Goal: Download file/media

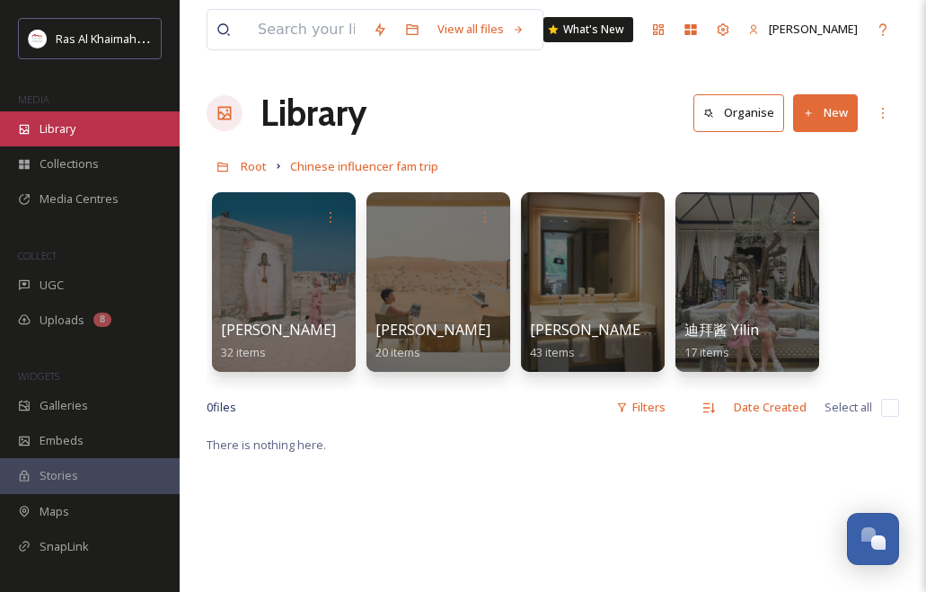
click at [81, 129] on div "Library" at bounding box center [90, 128] width 180 height 35
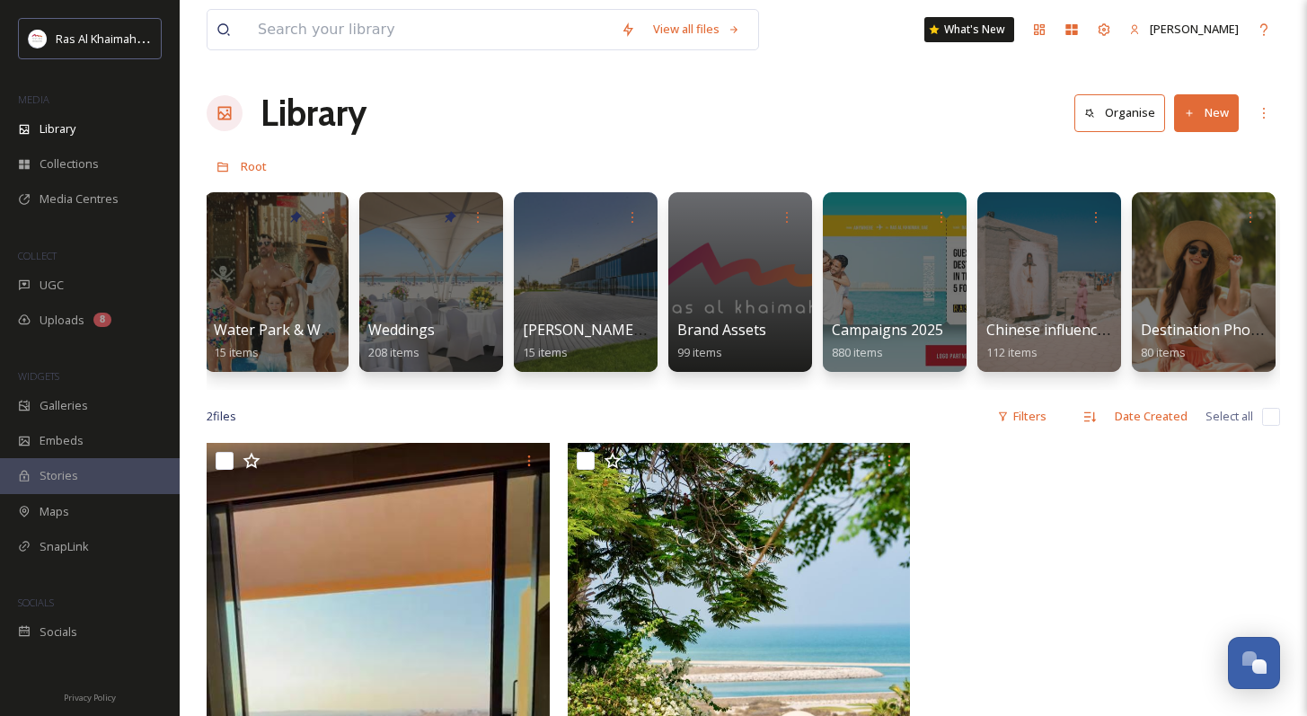
scroll to position [0, 1846]
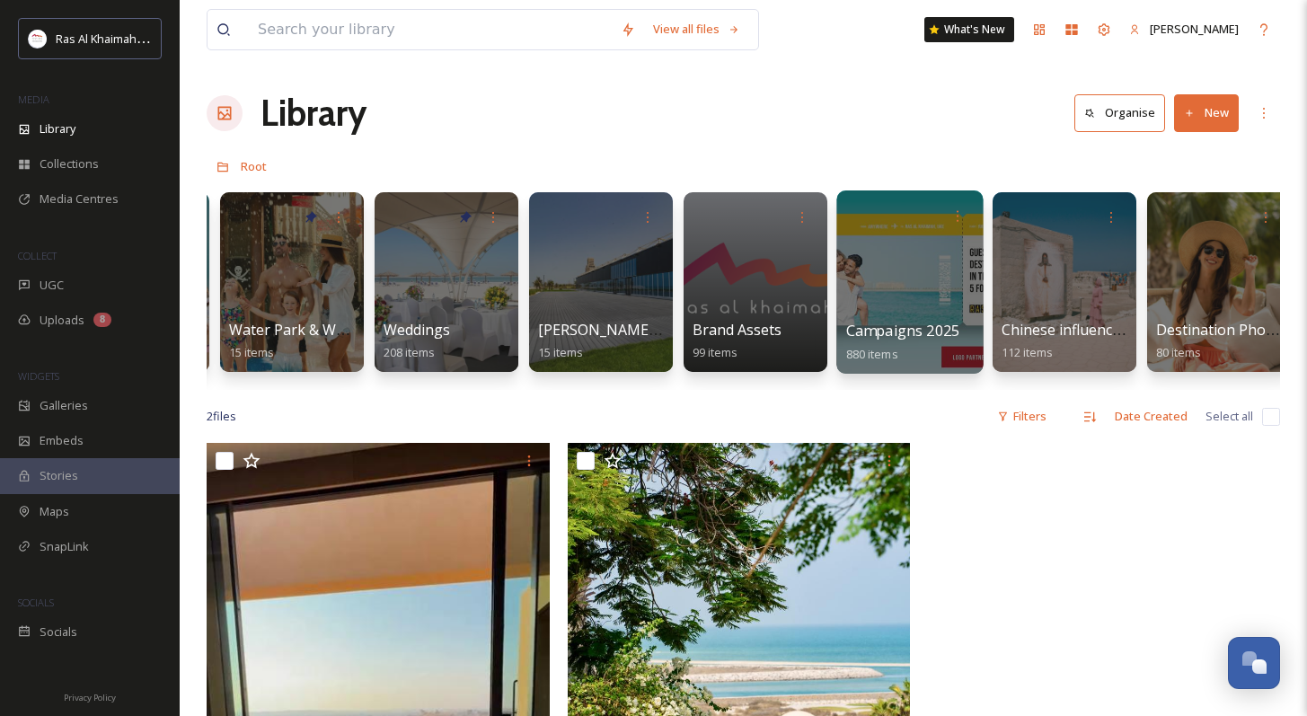
click at [888, 263] on div at bounding box center [909, 281] width 146 height 183
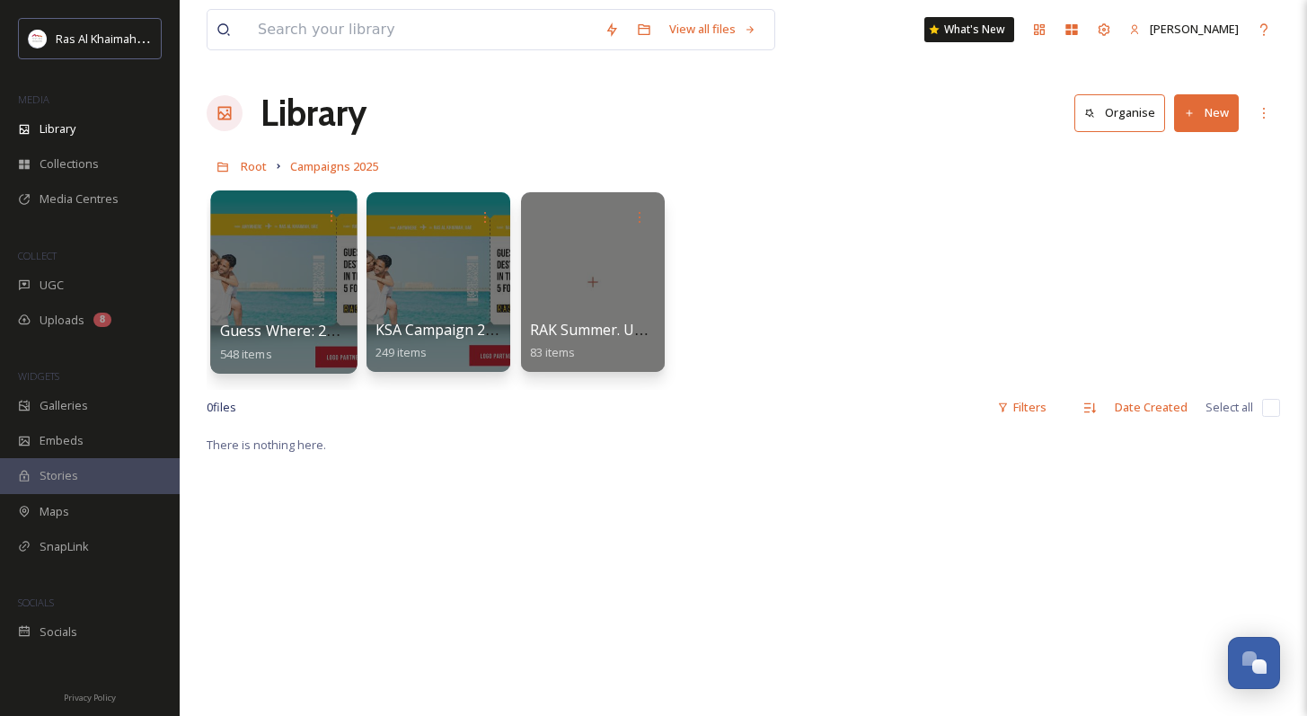
click at [272, 247] on div at bounding box center [283, 281] width 146 height 183
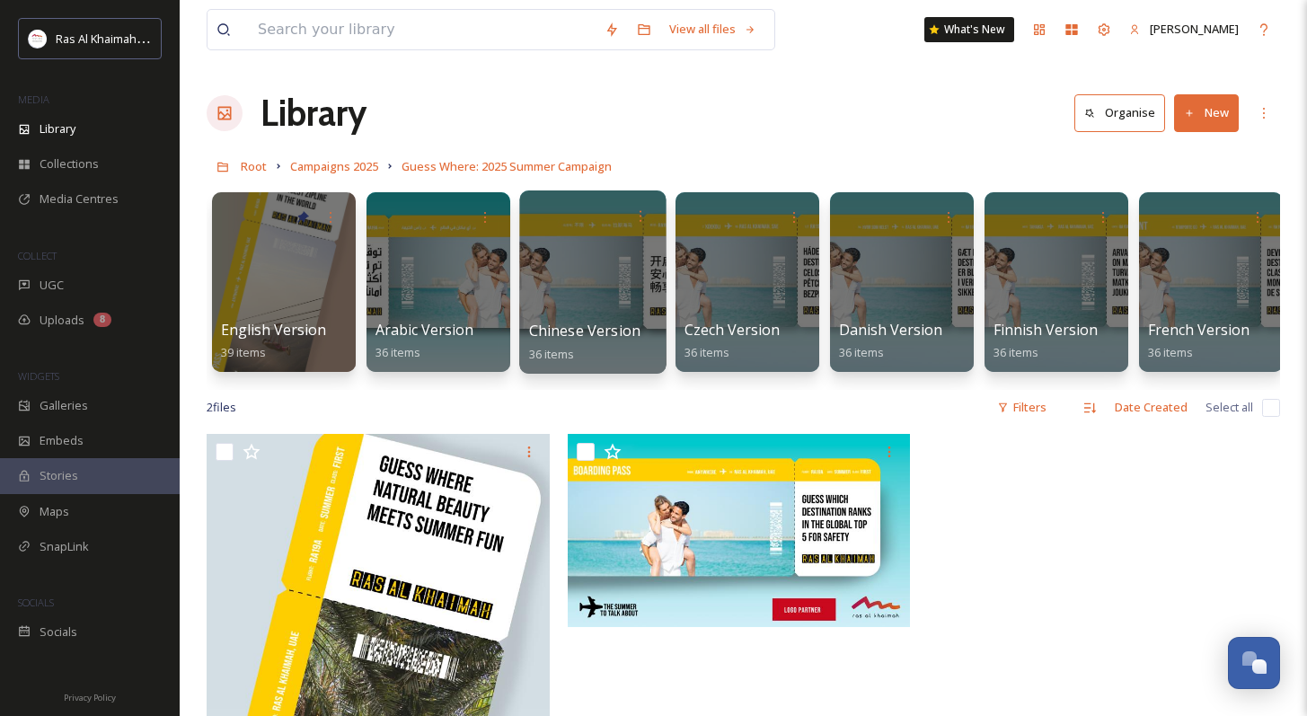
click at [589, 301] on div at bounding box center [592, 281] width 146 height 183
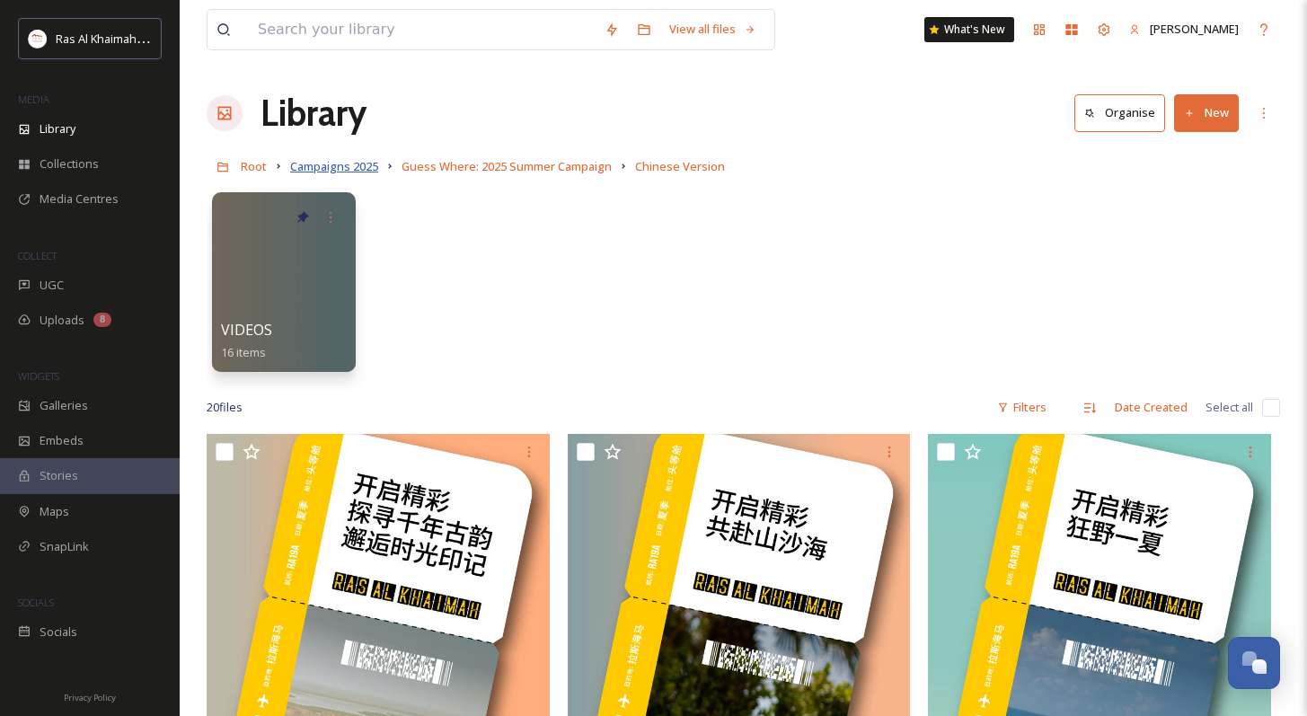
click at [341, 169] on span "Campaigns 2025" at bounding box center [334, 166] width 88 height 16
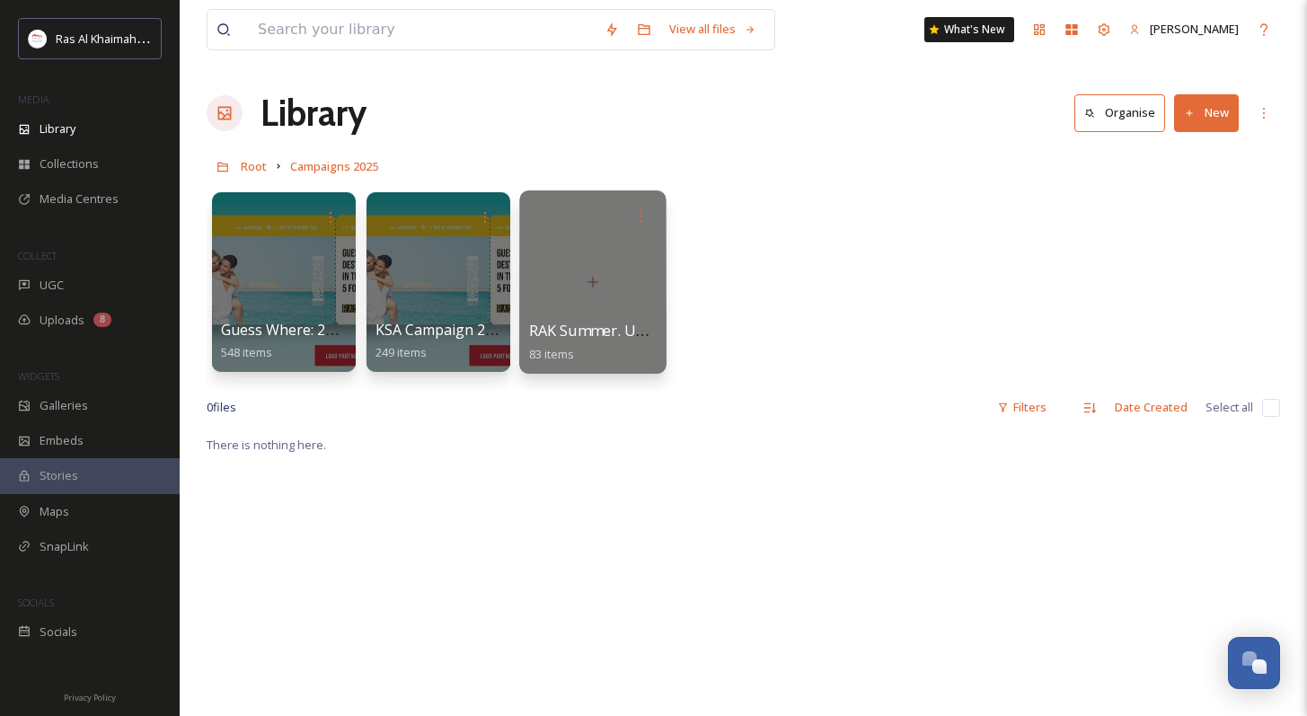
click at [630, 295] on div at bounding box center [592, 281] width 146 height 183
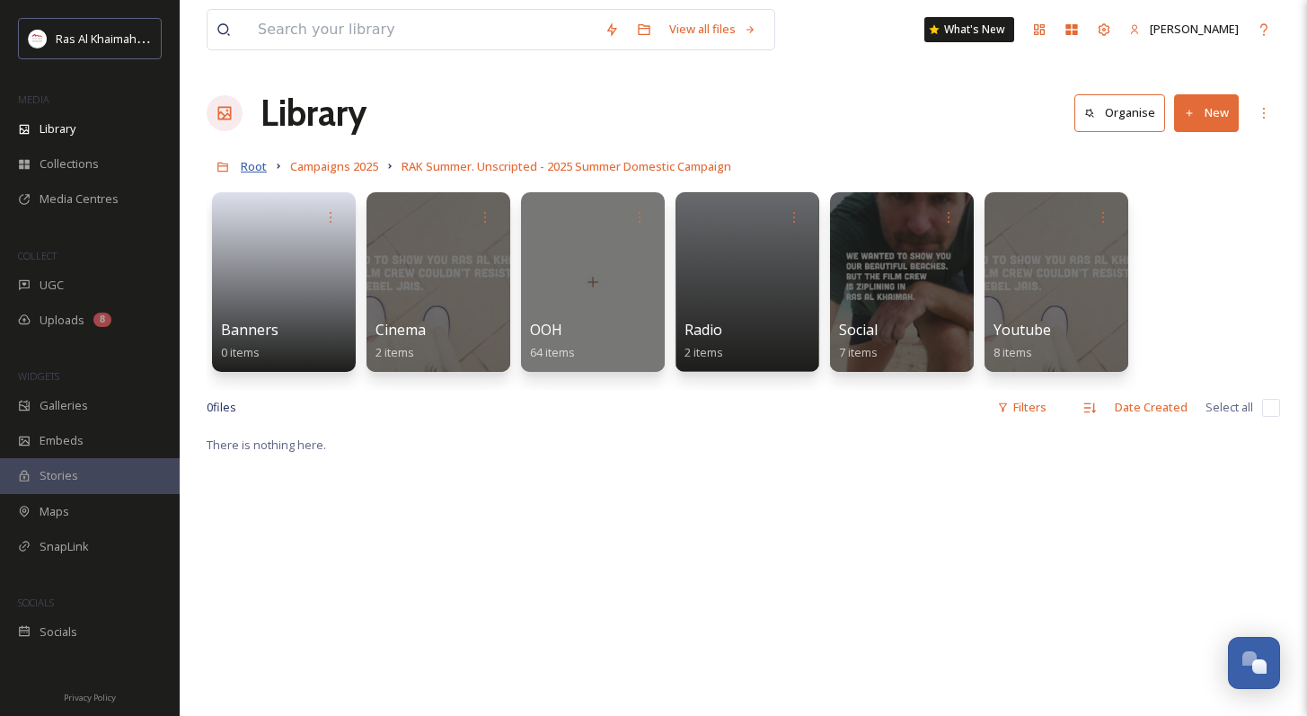
click at [252, 170] on span "Root" at bounding box center [254, 166] width 26 height 16
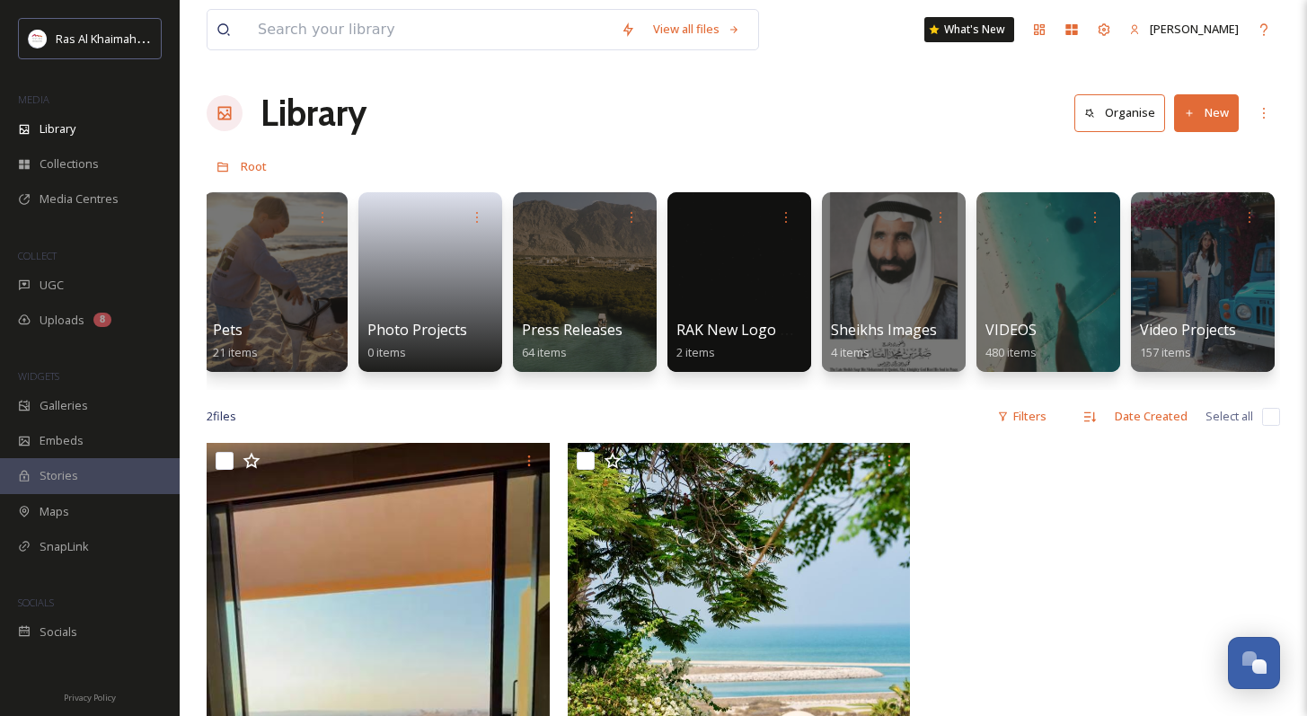
scroll to position [0, 3517]
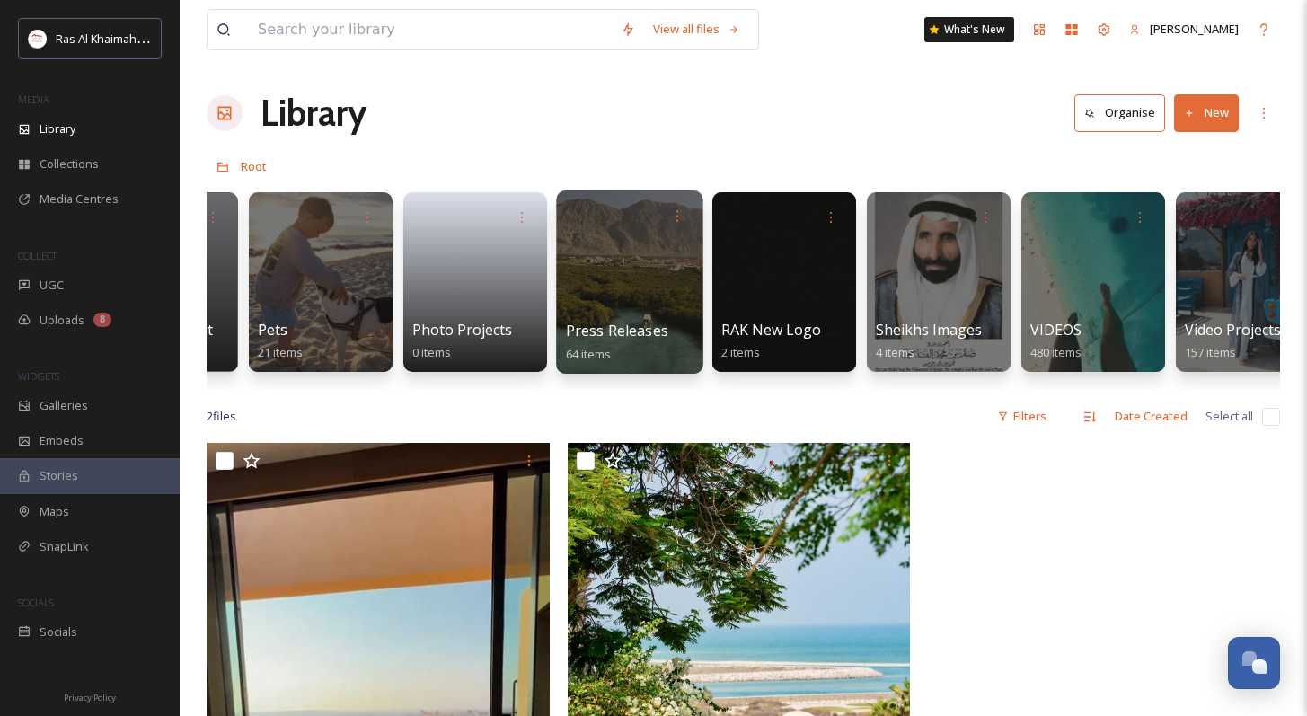
click at [677, 269] on div at bounding box center [629, 281] width 146 height 183
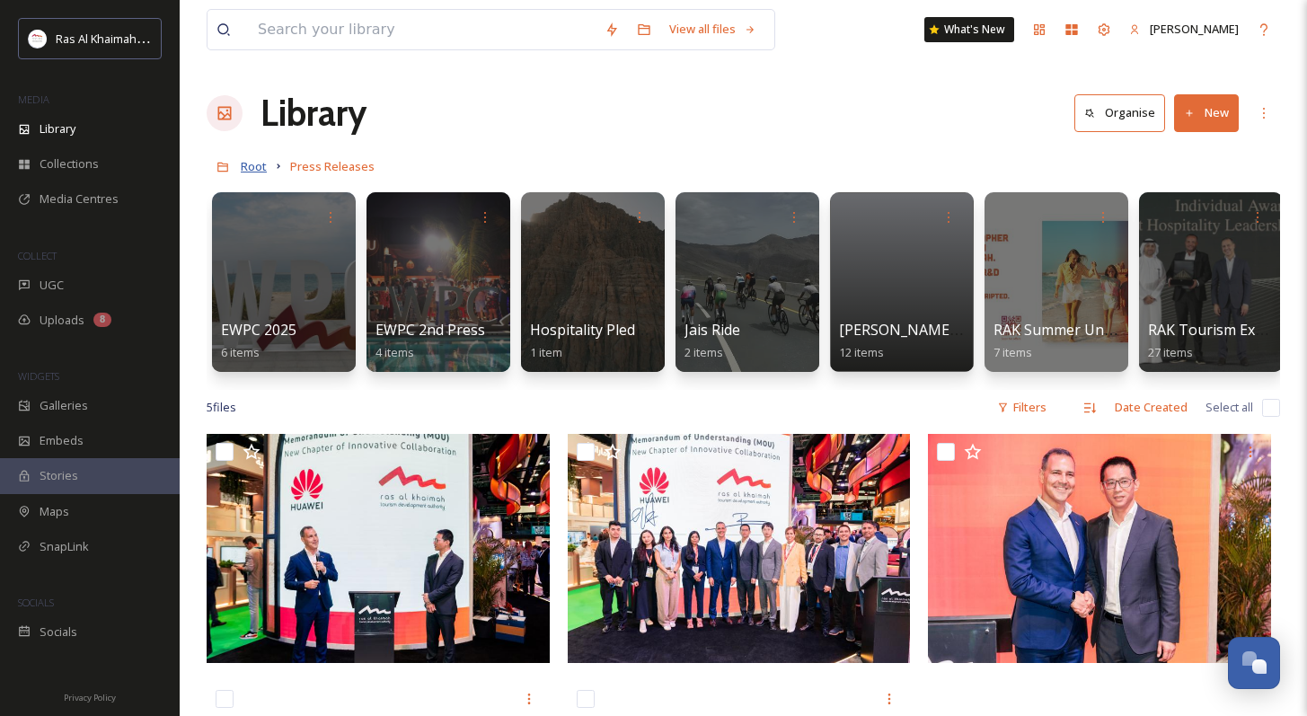
click at [251, 164] on span "Root" at bounding box center [254, 166] width 26 height 16
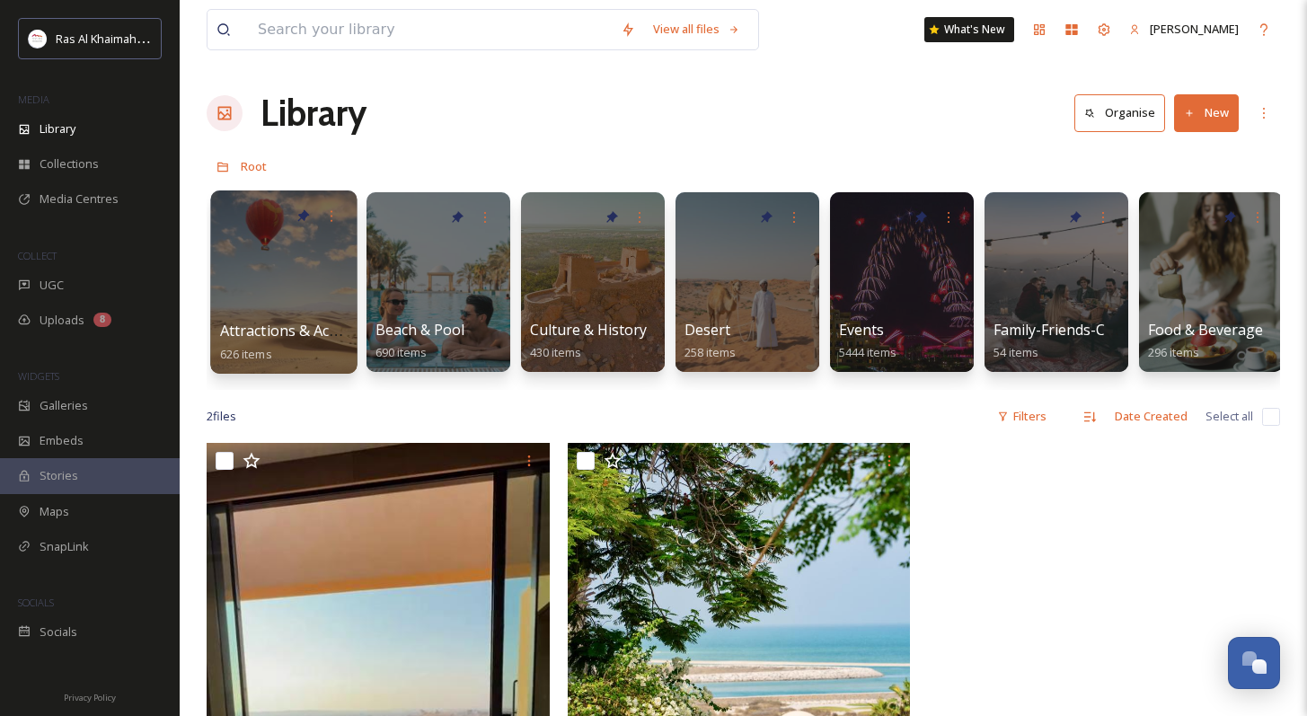
click at [298, 280] on div at bounding box center [283, 281] width 146 height 183
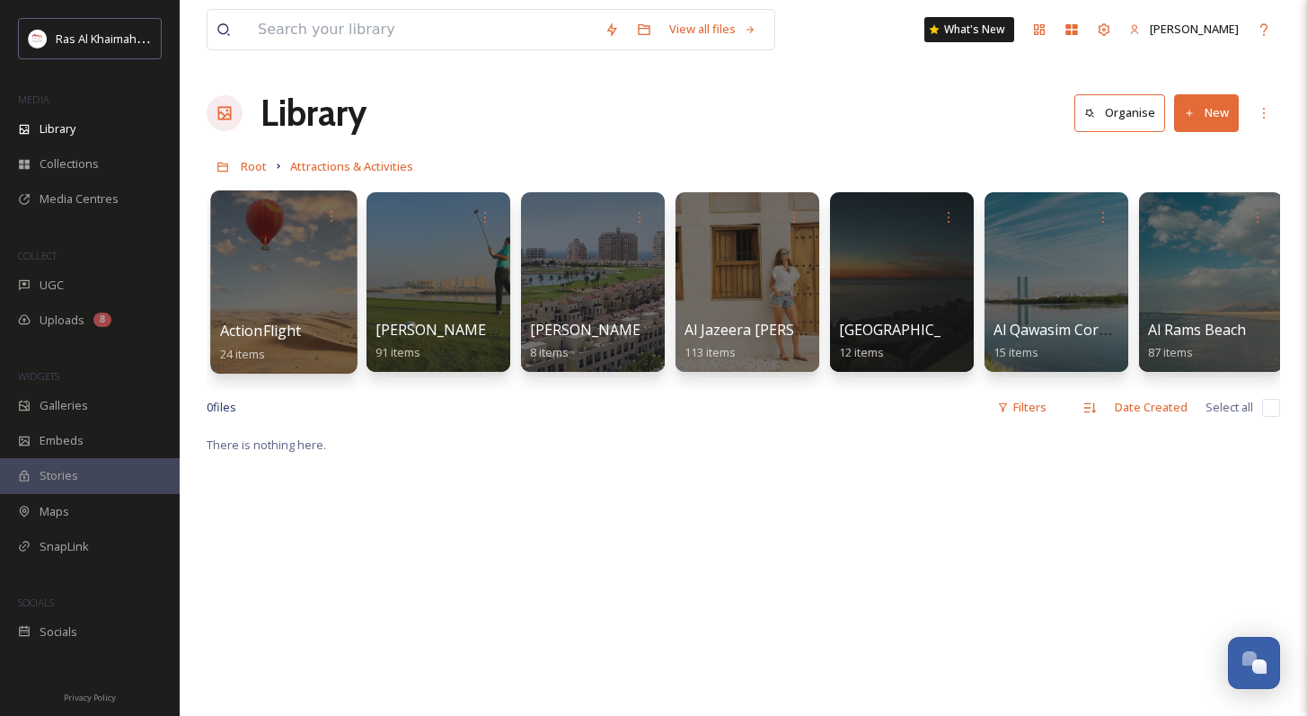
click at [261, 267] on div at bounding box center [283, 281] width 146 height 183
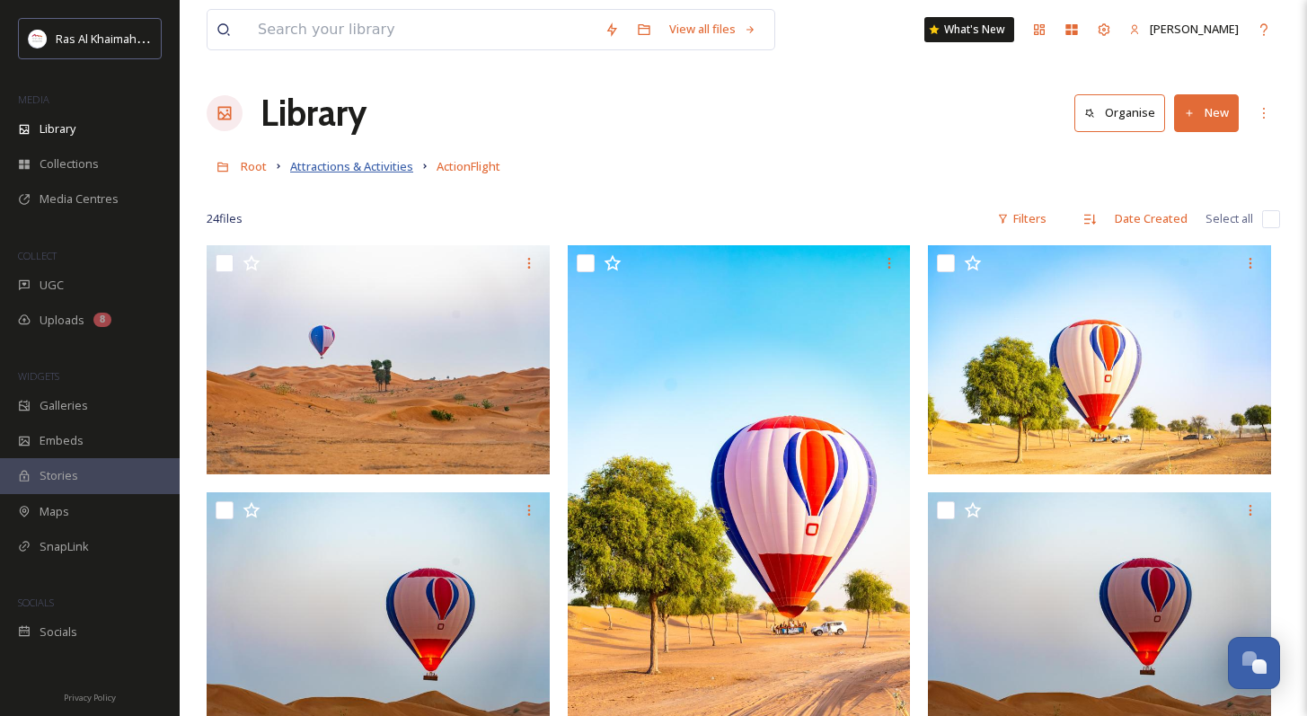
click at [388, 168] on span "Attractions & Activities" at bounding box center [351, 166] width 123 height 16
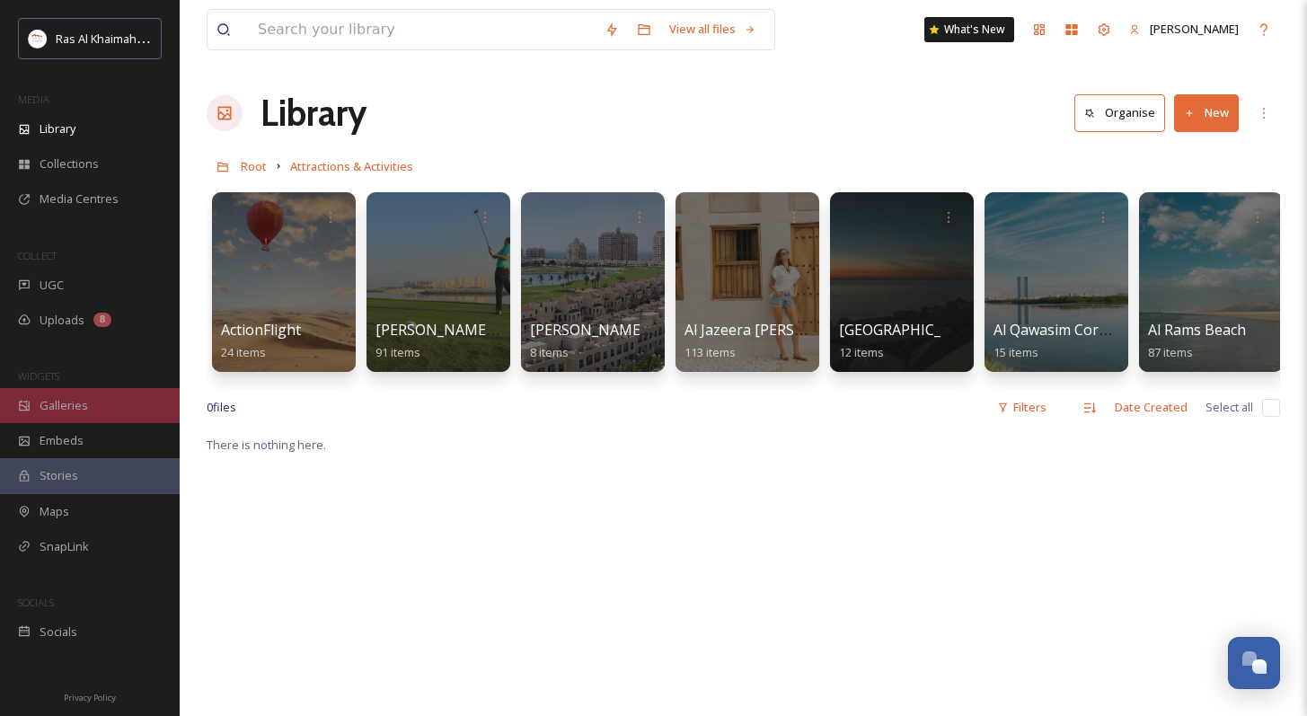
click at [126, 409] on div "Galleries" at bounding box center [90, 405] width 180 height 35
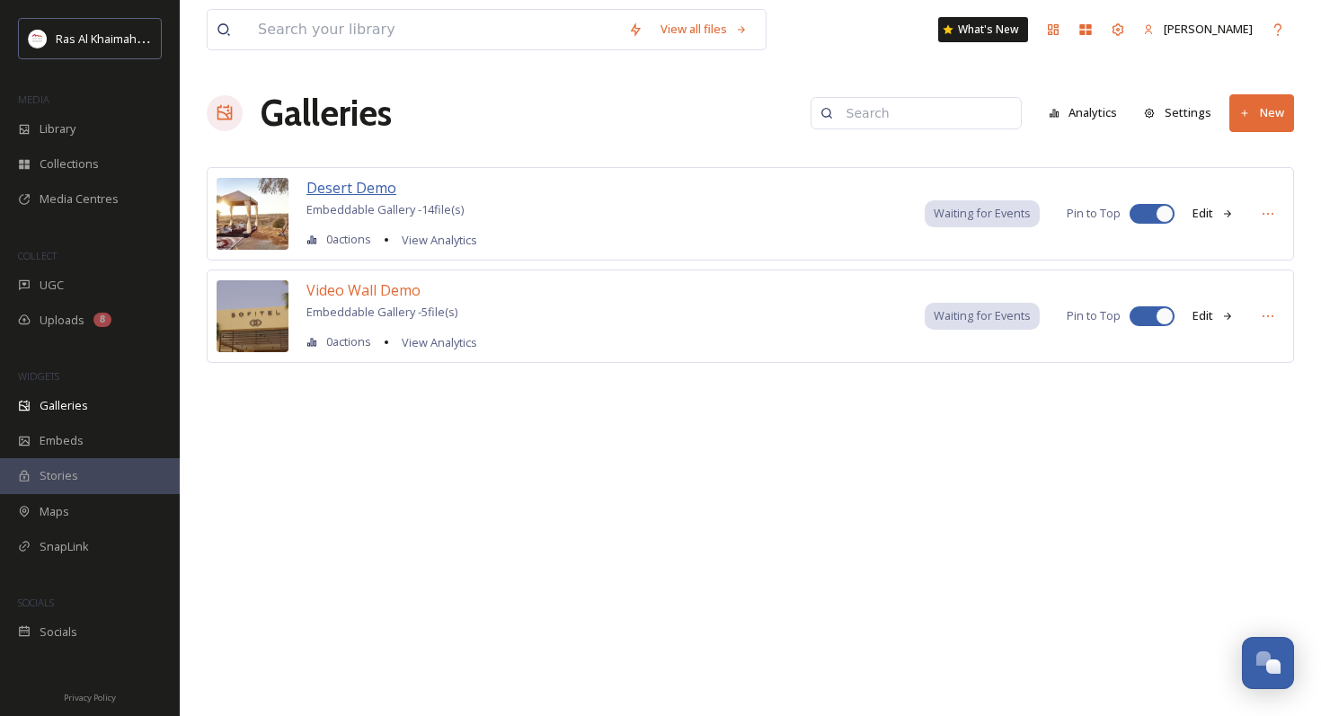
click at [329, 188] on span "Desert Demo" at bounding box center [351, 188] width 90 height 20
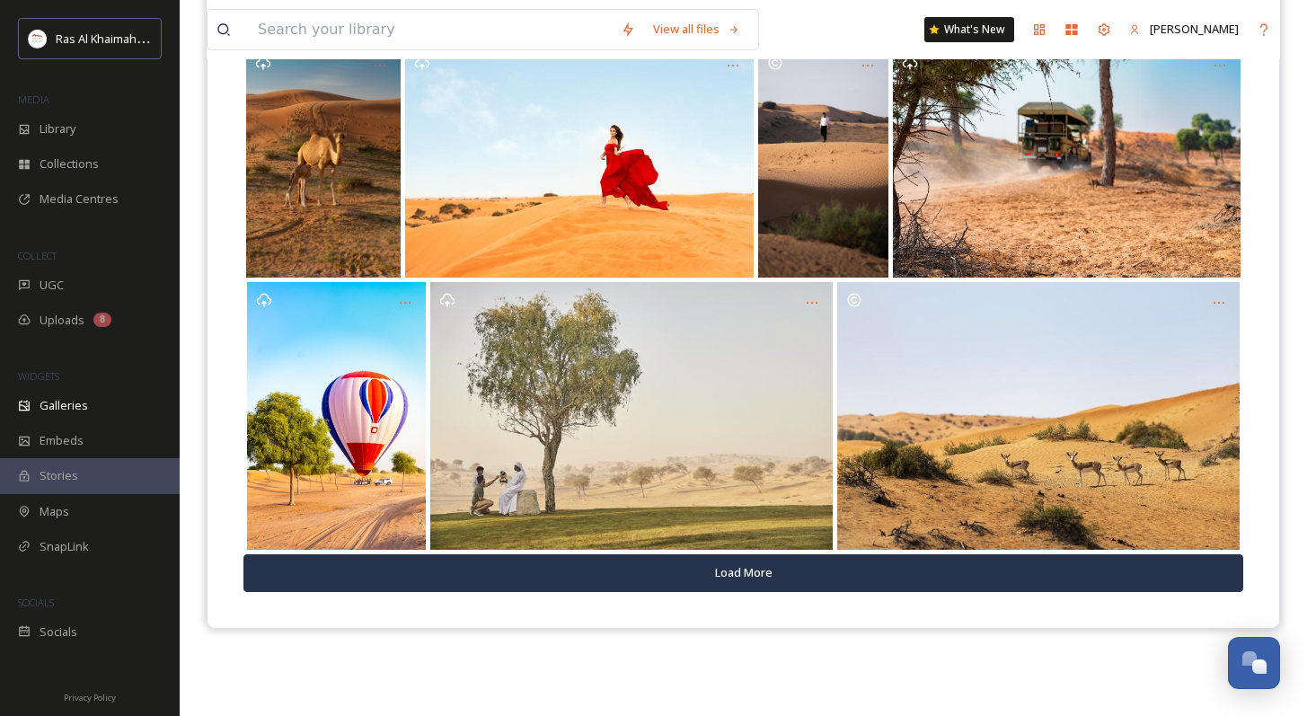
scroll to position [257, 0]
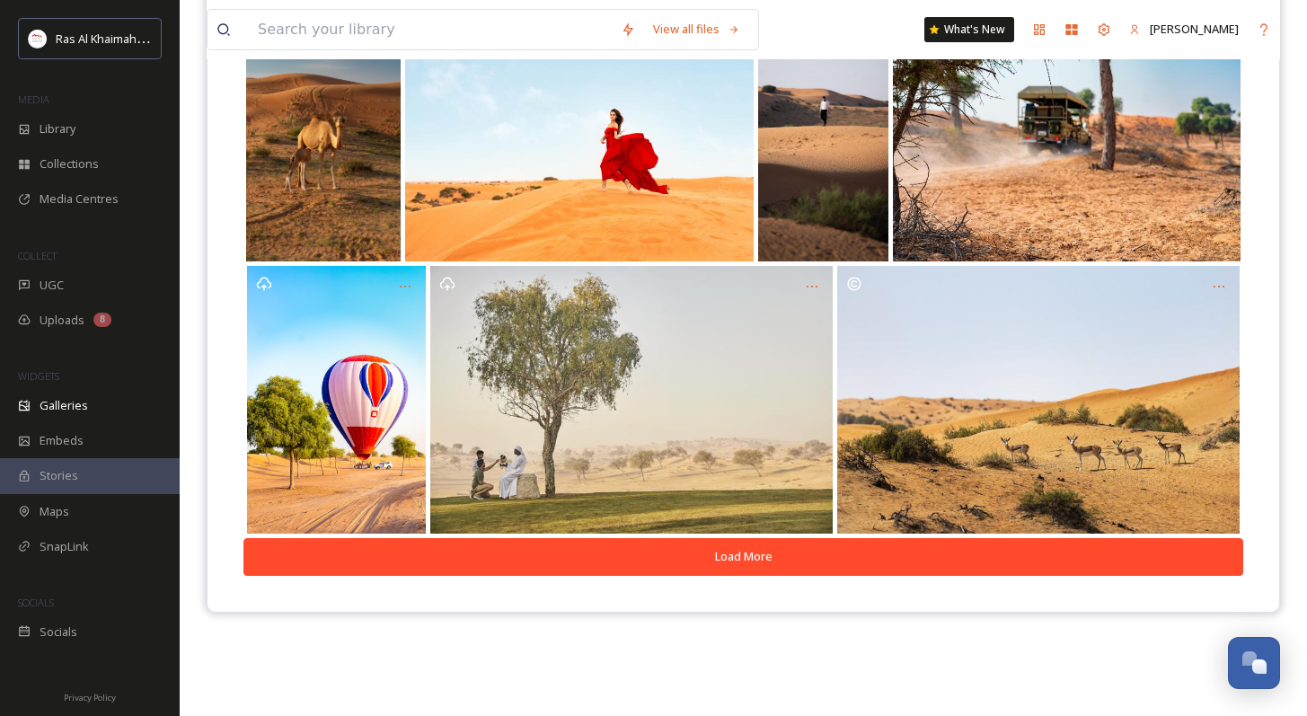
click at [795, 570] on button "Load More" at bounding box center [743, 556] width 1000 height 37
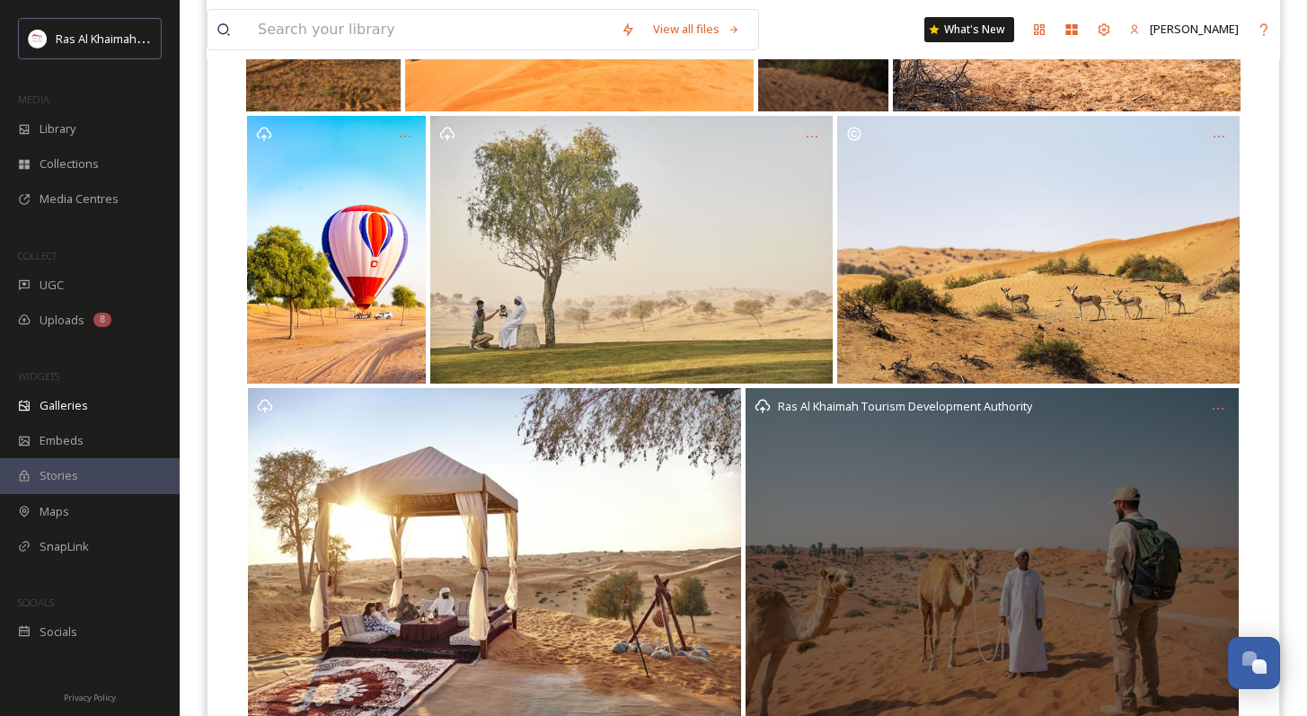
scroll to position [512, 0]
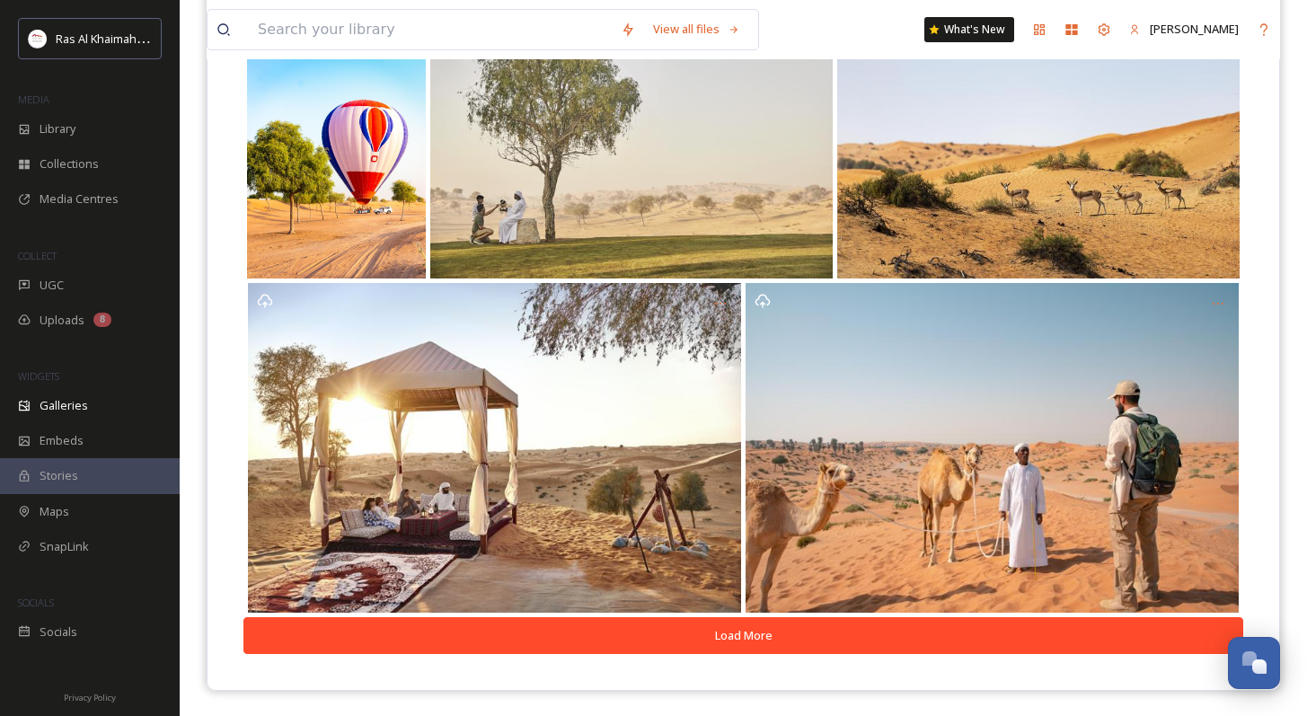
click at [763, 591] on button "Load More" at bounding box center [743, 635] width 1000 height 37
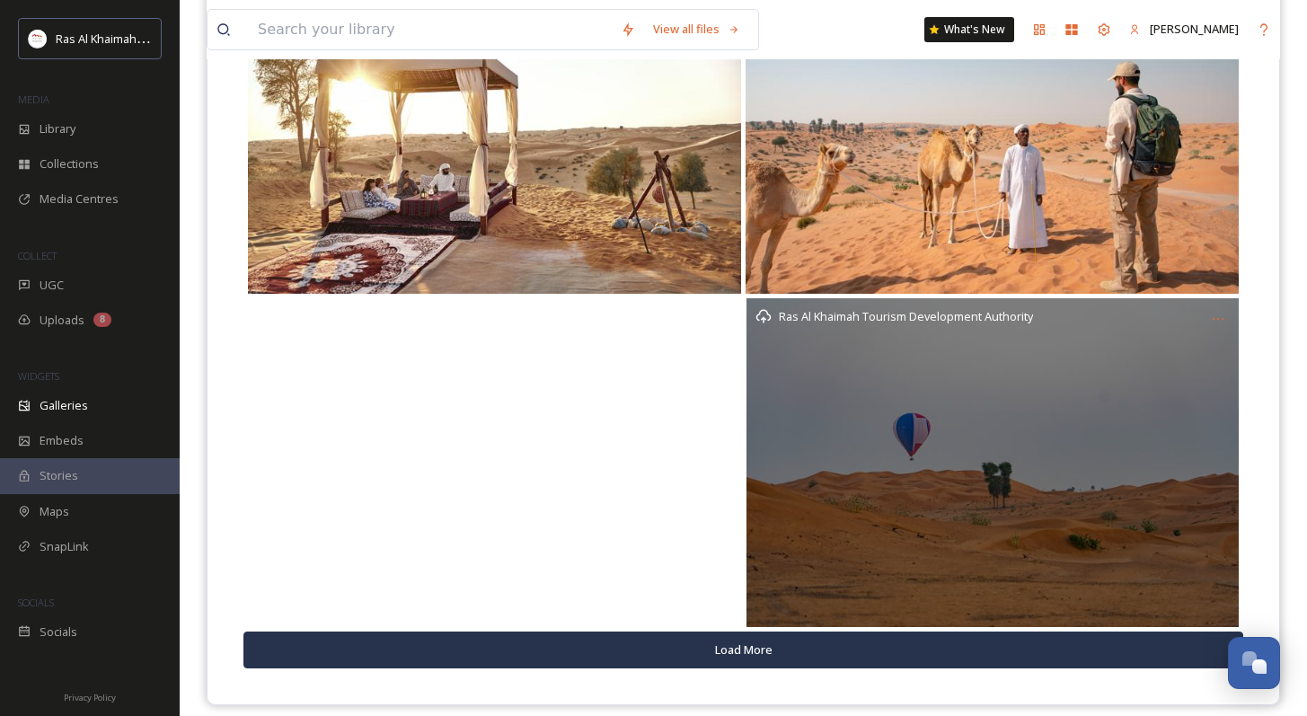
scroll to position [845, 0]
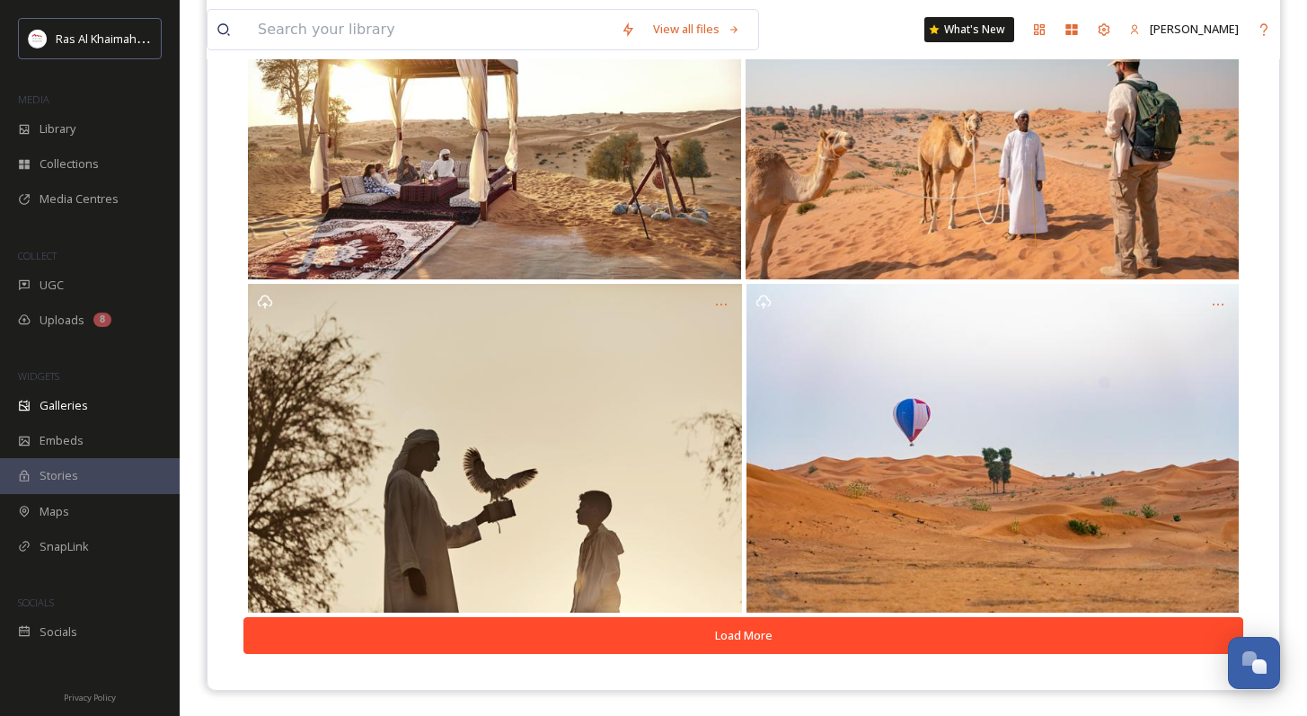
click at [724, 591] on button "Load More" at bounding box center [743, 635] width 1000 height 37
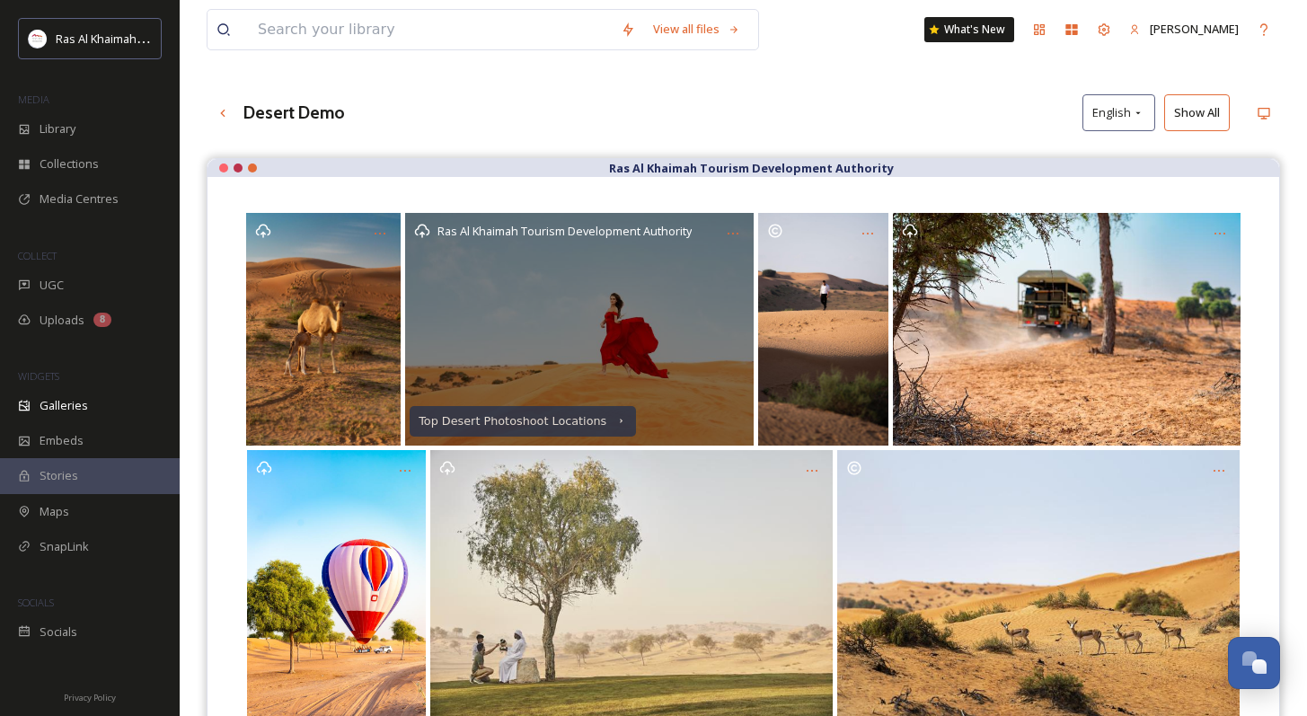
scroll to position [0, 0]
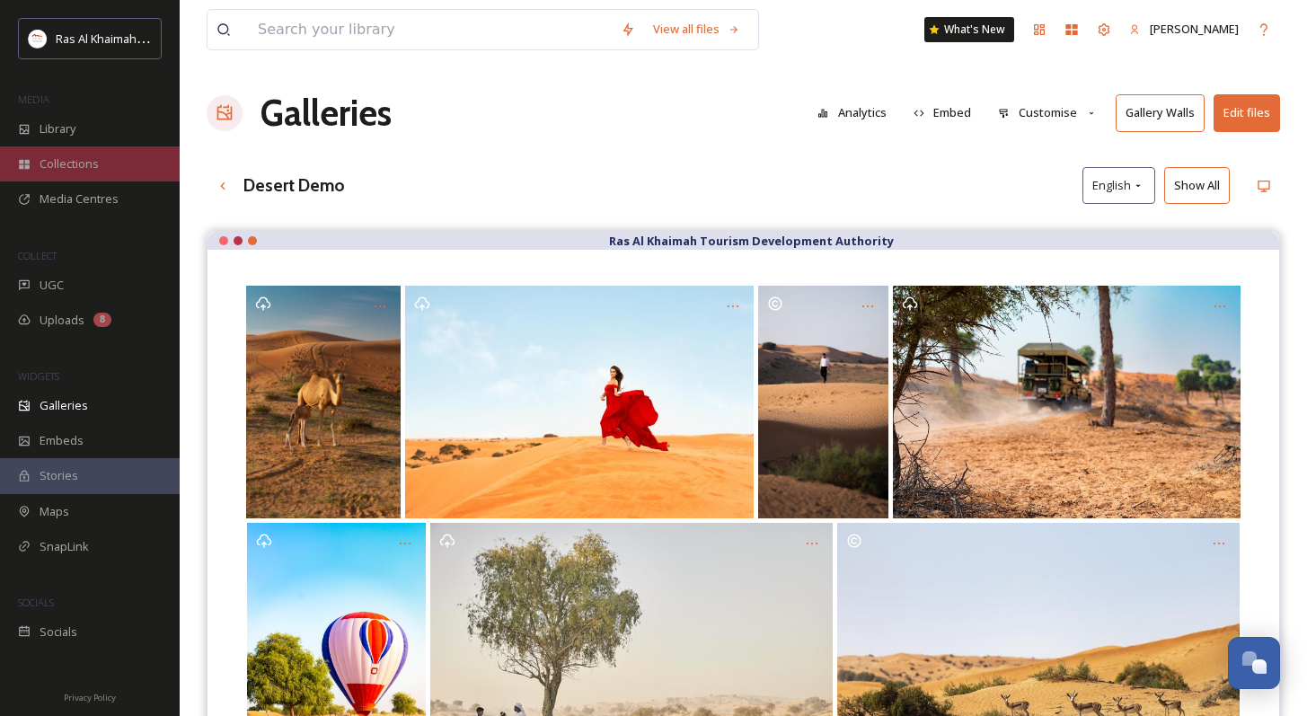
click at [79, 164] on span "Collections" at bounding box center [69, 163] width 59 height 17
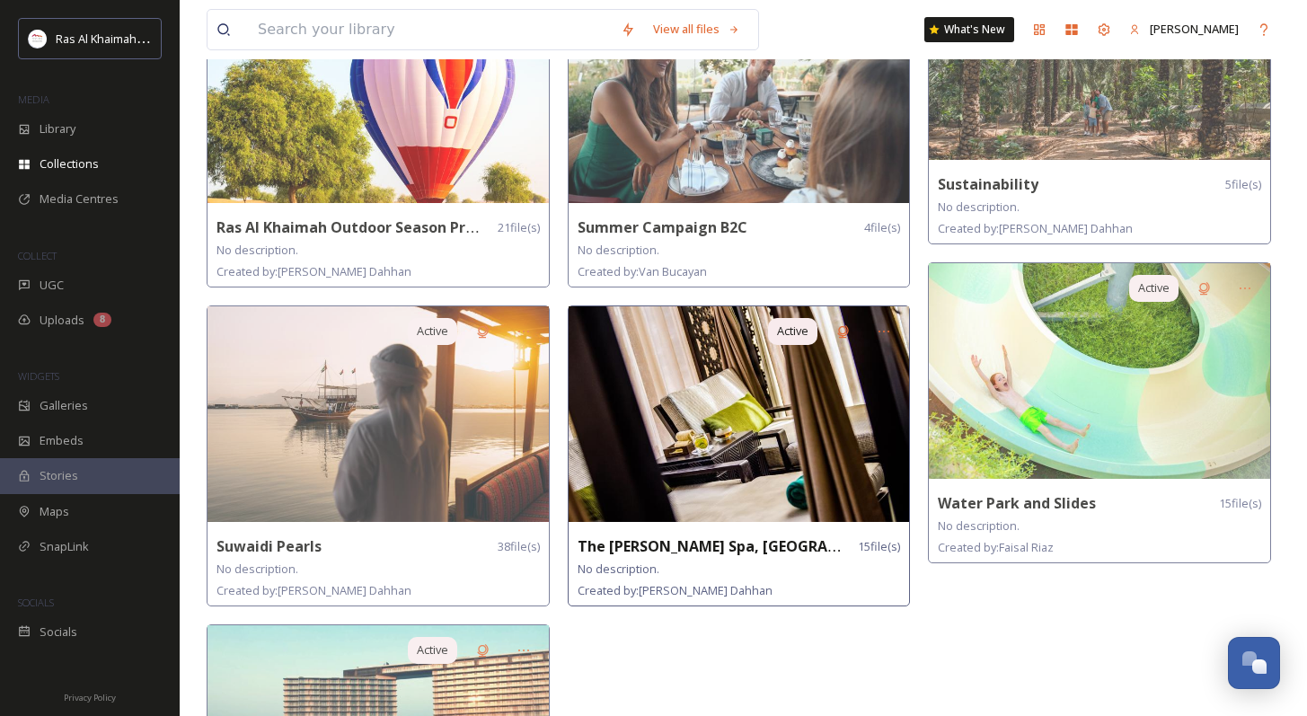
scroll to position [1689, 0]
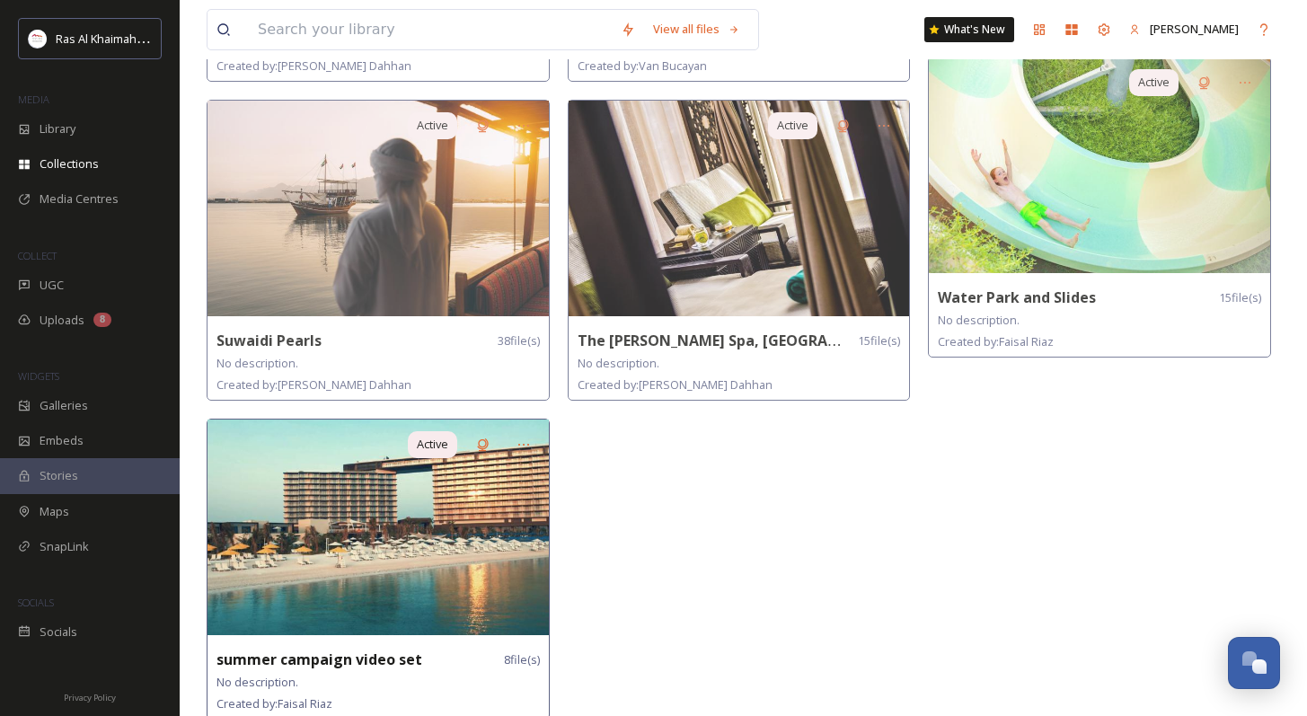
click at [407, 517] on img at bounding box center [378, 528] width 341 height 216
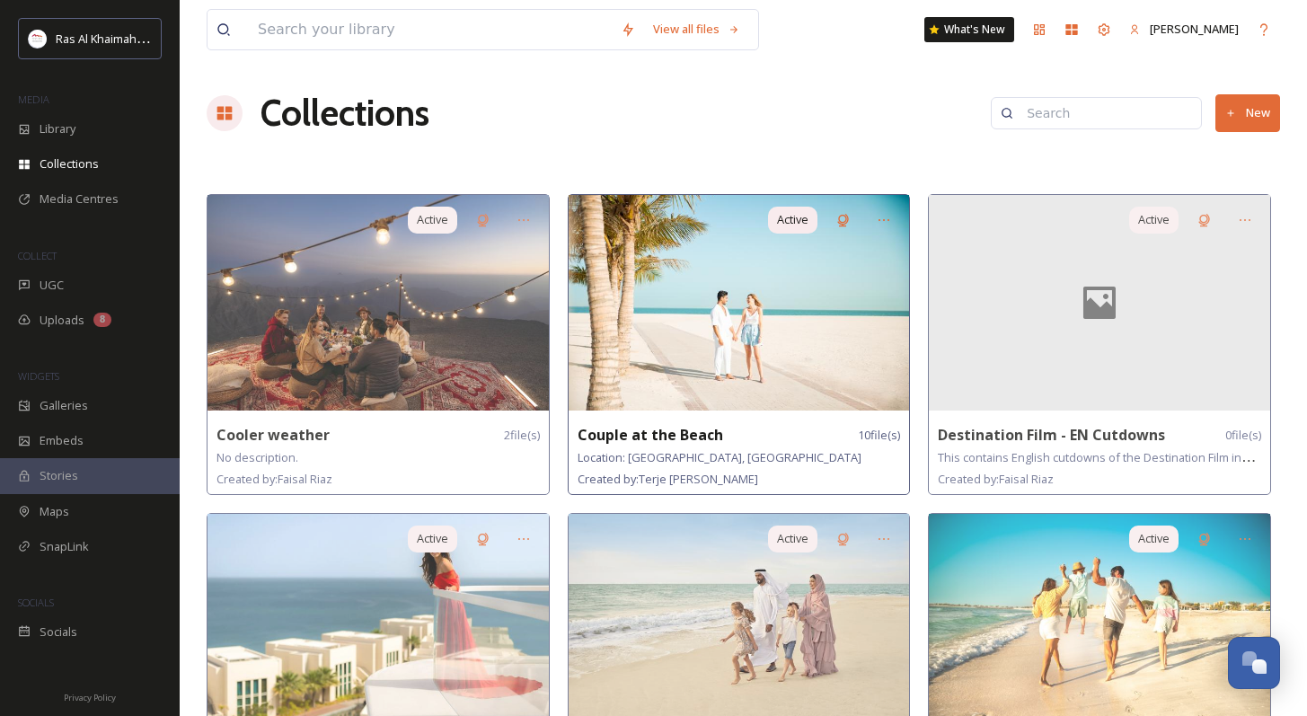
scroll to position [172, 0]
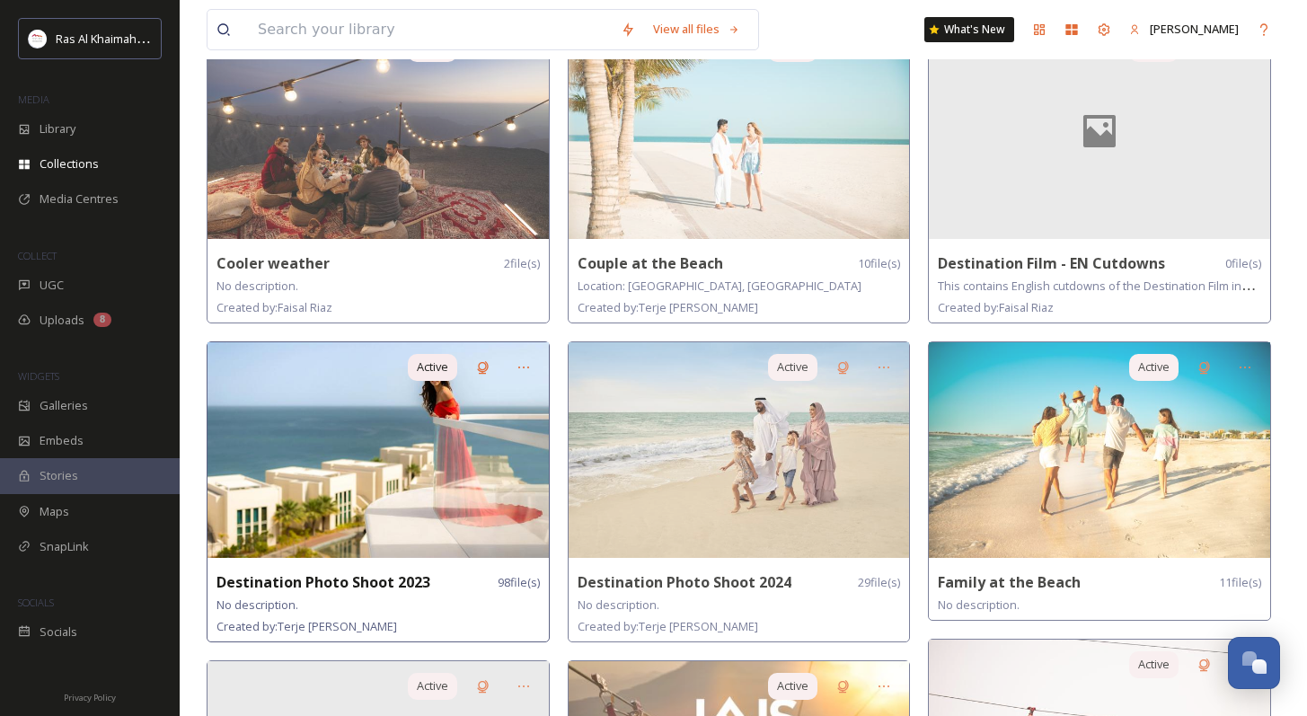
click at [384, 487] on img at bounding box center [378, 450] width 341 height 216
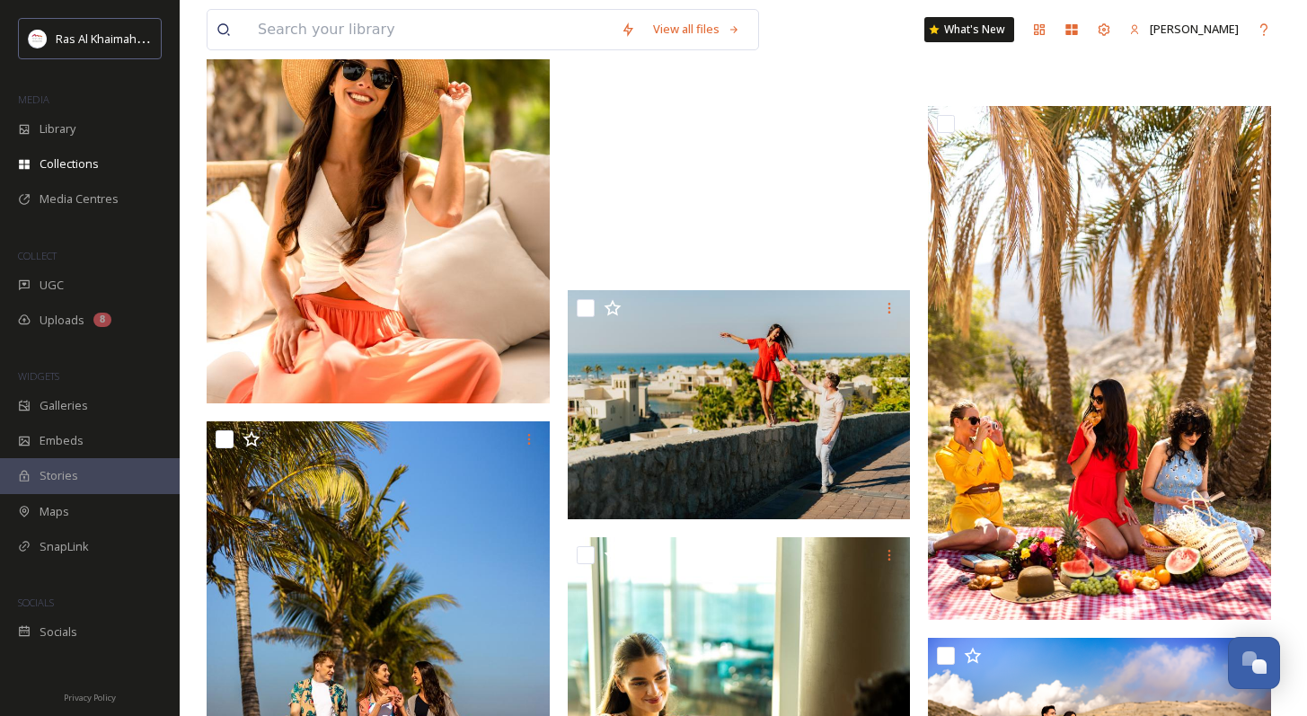
scroll to position [10490, 0]
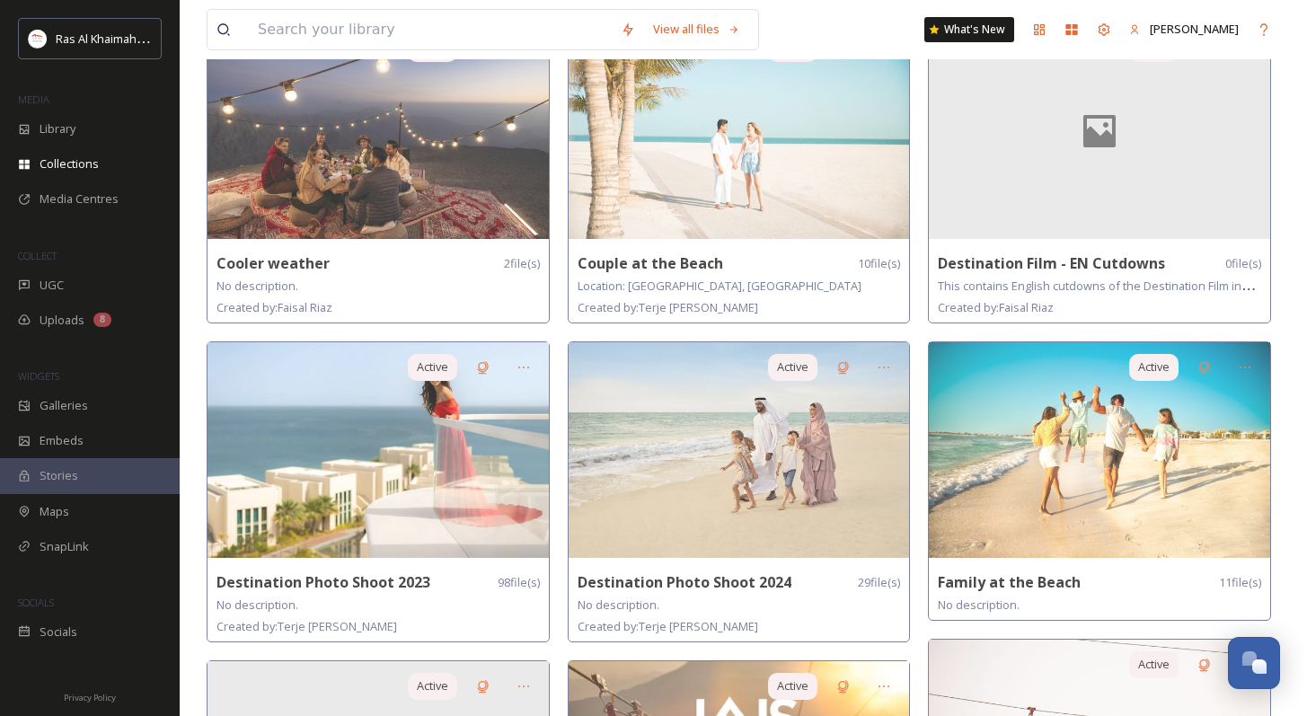
scroll to position [187, 0]
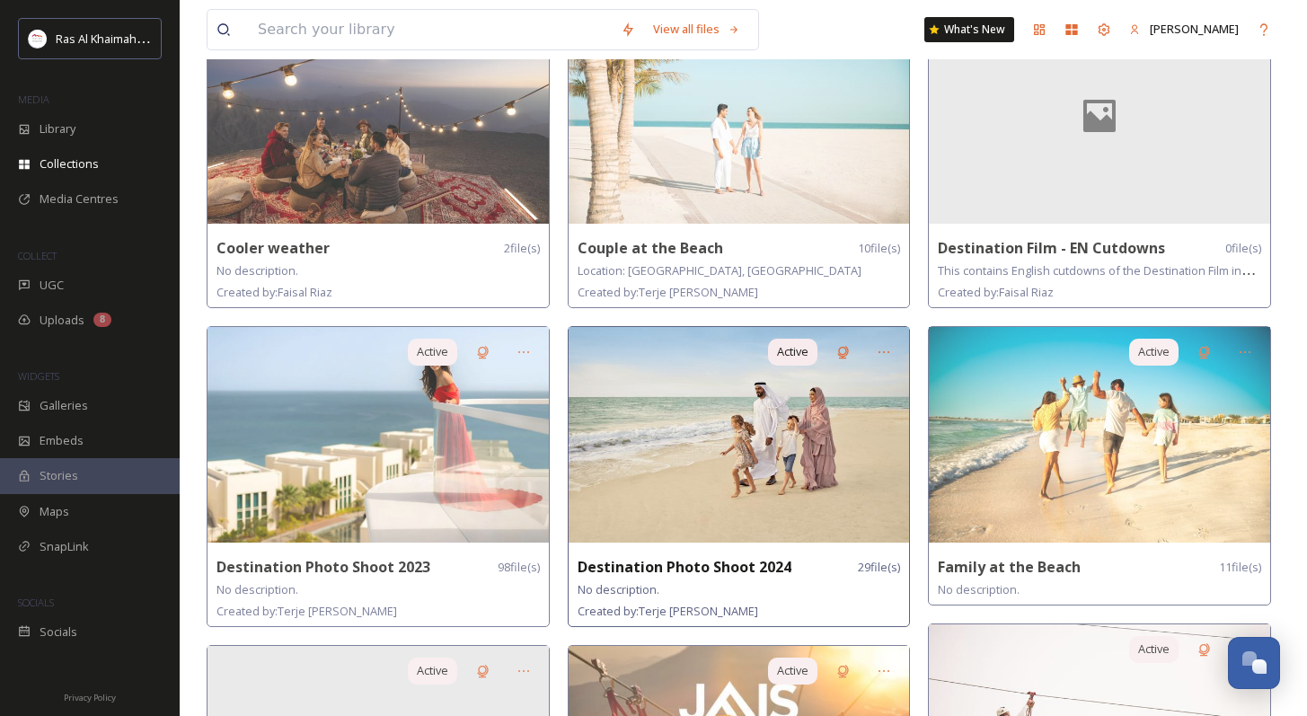
click at [765, 436] on img at bounding box center [739, 435] width 341 height 216
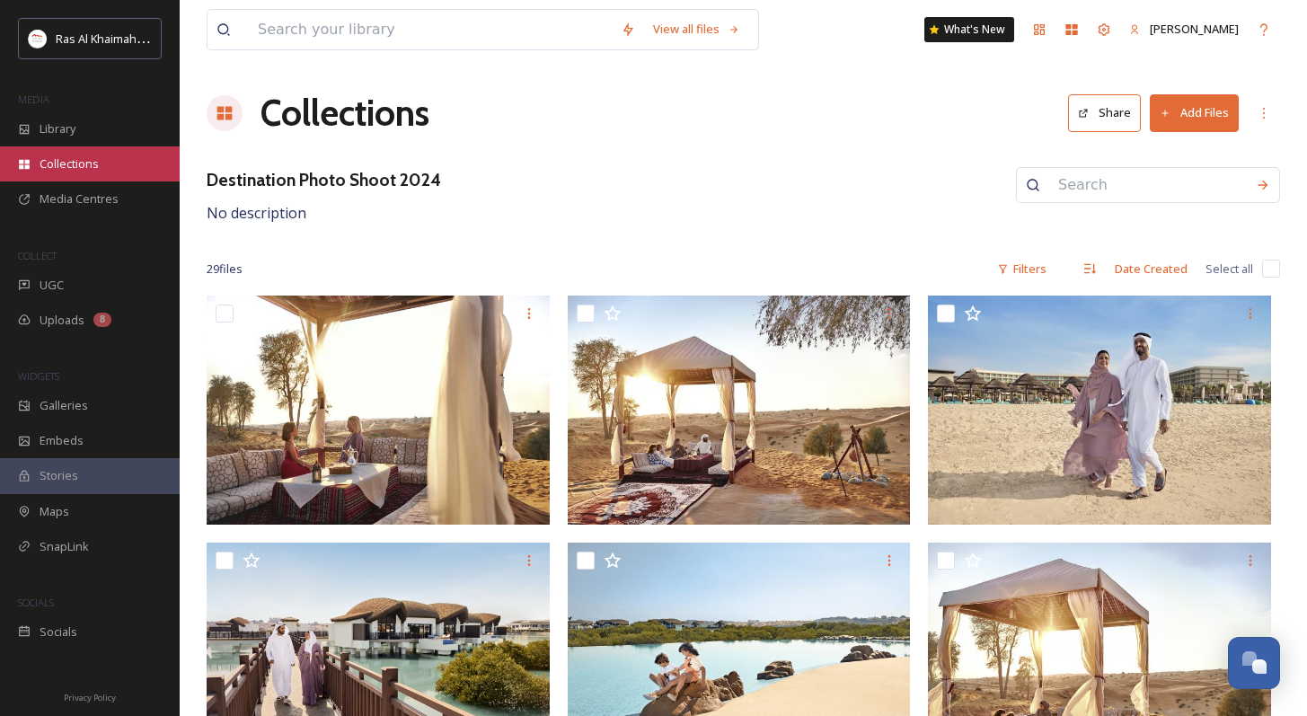
click at [83, 172] on div "Collections" at bounding box center [90, 163] width 180 height 35
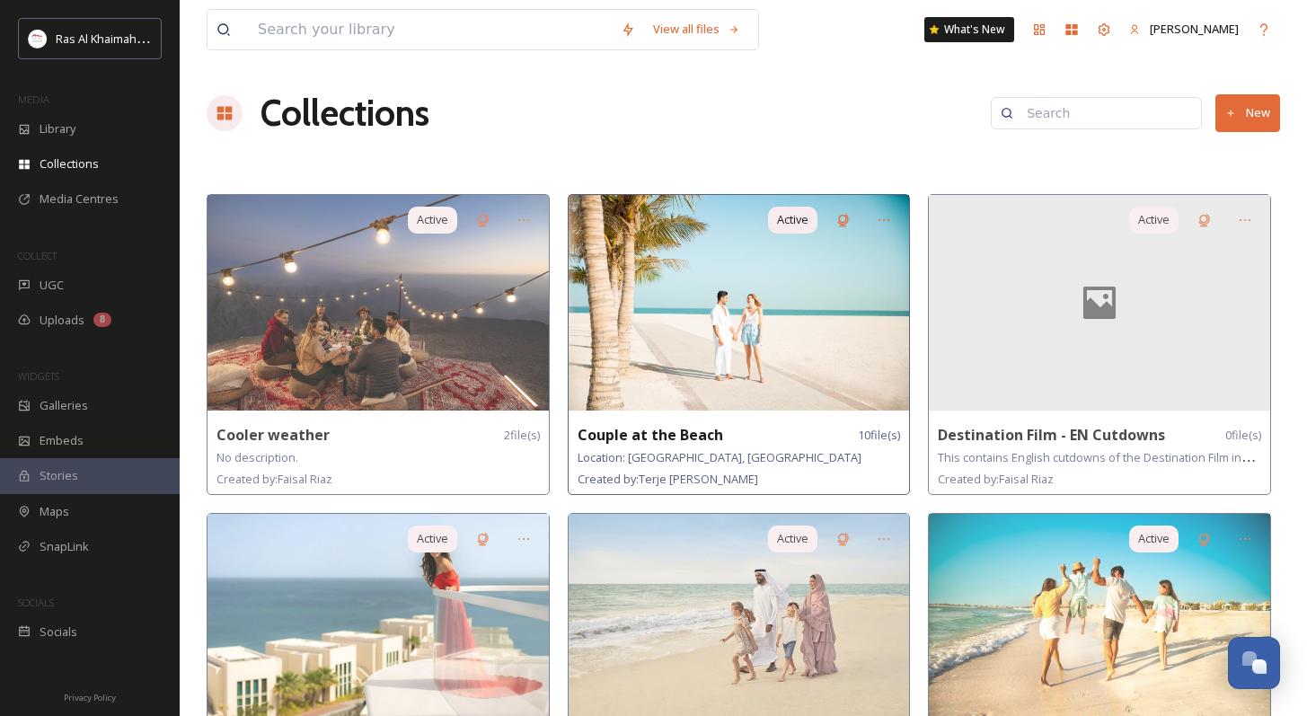
click at [754, 354] on img at bounding box center [739, 303] width 341 height 216
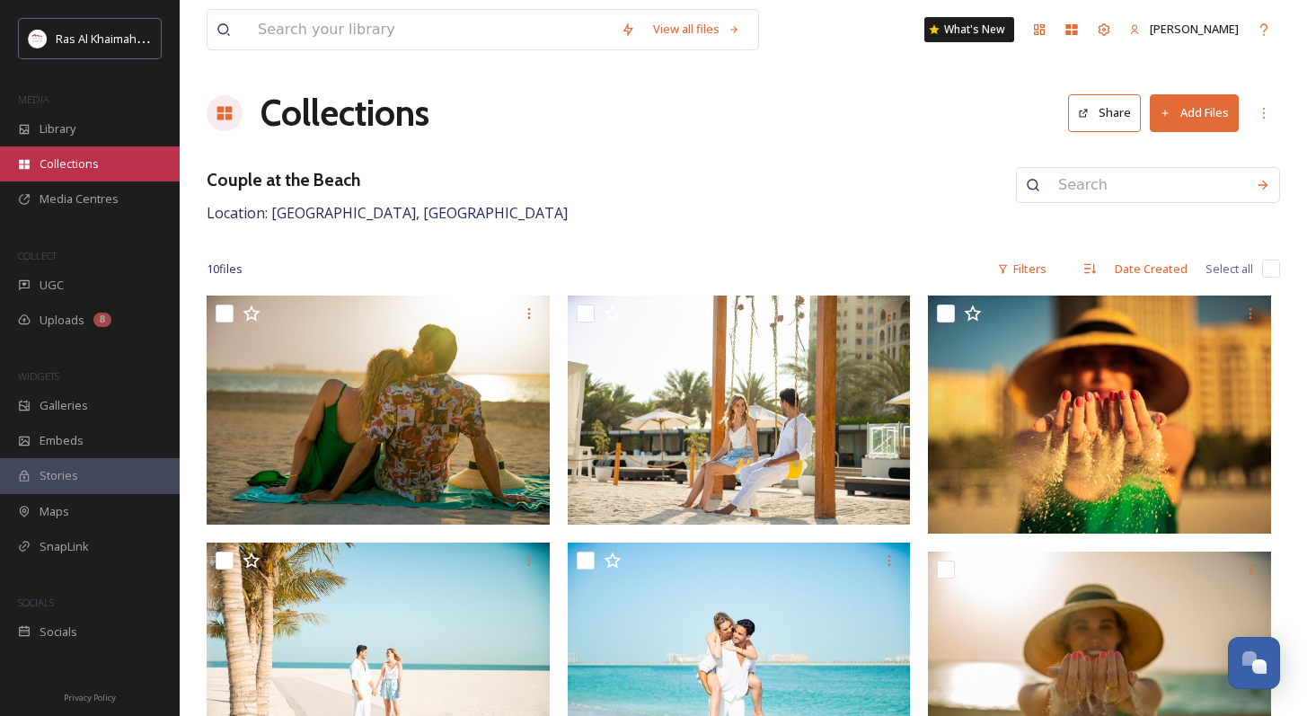
click at [110, 172] on div "Collections" at bounding box center [90, 163] width 180 height 35
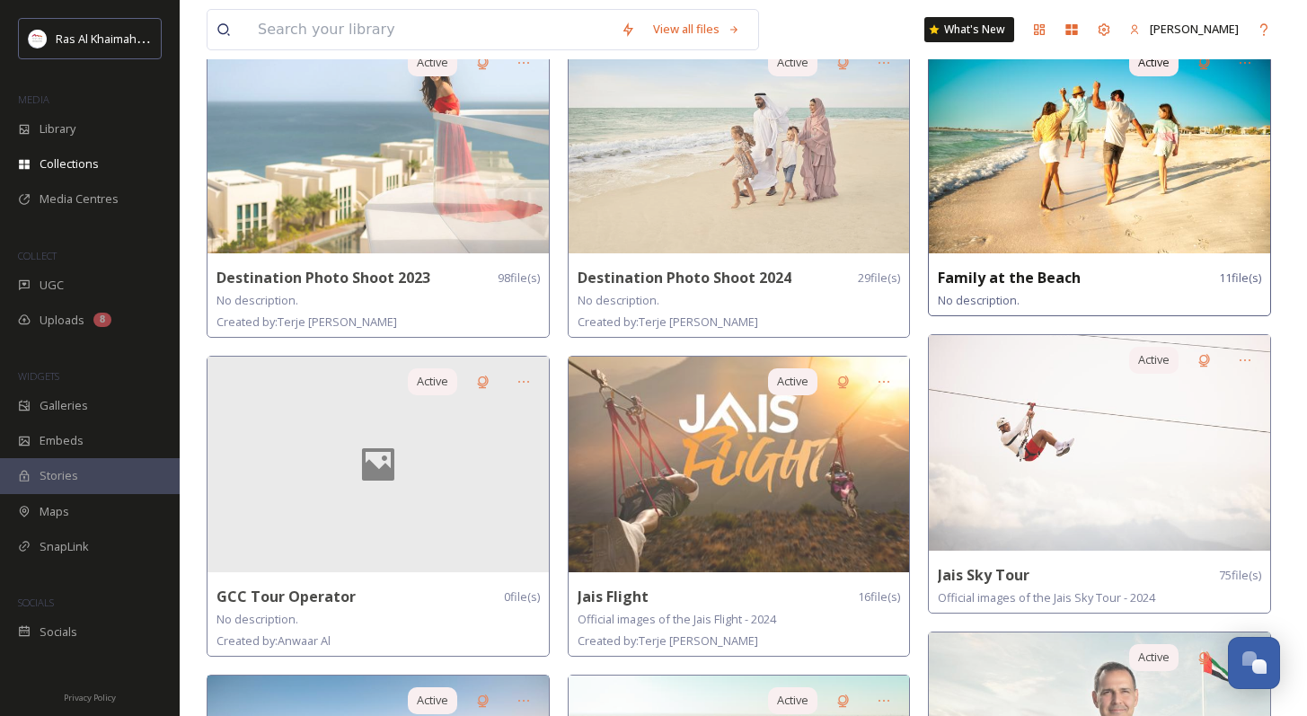
scroll to position [481, 0]
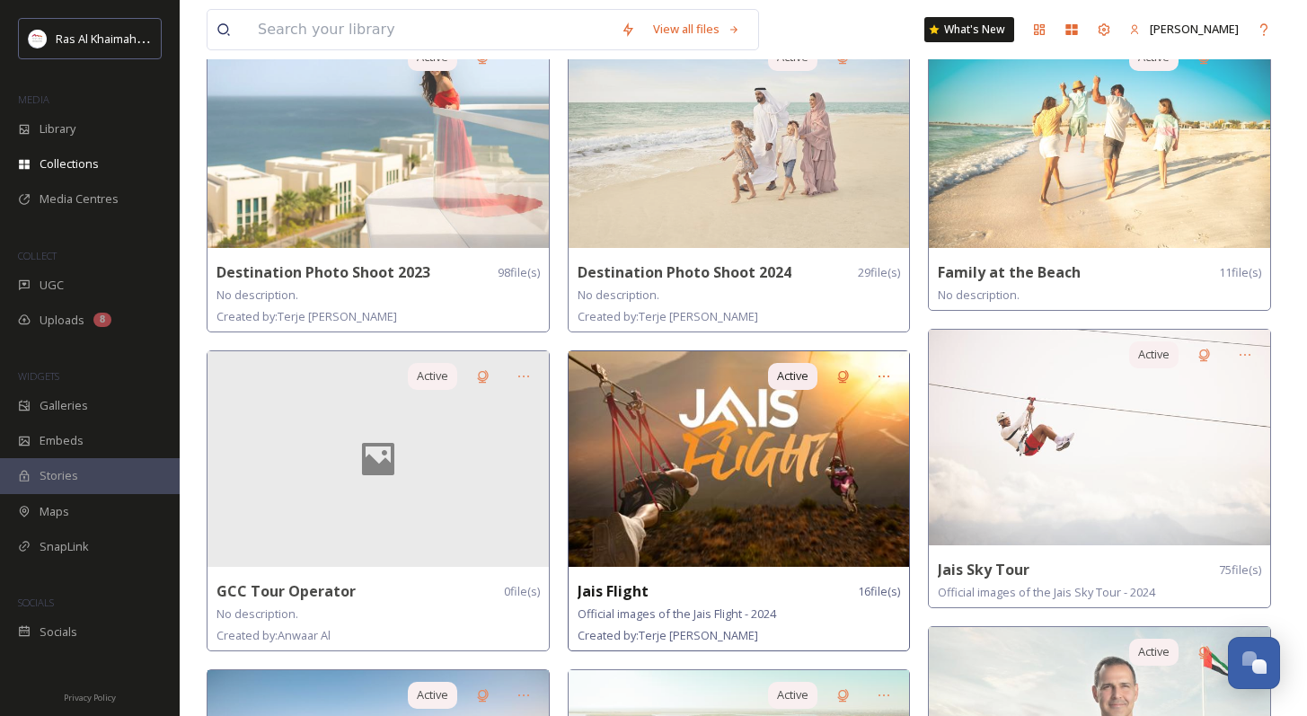
click at [751, 491] on img at bounding box center [739, 459] width 341 height 216
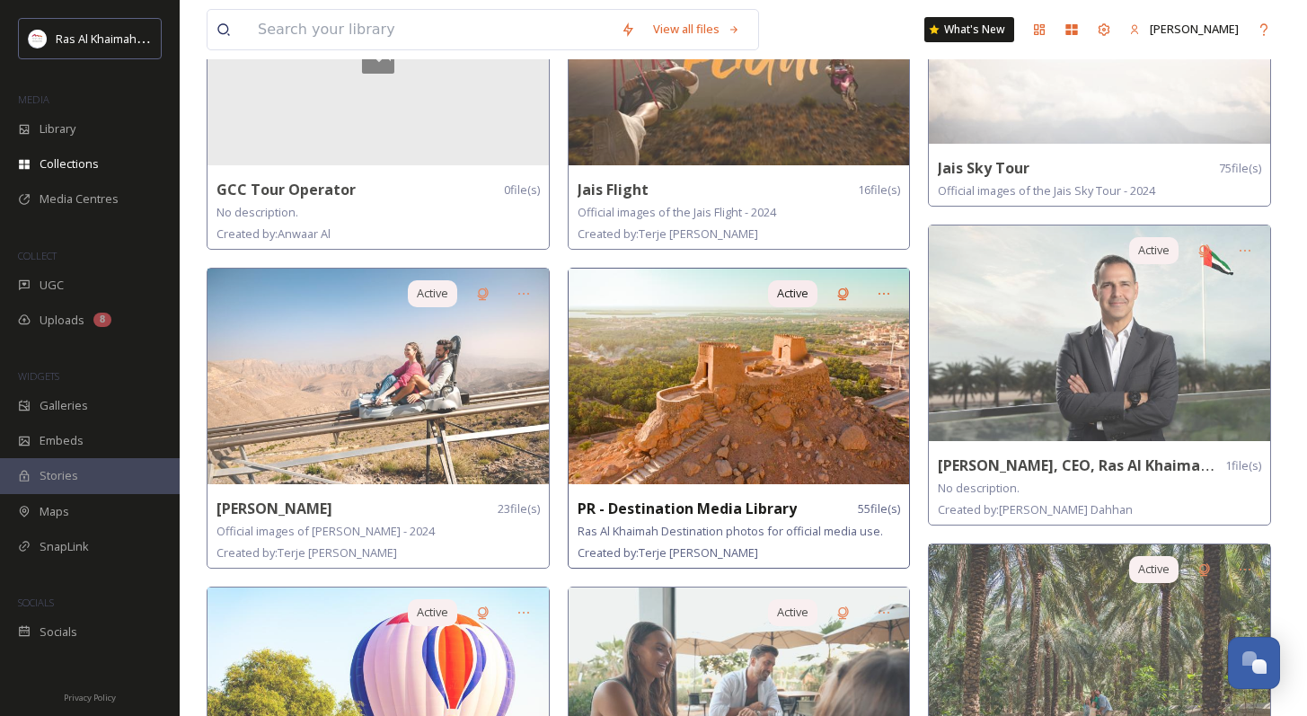
scroll to position [882, 0]
click at [792, 414] on img at bounding box center [739, 377] width 341 height 216
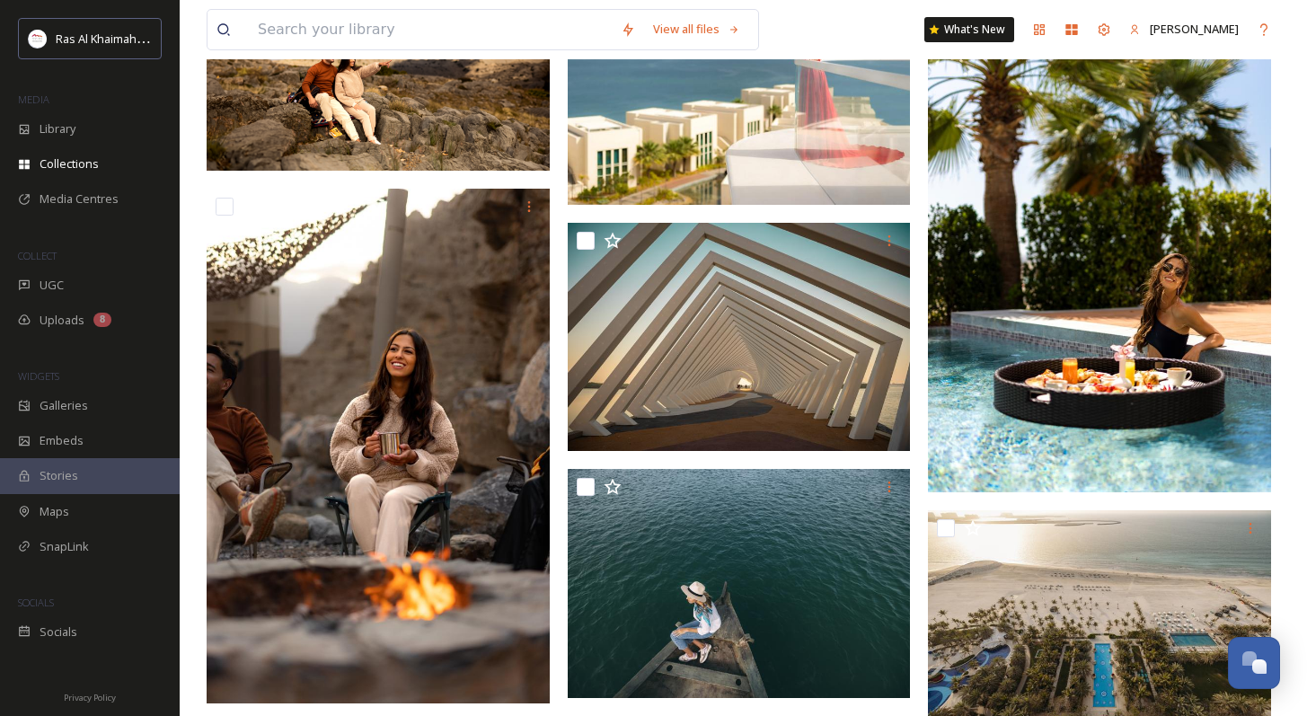
scroll to position [395, 0]
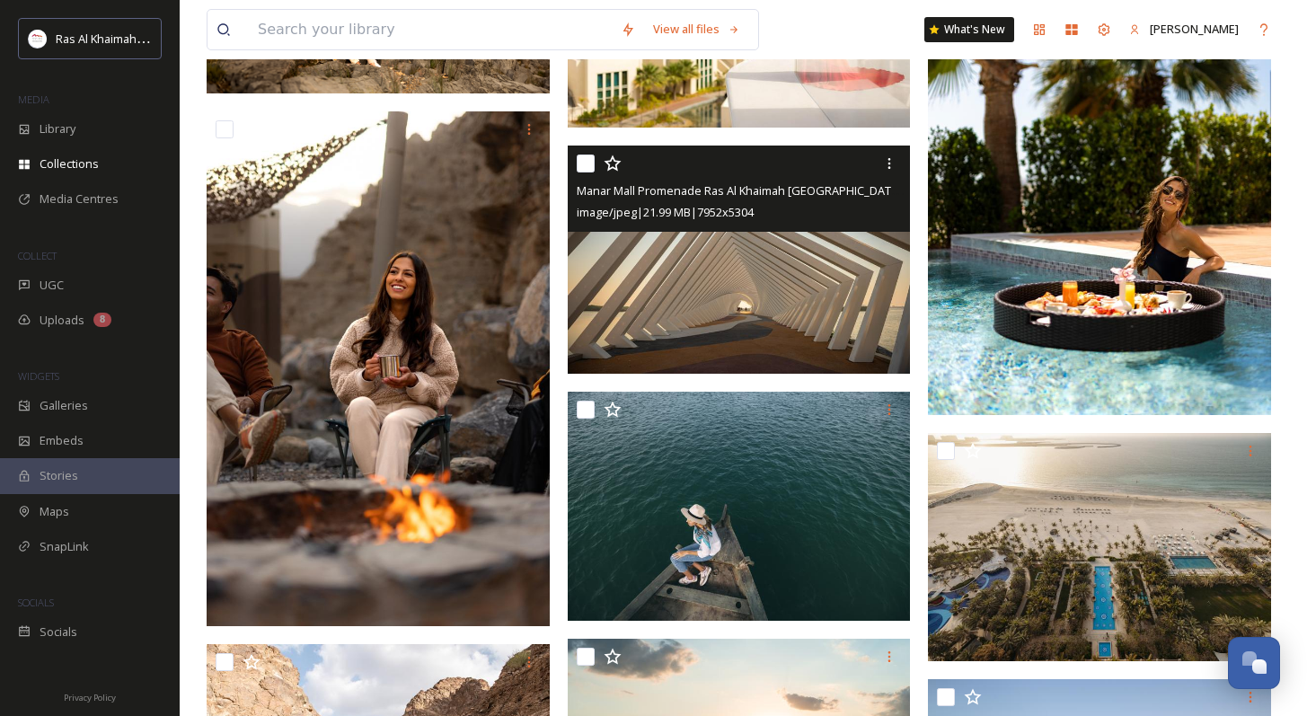
click at [791, 324] on img at bounding box center [739, 260] width 343 height 229
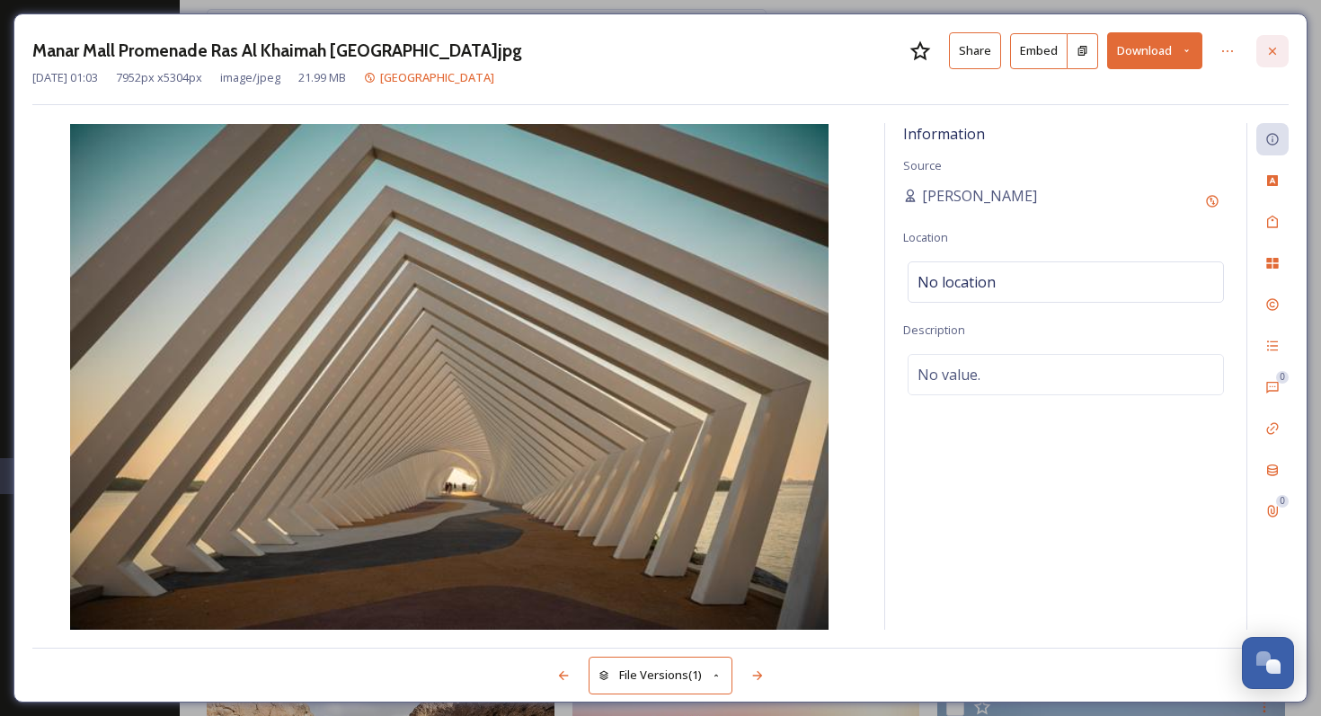
click at [939, 50] on icon at bounding box center [1272, 51] width 14 height 14
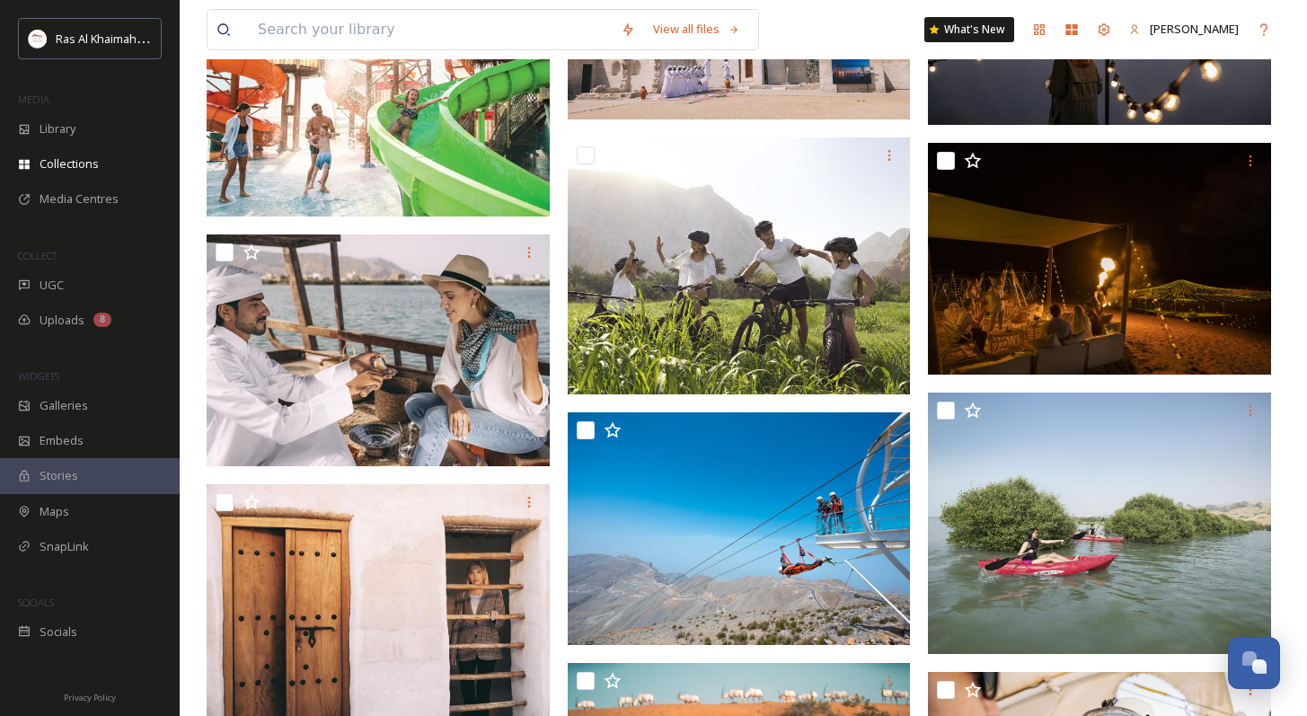
scroll to position [3202, 0]
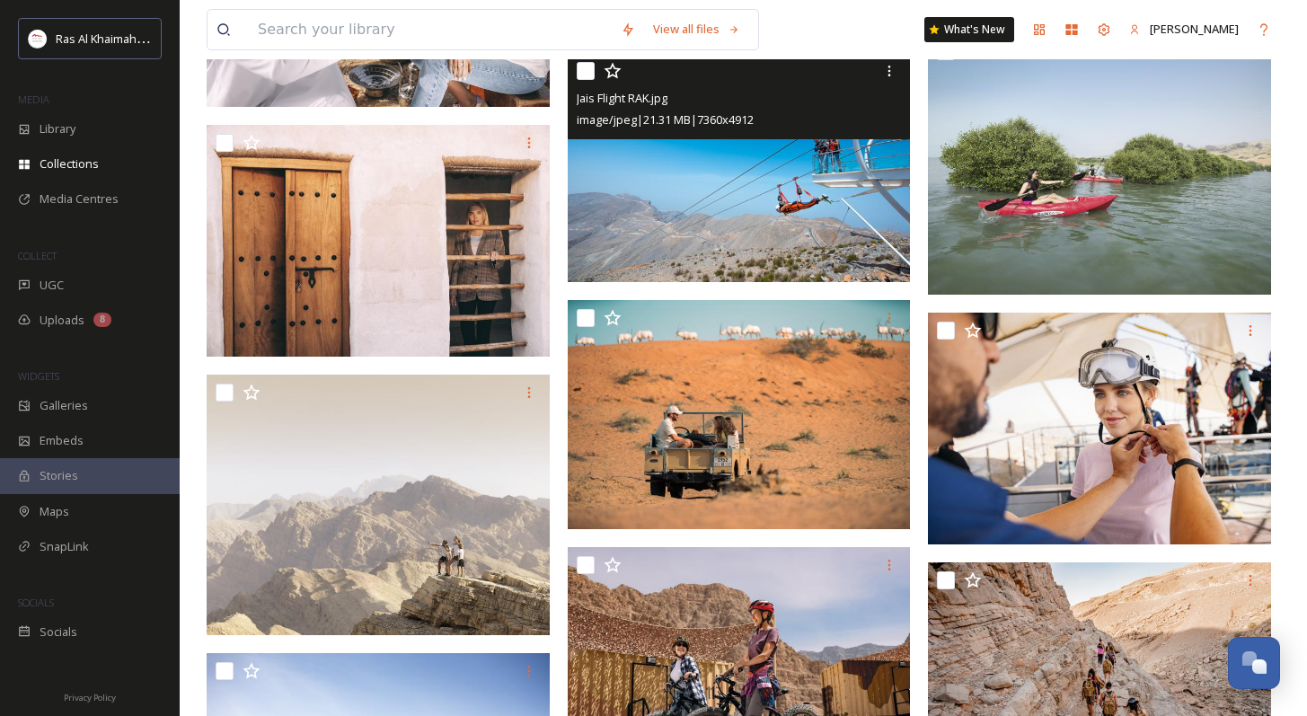
click at [766, 252] on img at bounding box center [739, 167] width 343 height 229
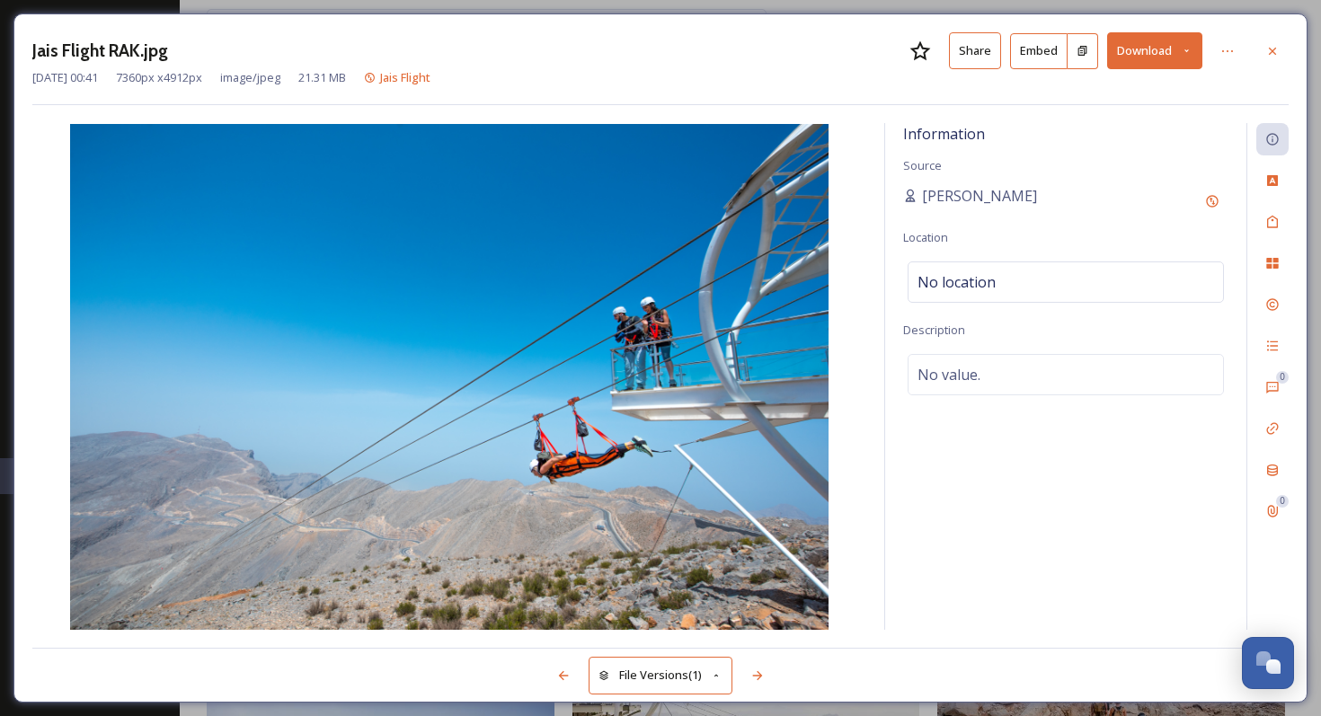
click at [939, 41] on button "Download" at bounding box center [1154, 50] width 95 height 37
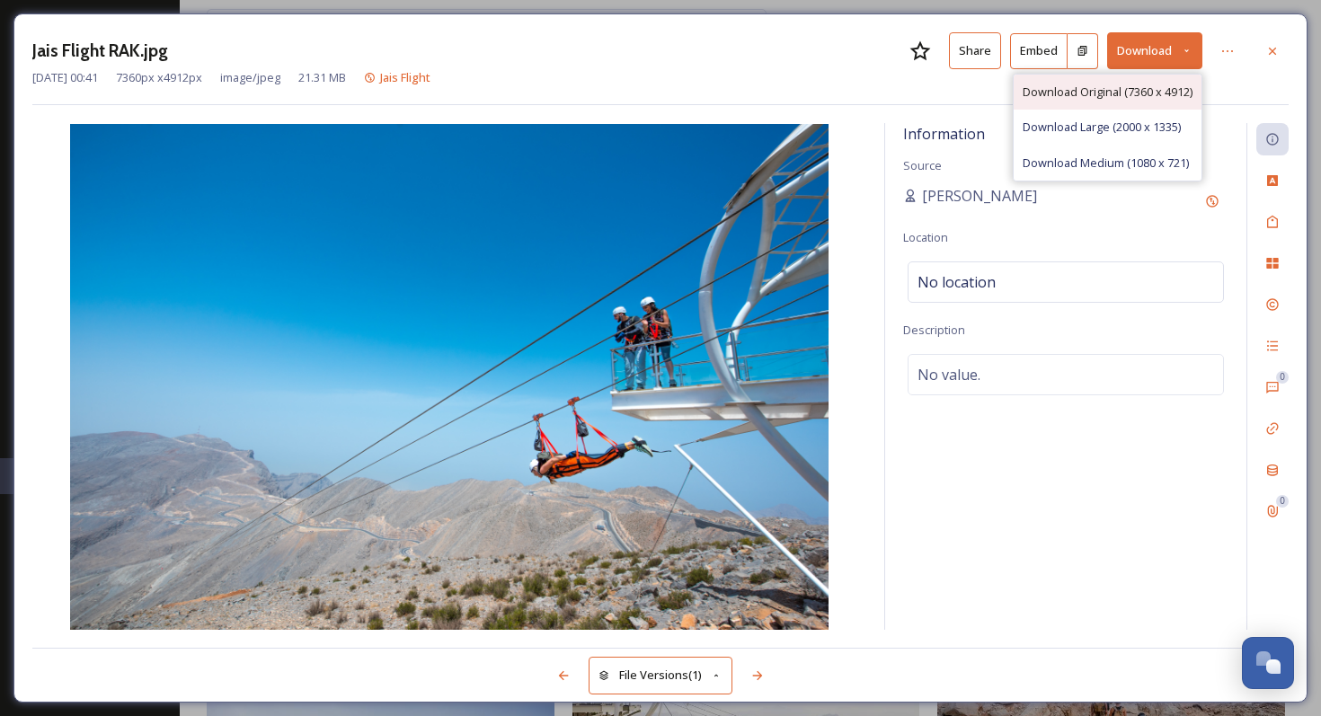
click at [939, 93] on span "Download Original (7360 x 4912)" at bounding box center [1107, 92] width 170 height 17
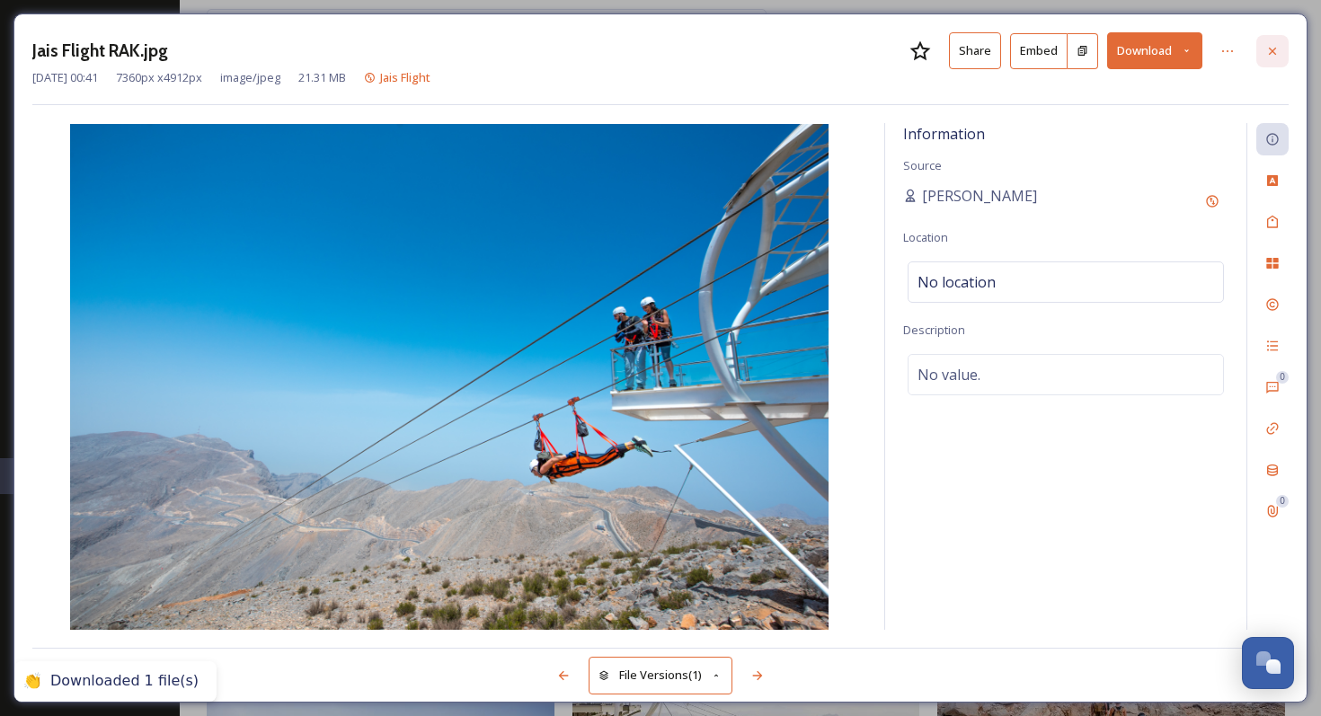
click at [939, 44] on icon at bounding box center [1272, 51] width 14 height 14
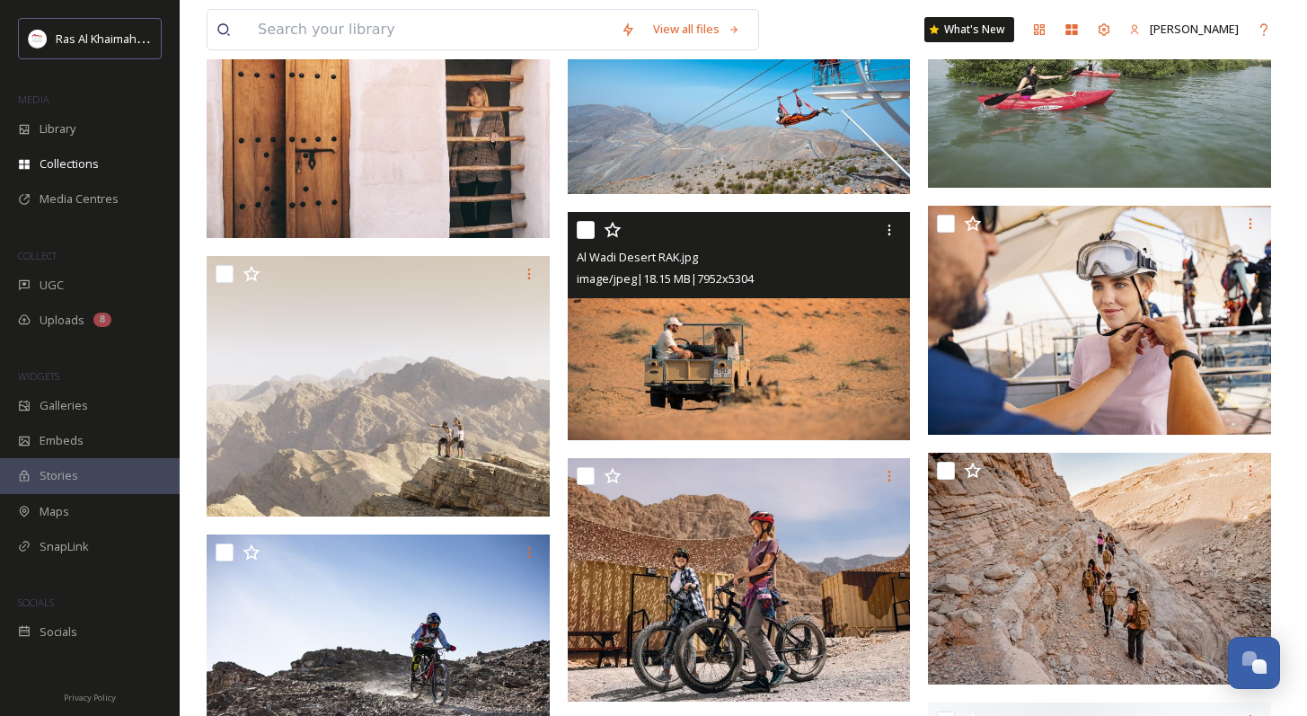
scroll to position [3387, 0]
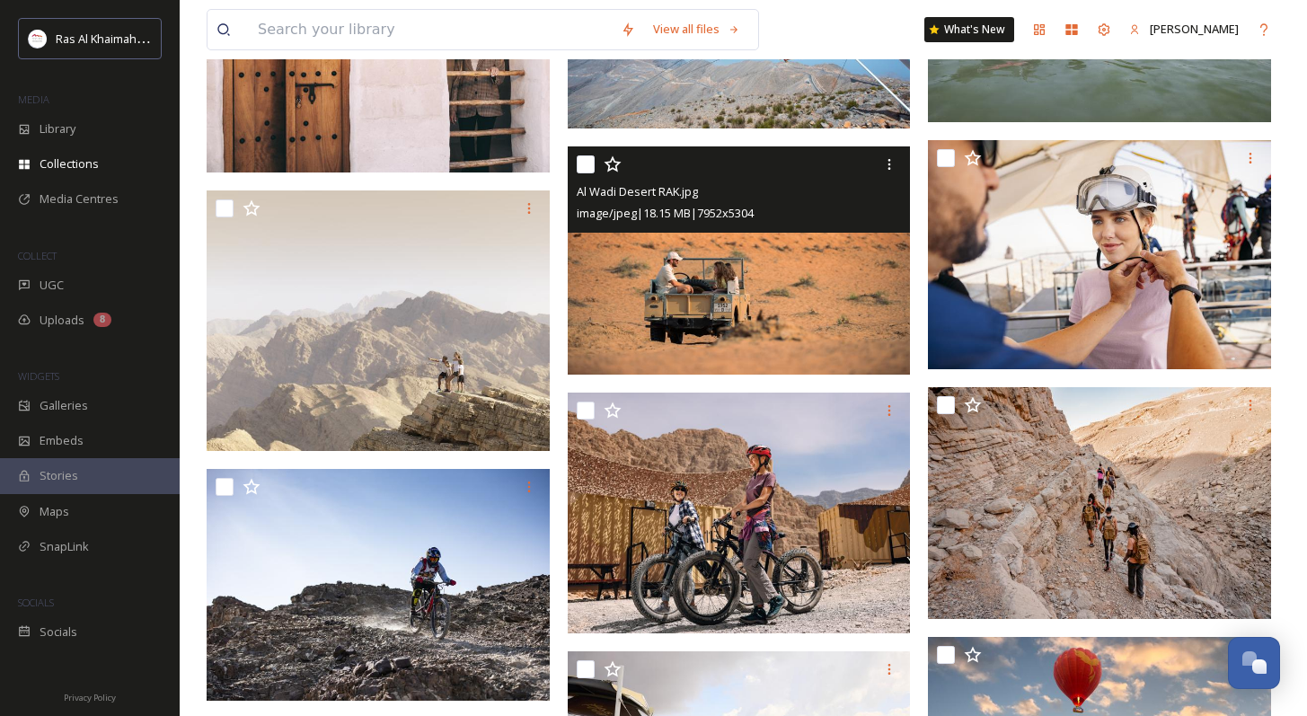
click at [782, 334] on img at bounding box center [739, 260] width 343 height 229
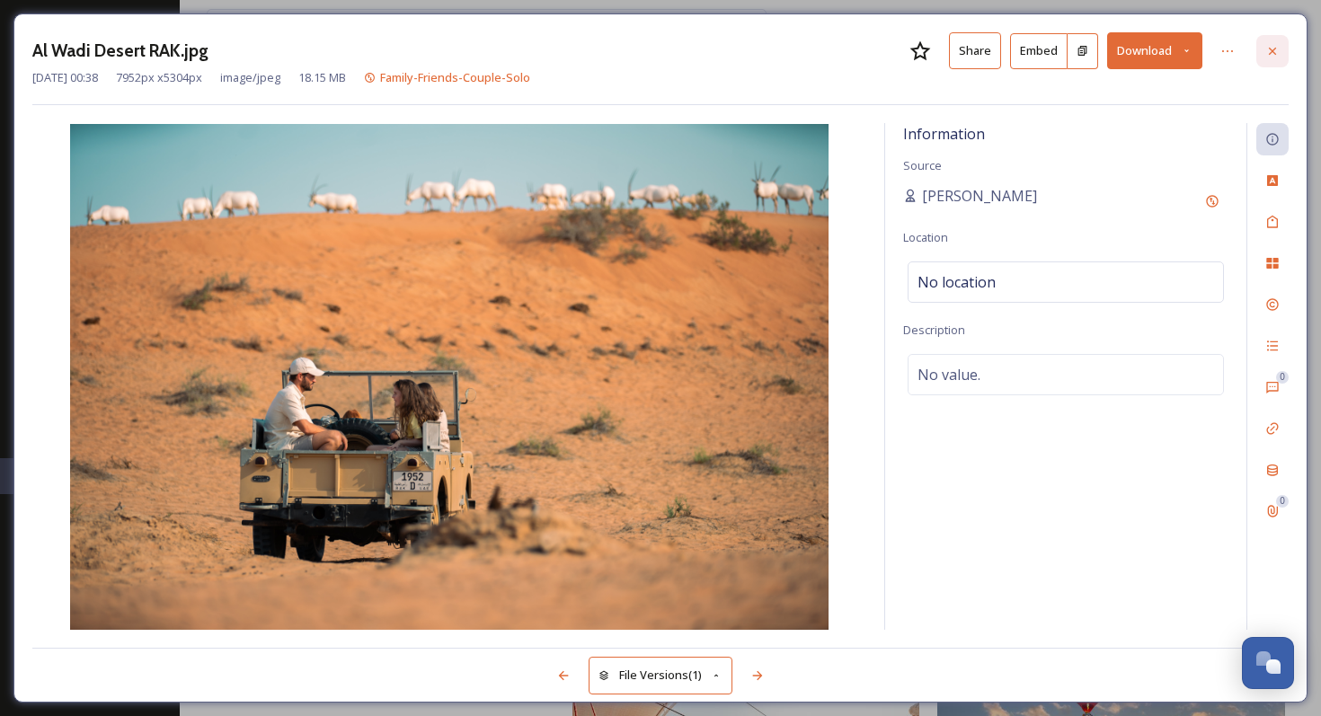
click at [939, 52] on icon at bounding box center [1272, 51] width 14 height 14
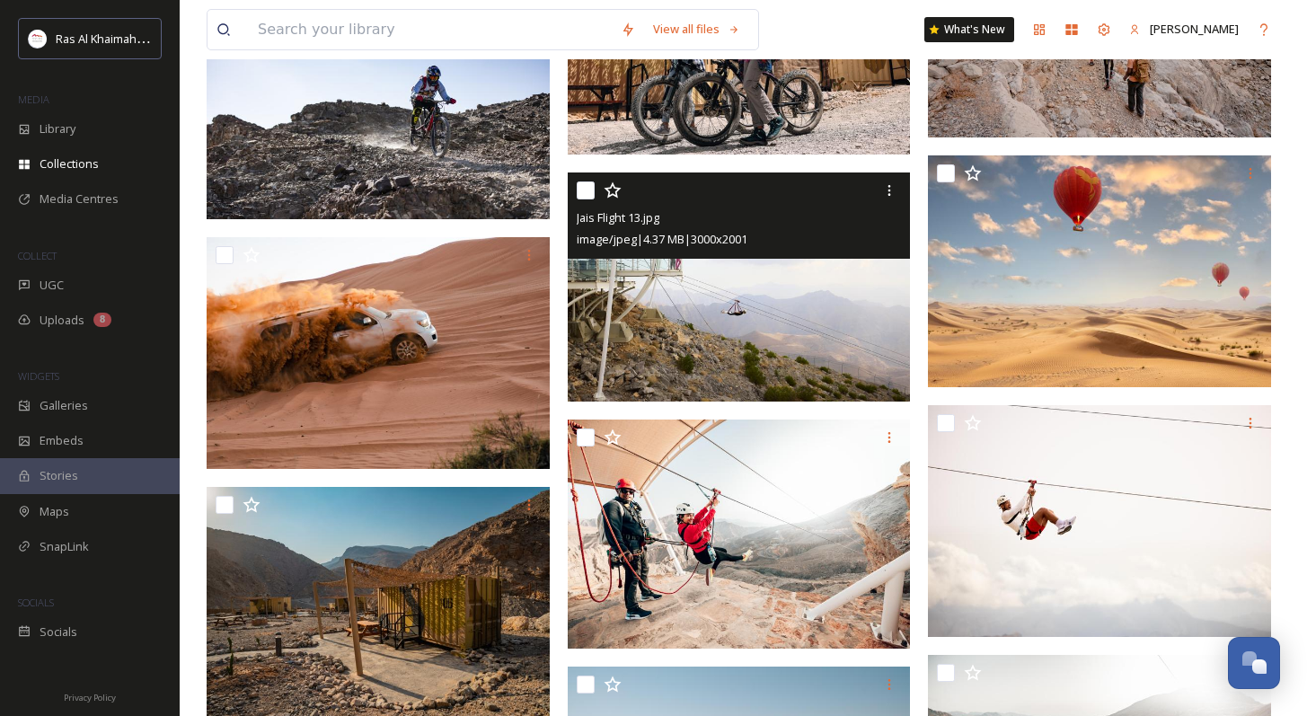
scroll to position [3864, 0]
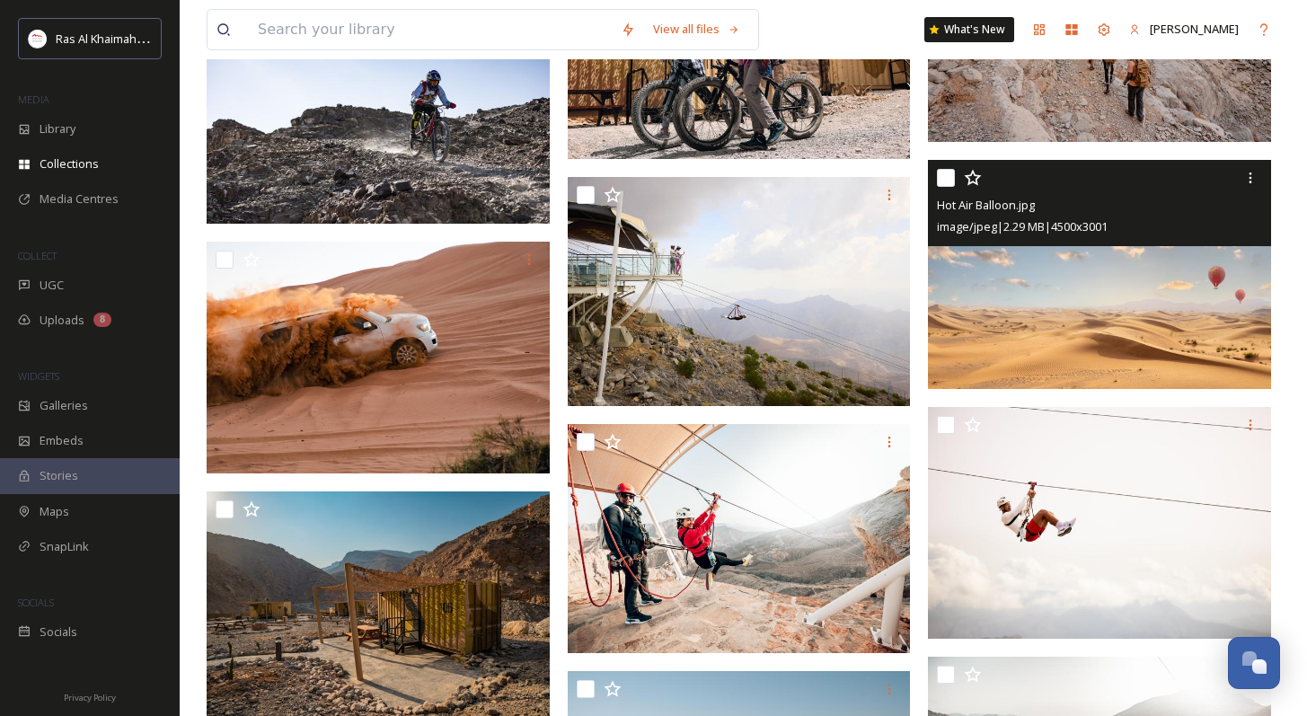
click at [939, 346] on img at bounding box center [1099, 274] width 343 height 229
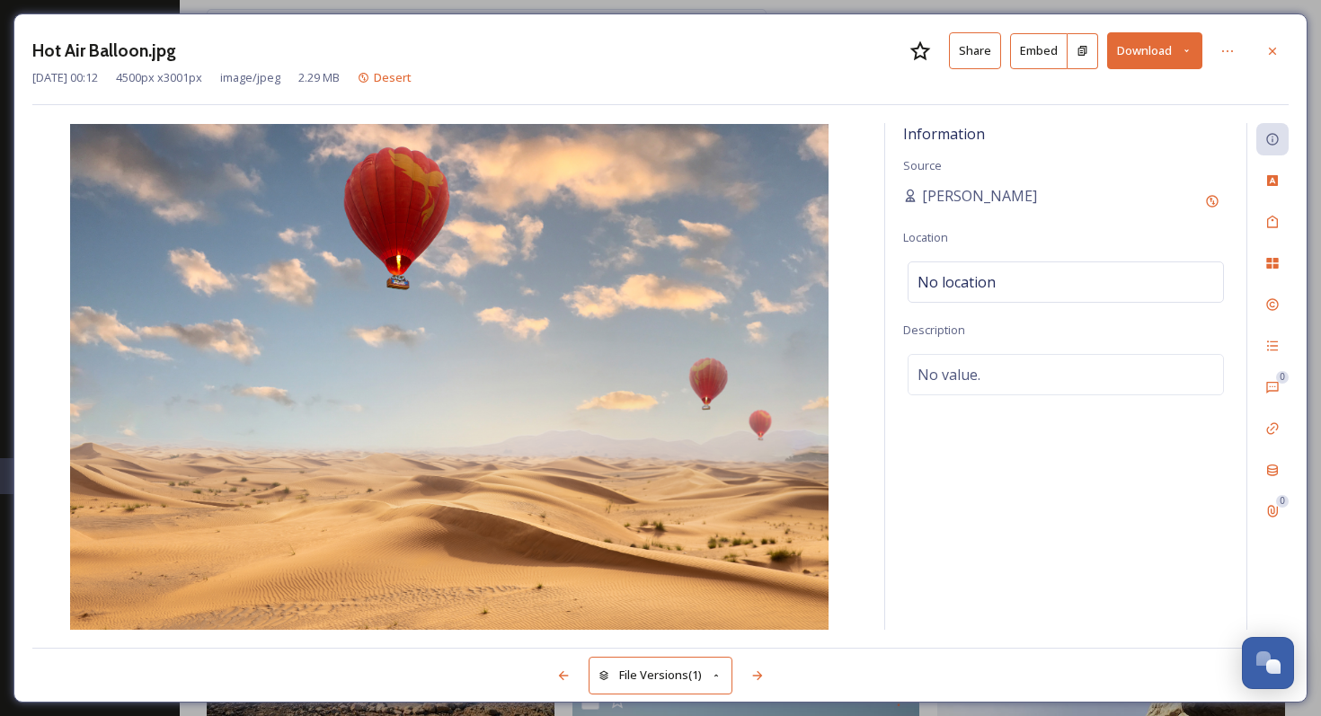
click at [939, 60] on button "Download" at bounding box center [1154, 50] width 95 height 37
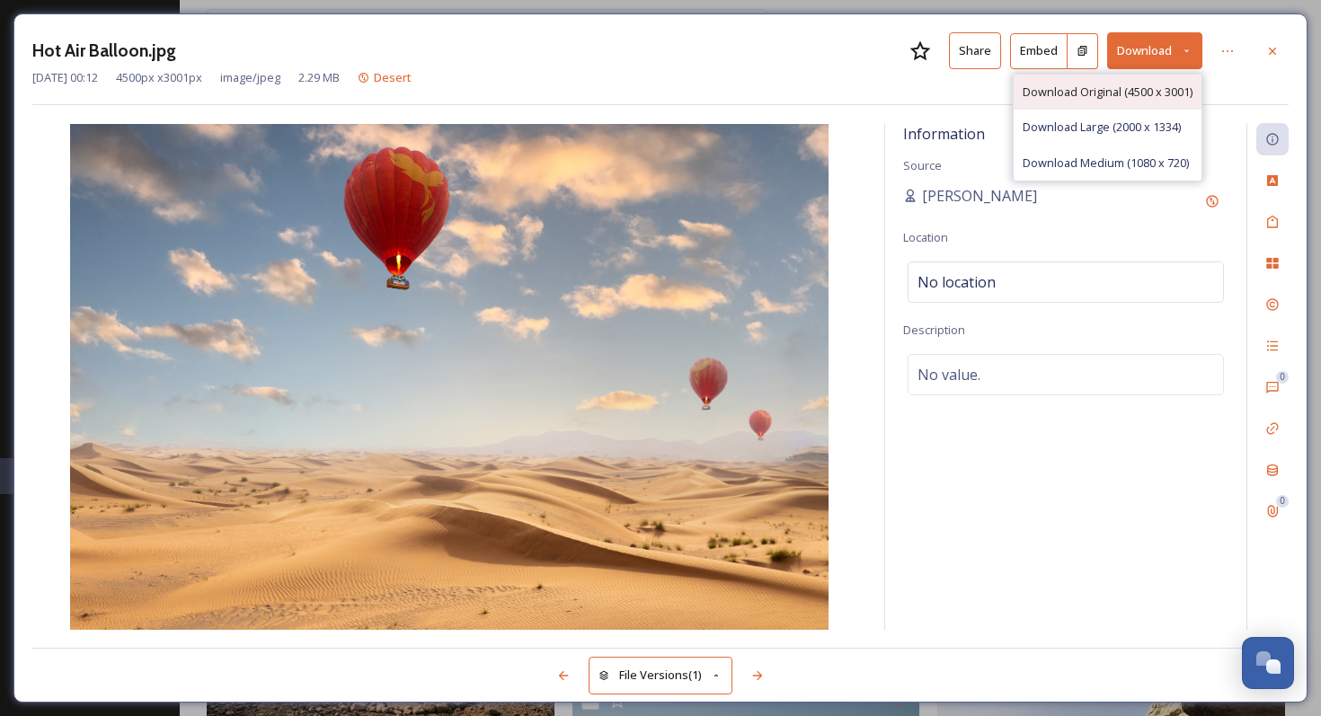
click at [939, 100] on div "Download Original (4500 x 3001)" at bounding box center [1107, 92] width 188 height 35
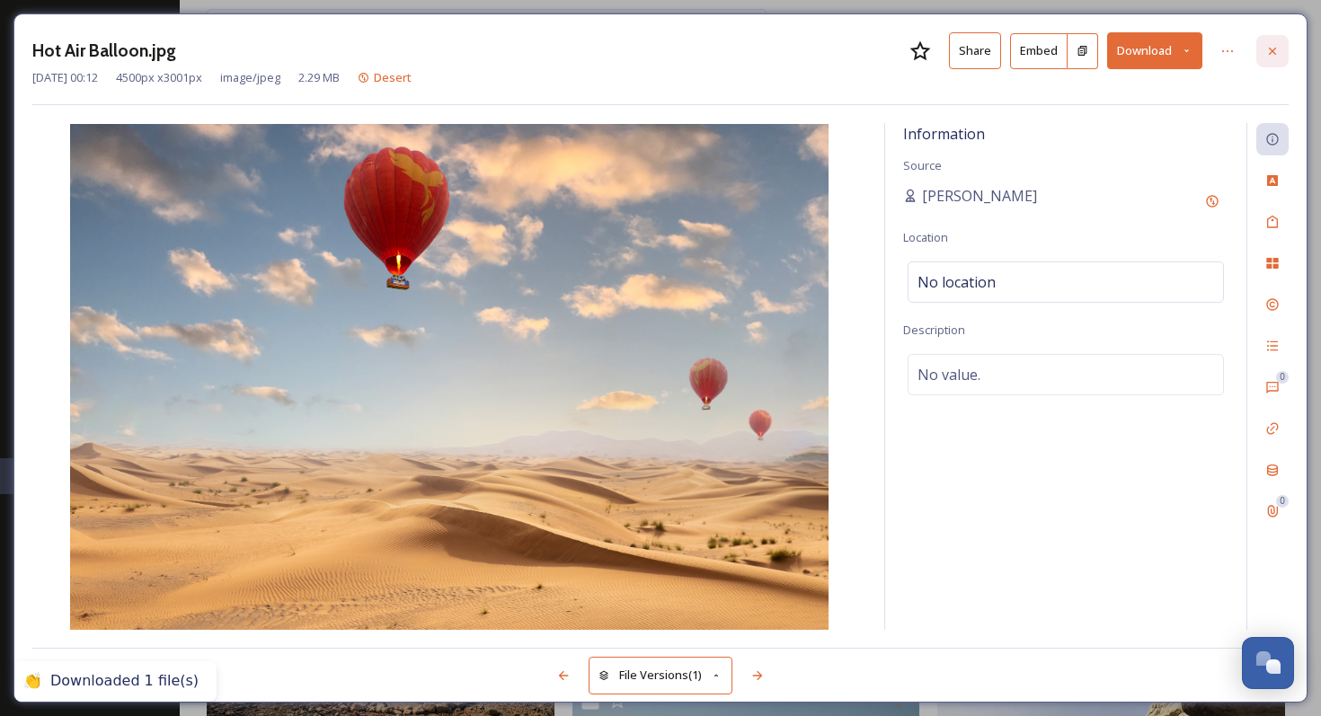
click at [939, 62] on div at bounding box center [1272, 51] width 32 height 32
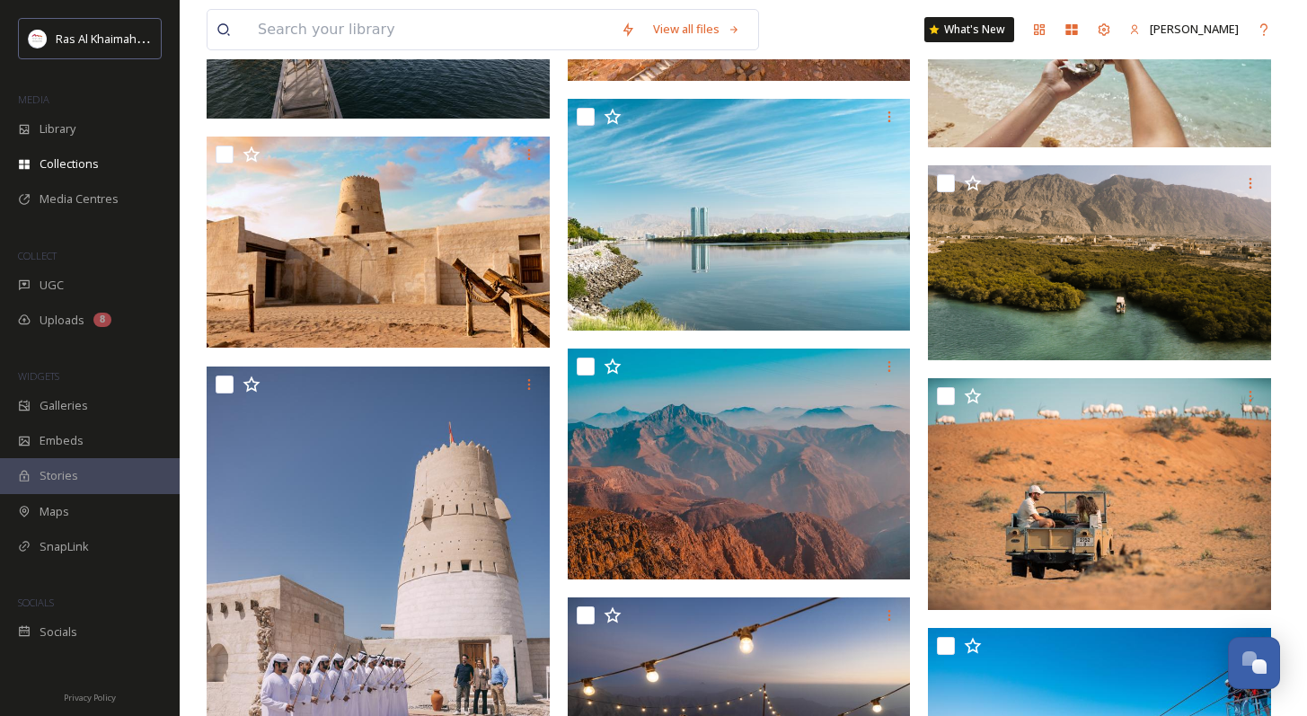
scroll to position [1911, 0]
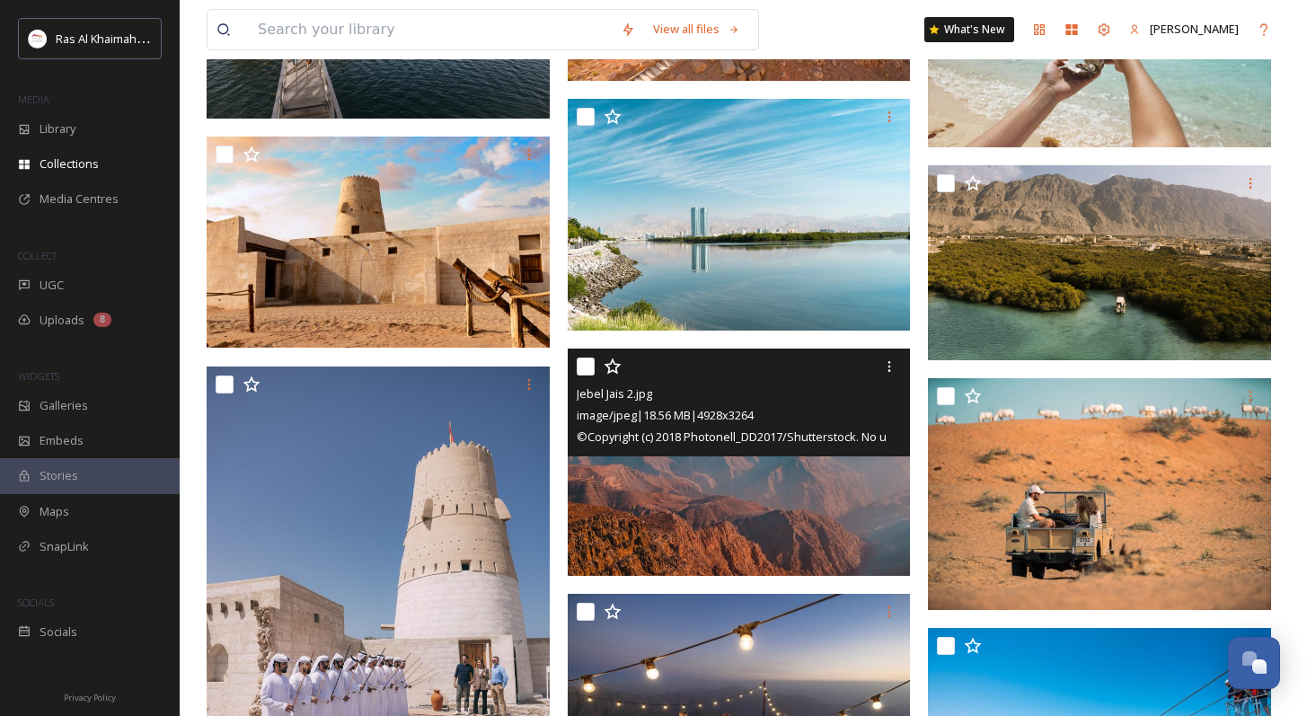
click at [743, 493] on img at bounding box center [739, 462] width 343 height 227
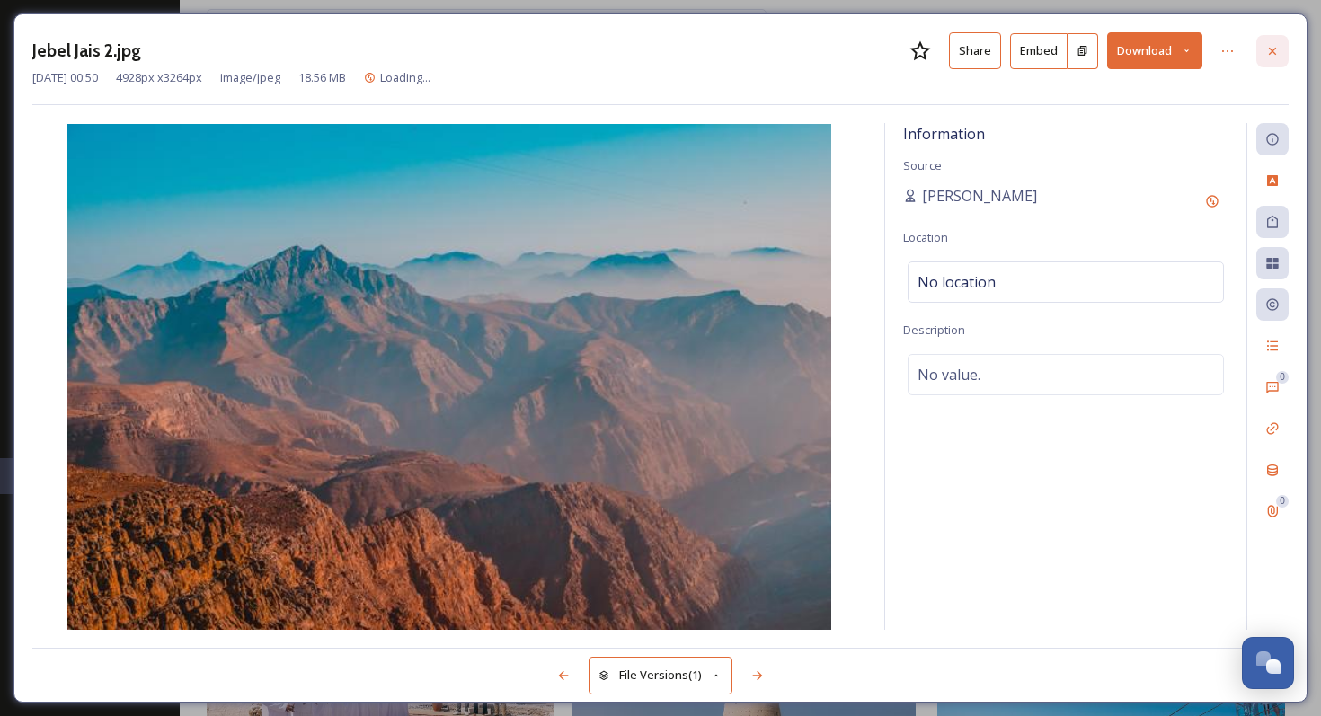
click at [939, 52] on icon at bounding box center [1272, 51] width 14 height 14
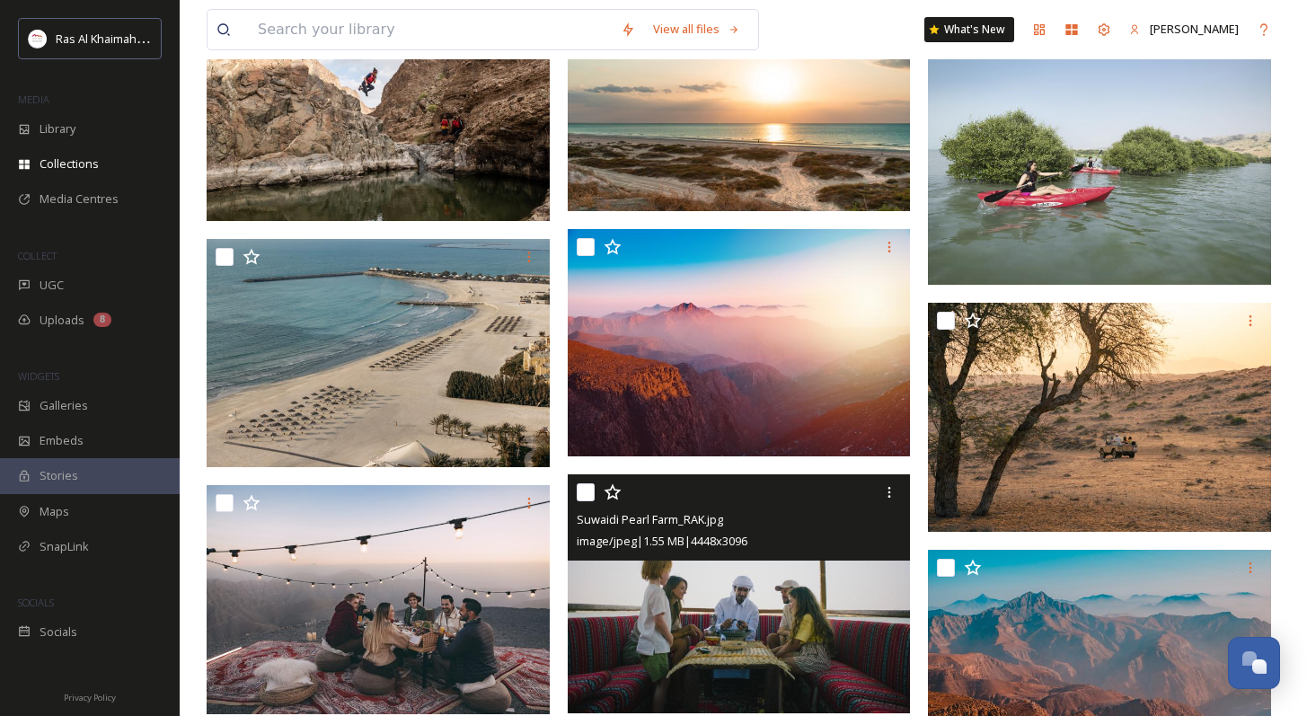
scroll to position [1051, 0]
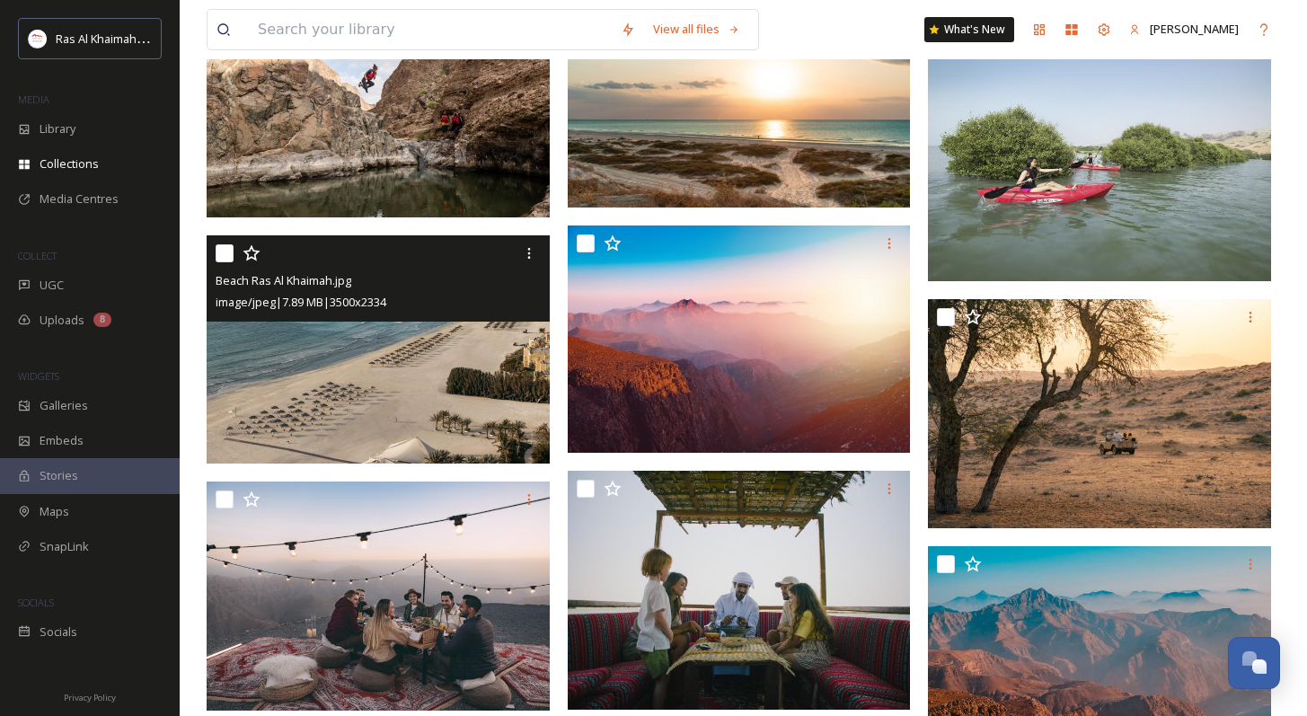
click at [384, 383] on img at bounding box center [378, 349] width 343 height 229
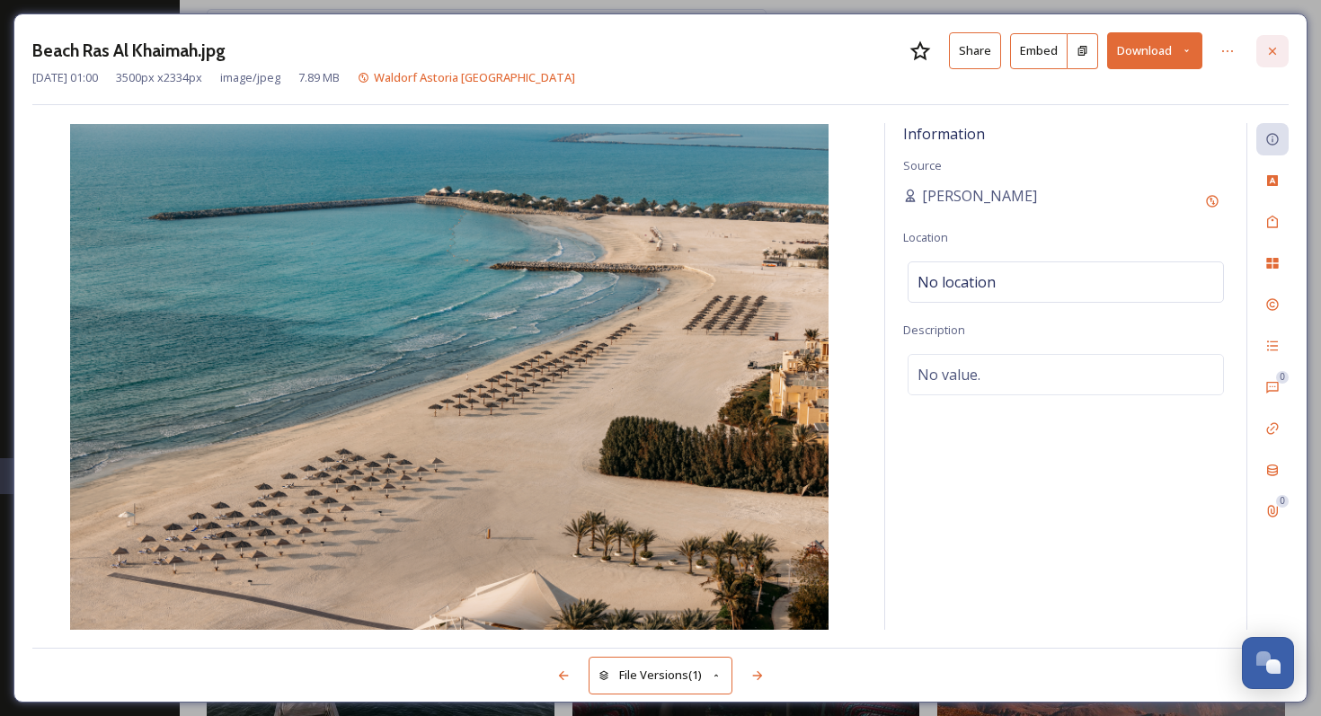
click at [939, 41] on div at bounding box center [1272, 51] width 32 height 32
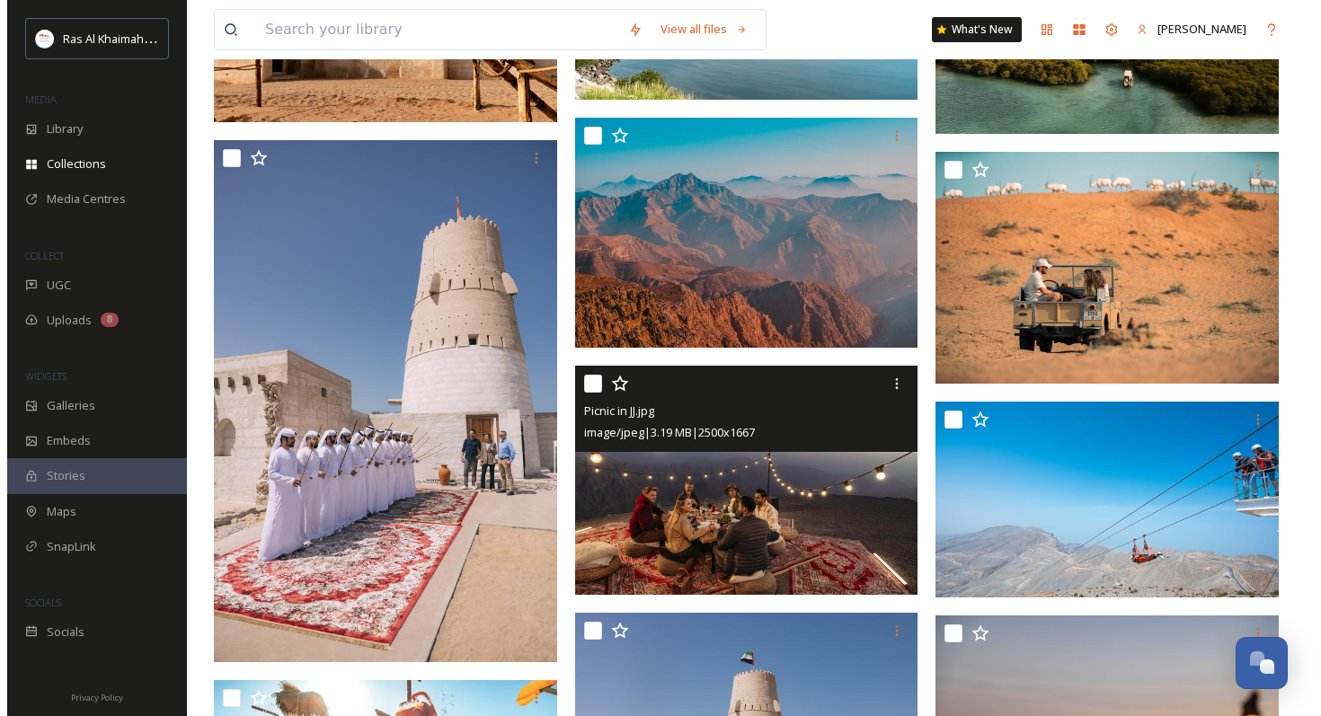
scroll to position [2119, 0]
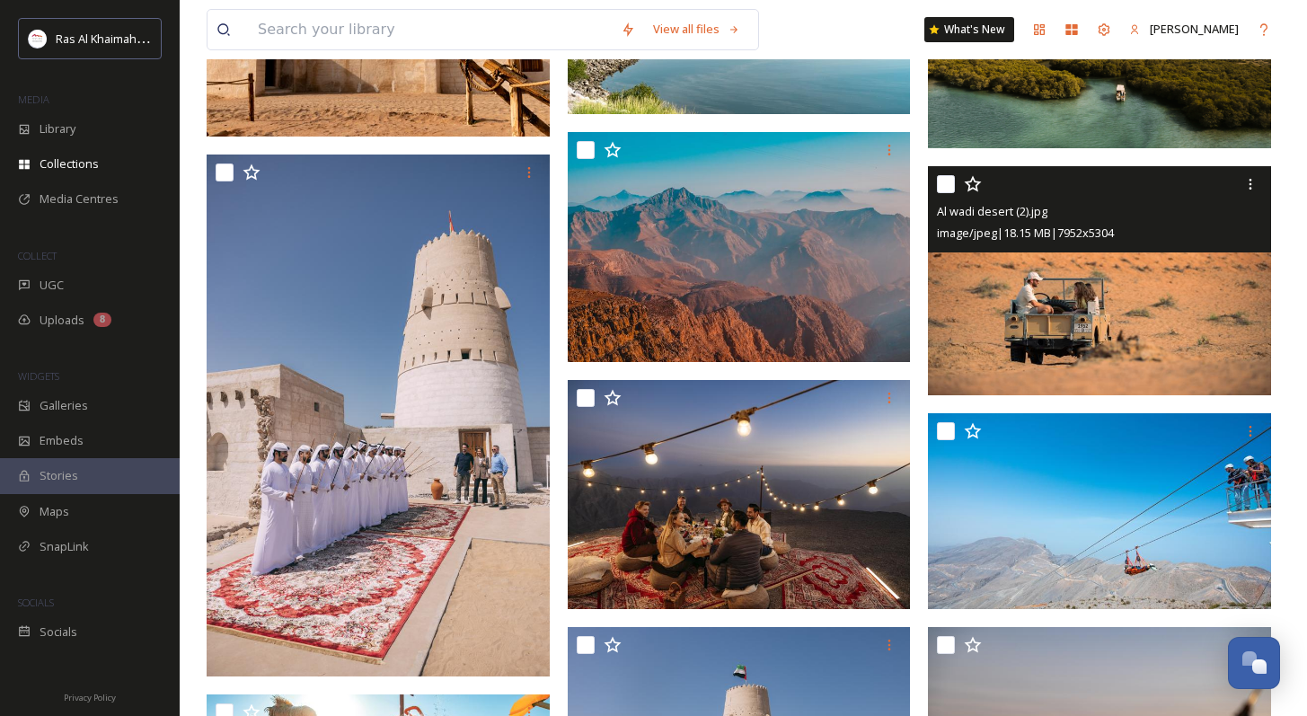
click at [939, 339] on img at bounding box center [1099, 280] width 343 height 229
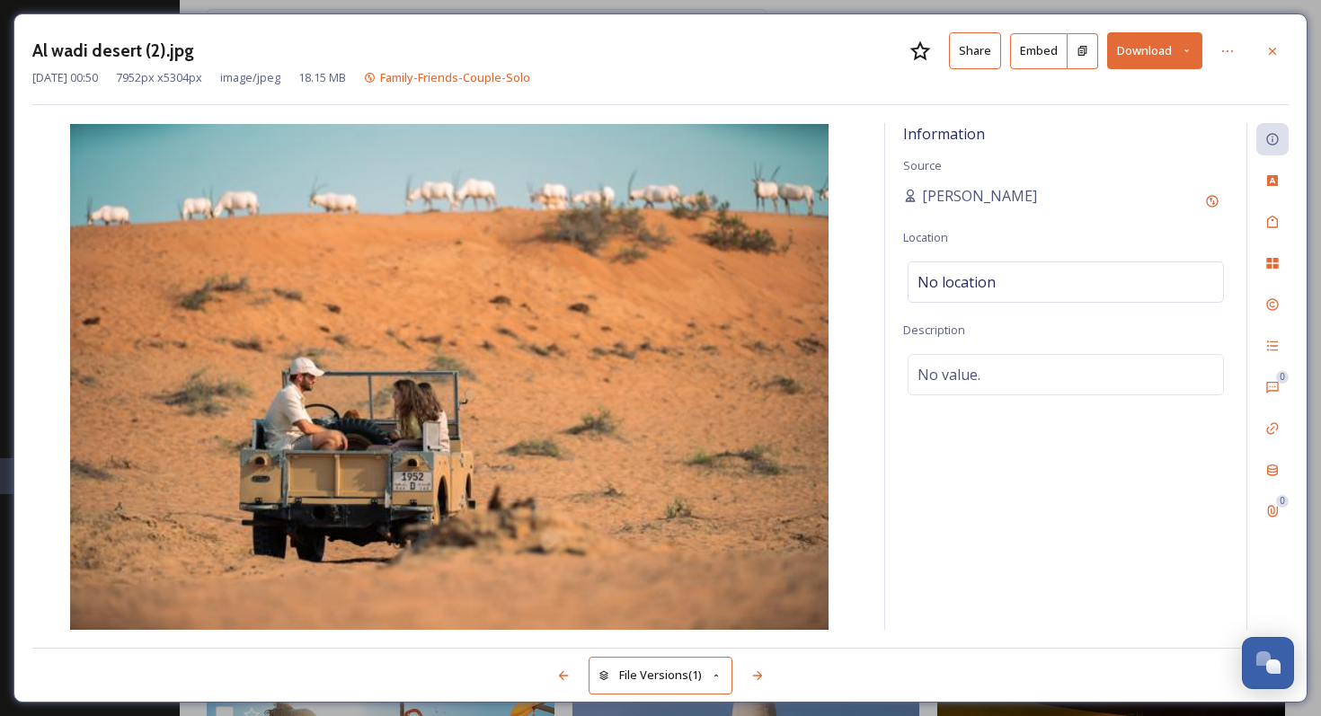
scroll to position [2122, 0]
click at [939, 54] on icon at bounding box center [1272, 51] width 14 height 14
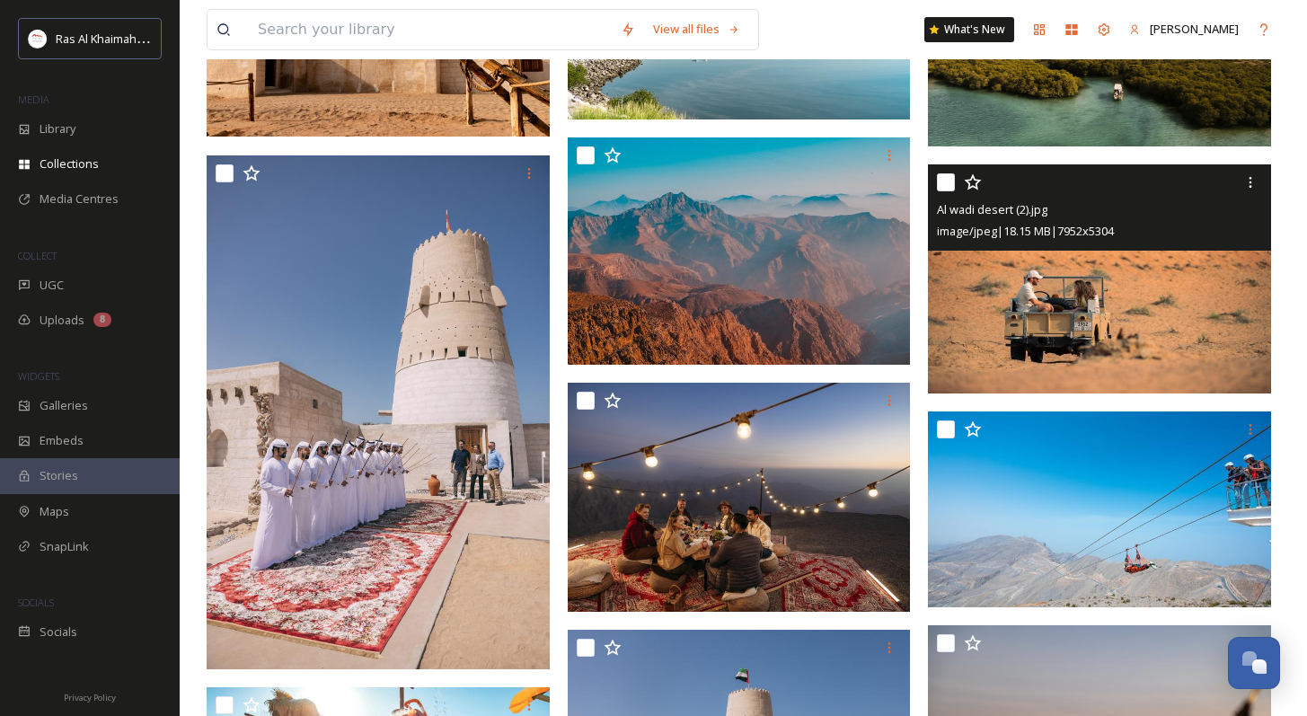
click at [939, 278] on img at bounding box center [1099, 278] width 343 height 229
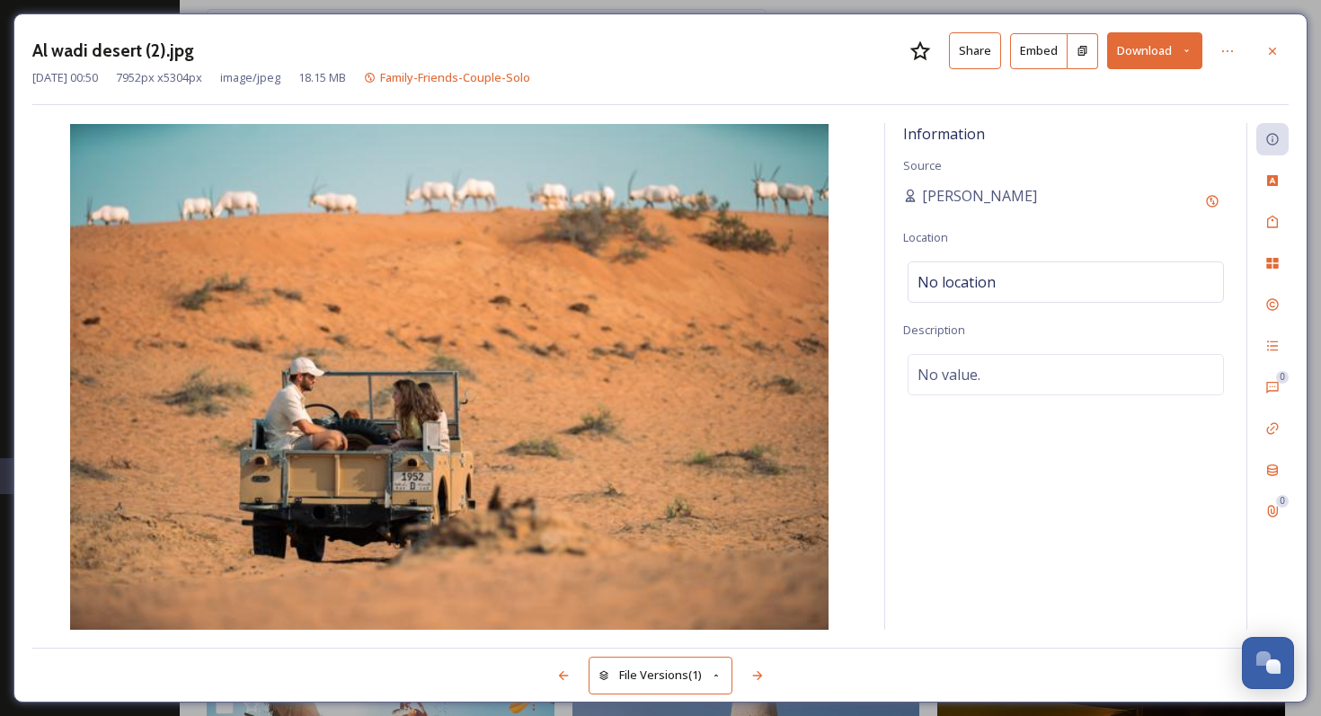
click at [939, 99] on div "Al wadi desert (2).jpg Share Embed Download [DATE] 00:50 7952 px x 5304 px imag…" at bounding box center [660, 68] width 1256 height 73
click at [939, 60] on button "Download" at bounding box center [1154, 50] width 95 height 37
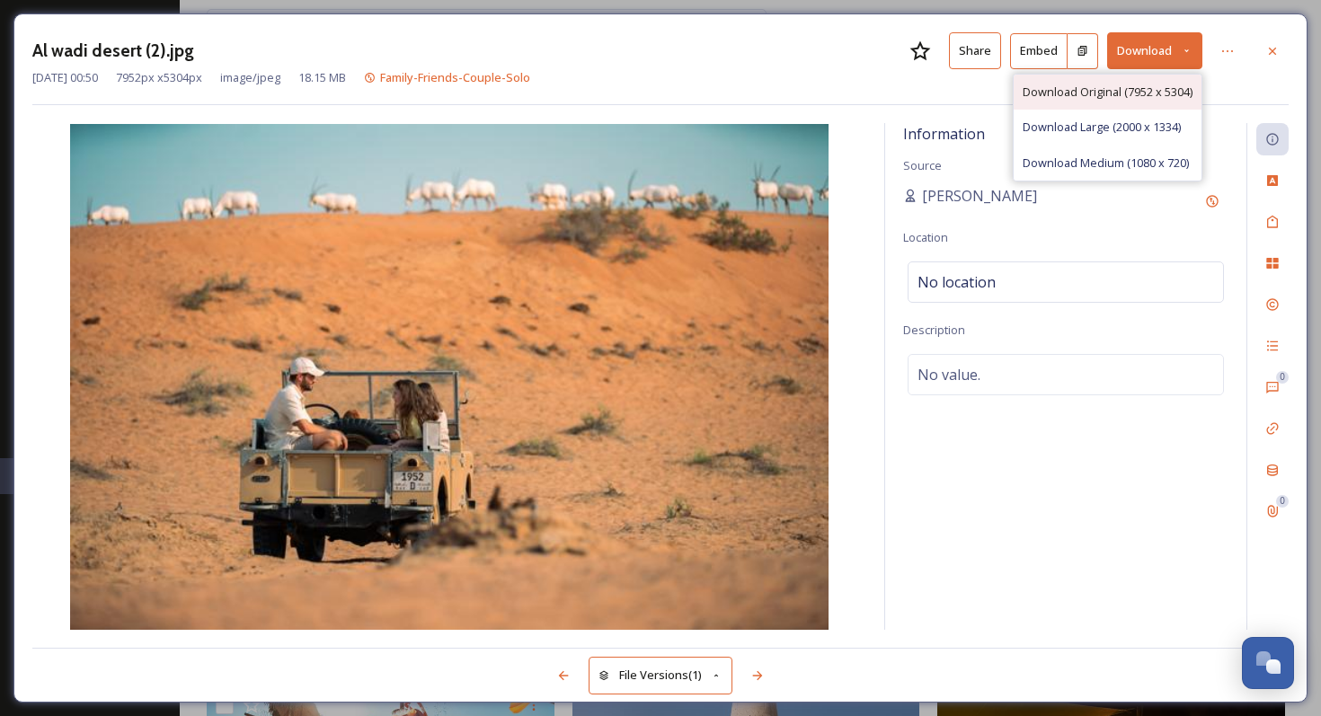
click at [939, 86] on span "Download Original (7952 x 5304)" at bounding box center [1107, 92] width 170 height 17
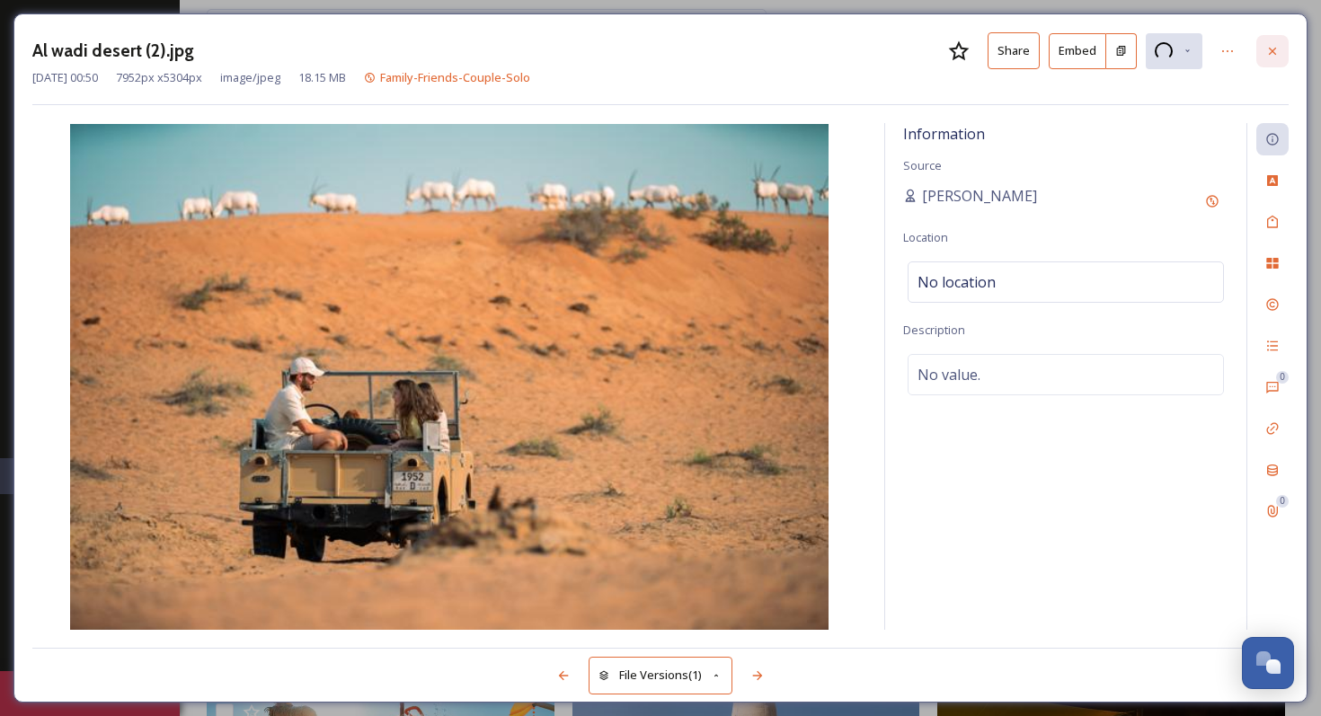
click at [939, 55] on icon at bounding box center [1272, 51] width 14 height 14
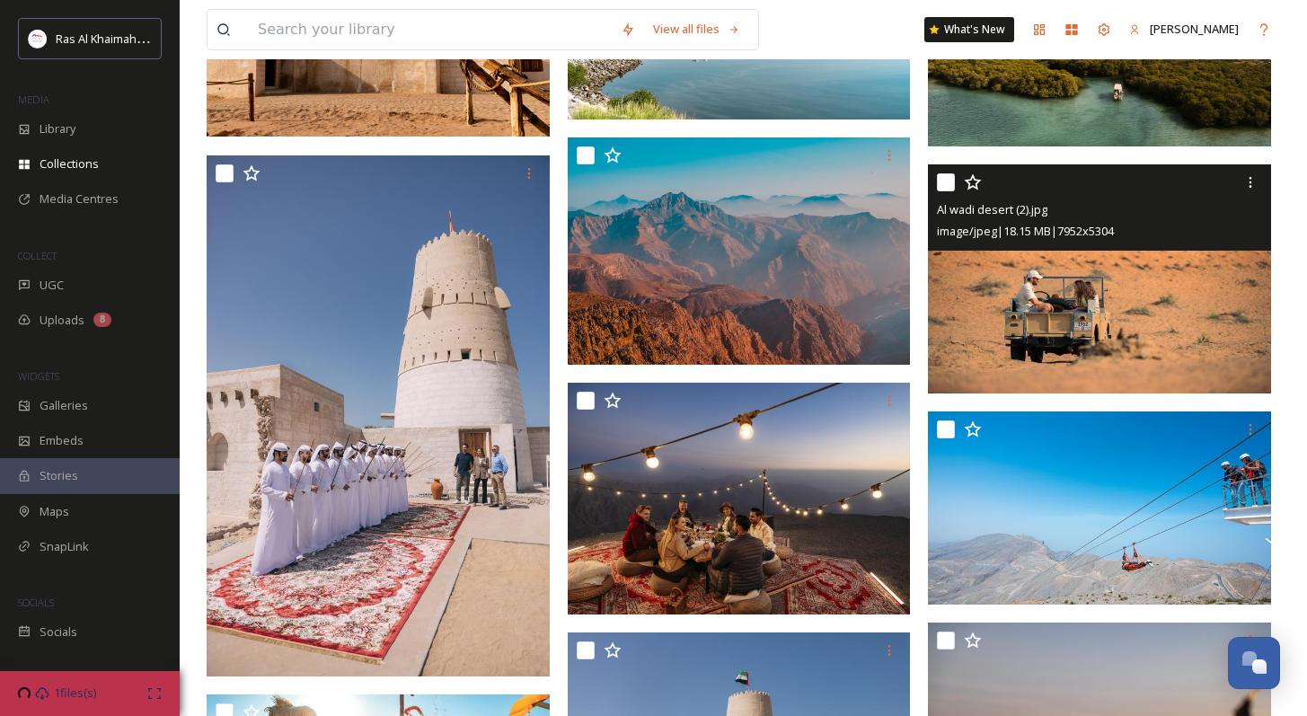
click at [939, 262] on img at bounding box center [1099, 278] width 343 height 229
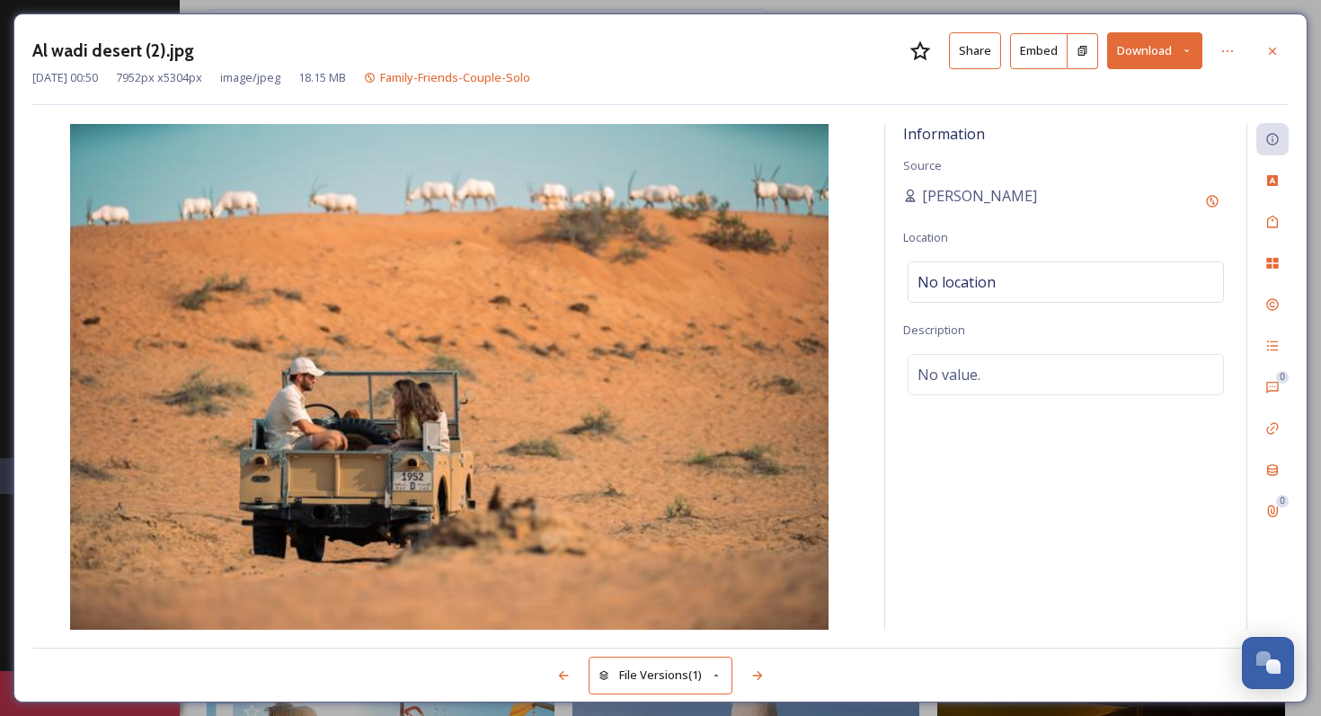
click at [939, 65] on button "Download" at bounding box center [1154, 50] width 95 height 37
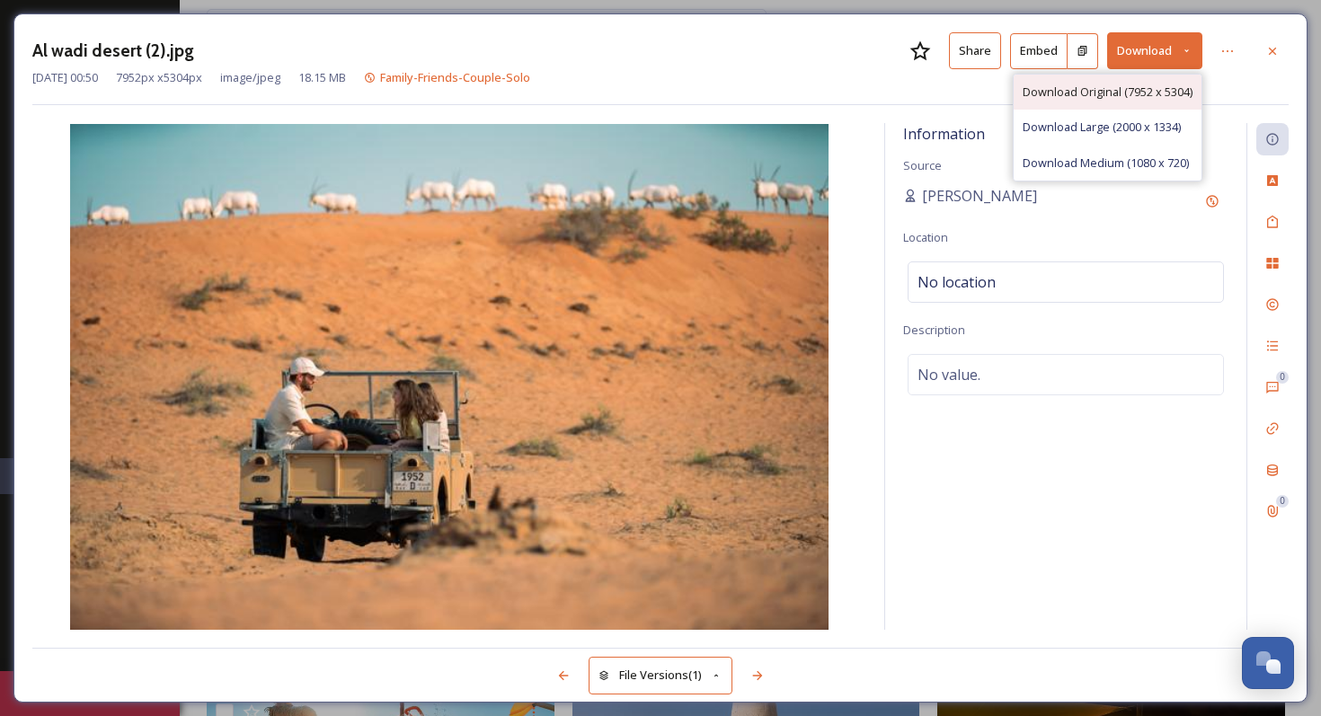
click at [939, 96] on span "Download Original (7952 x 5304)" at bounding box center [1107, 92] width 170 height 17
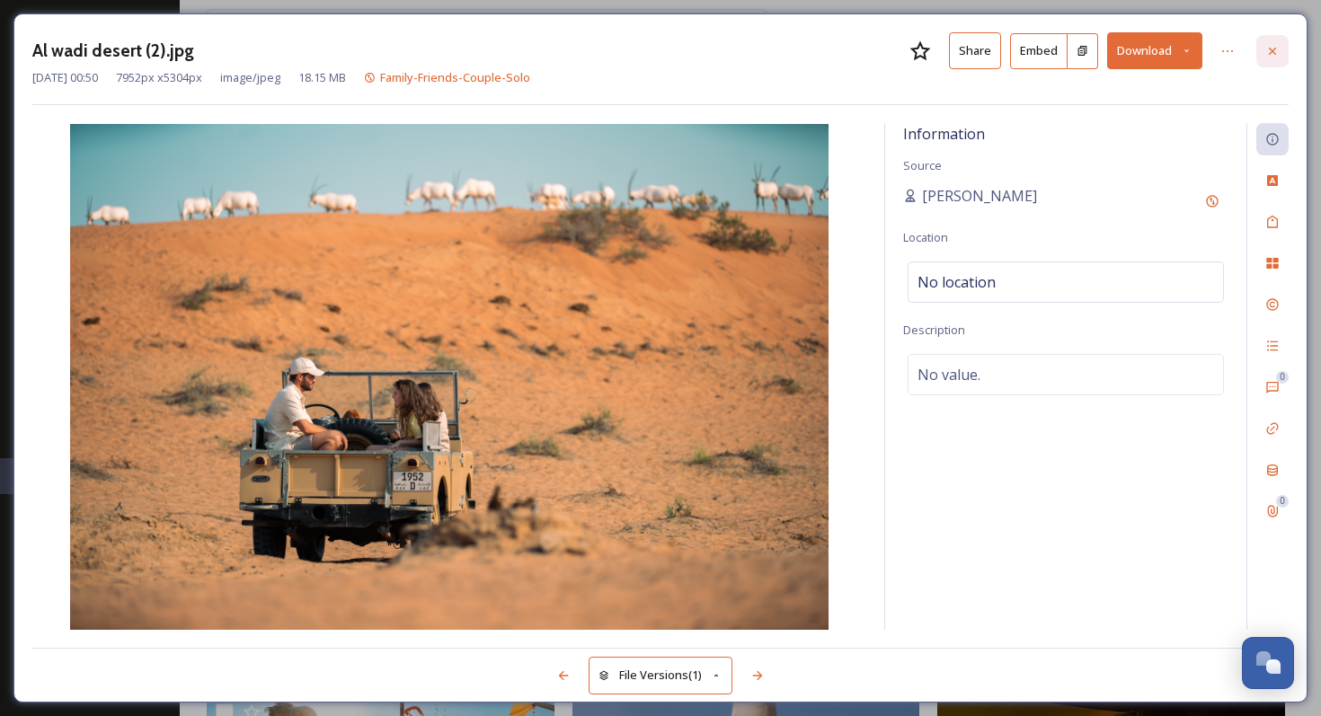
click at [939, 49] on icon at bounding box center [1272, 51] width 14 height 14
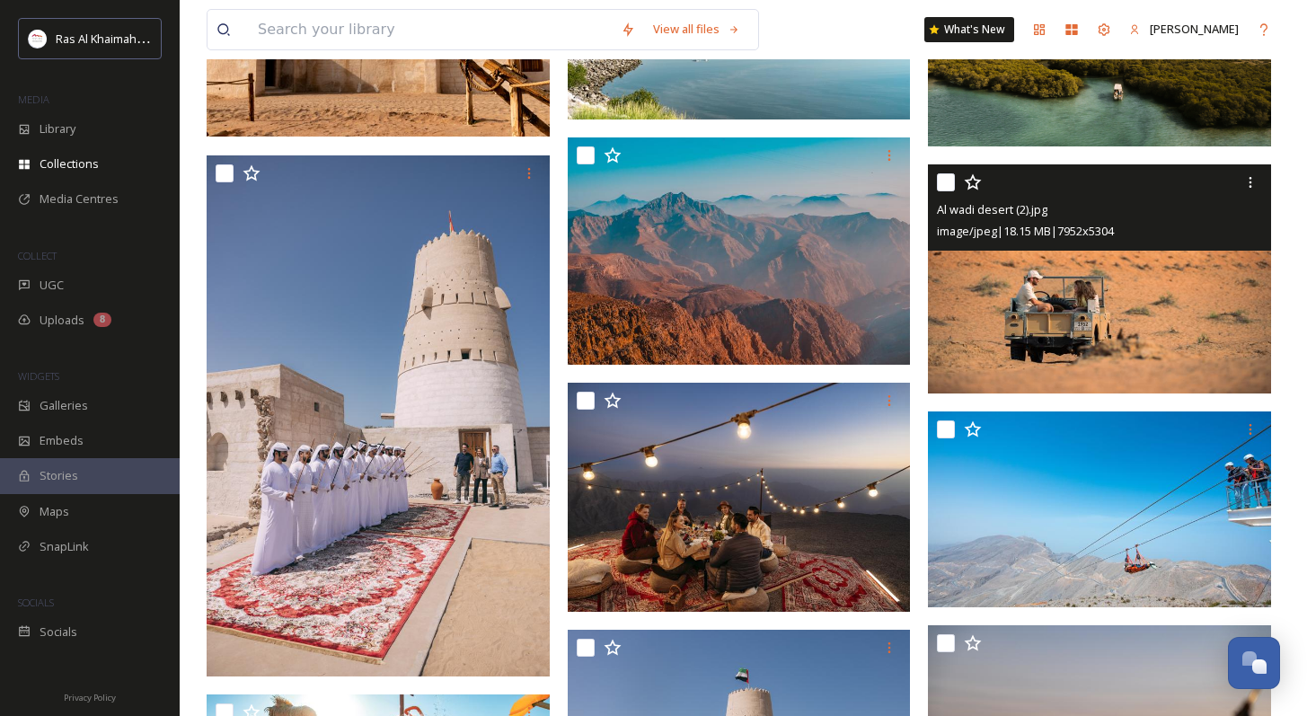
click at [939, 294] on img at bounding box center [1099, 278] width 343 height 229
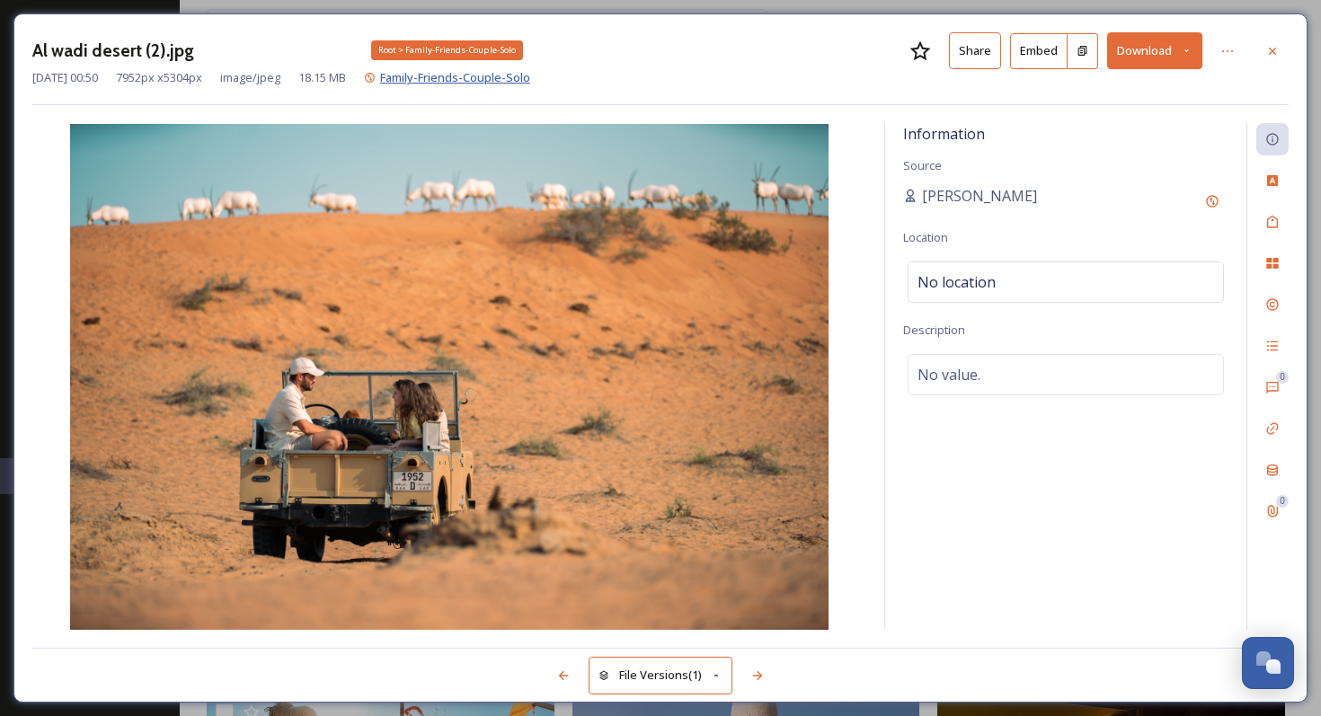
click at [481, 79] on span "Family-Friends-Couple-Solo" at bounding box center [455, 77] width 150 height 16
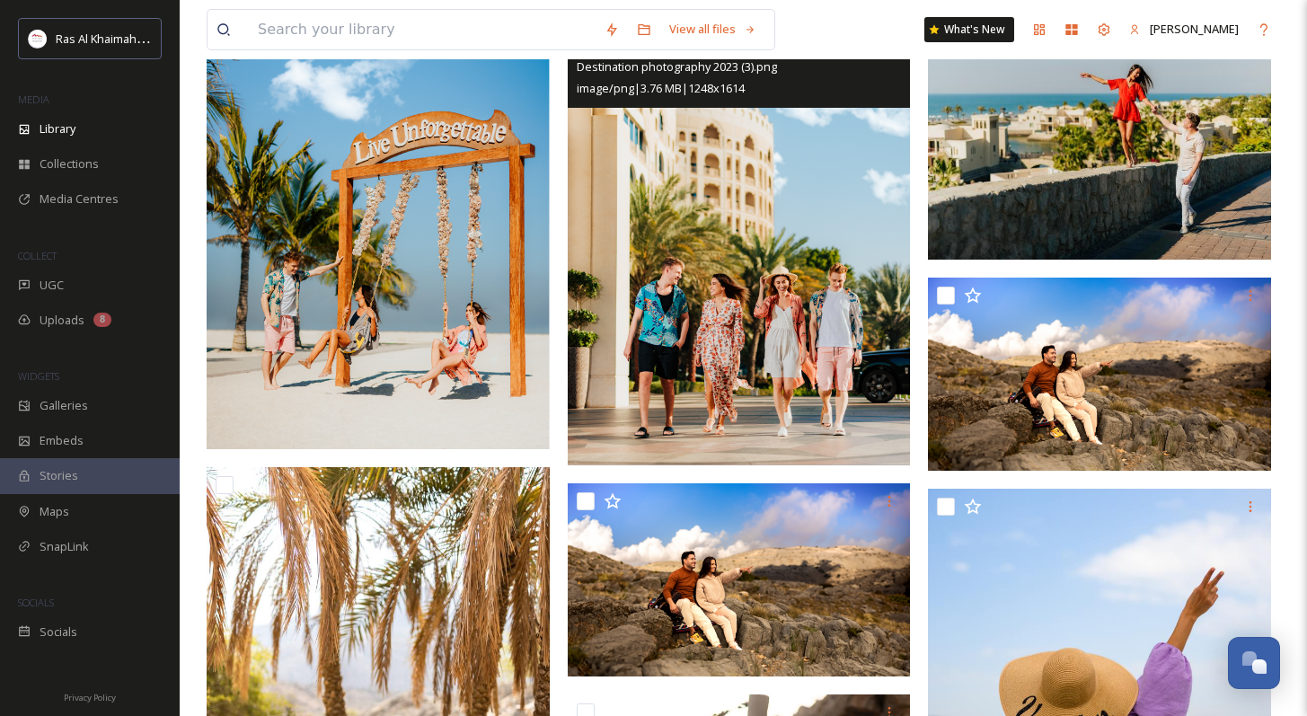
scroll to position [518, 0]
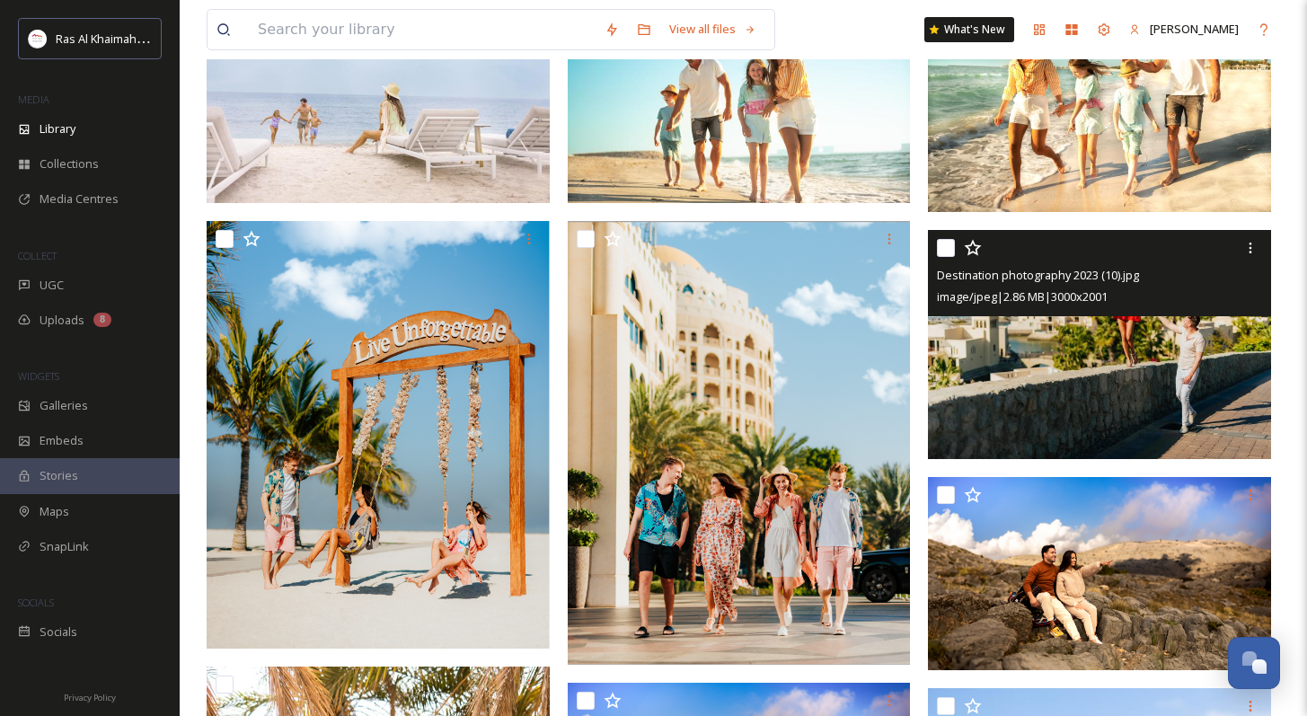
click at [939, 389] on img at bounding box center [1099, 344] width 343 height 229
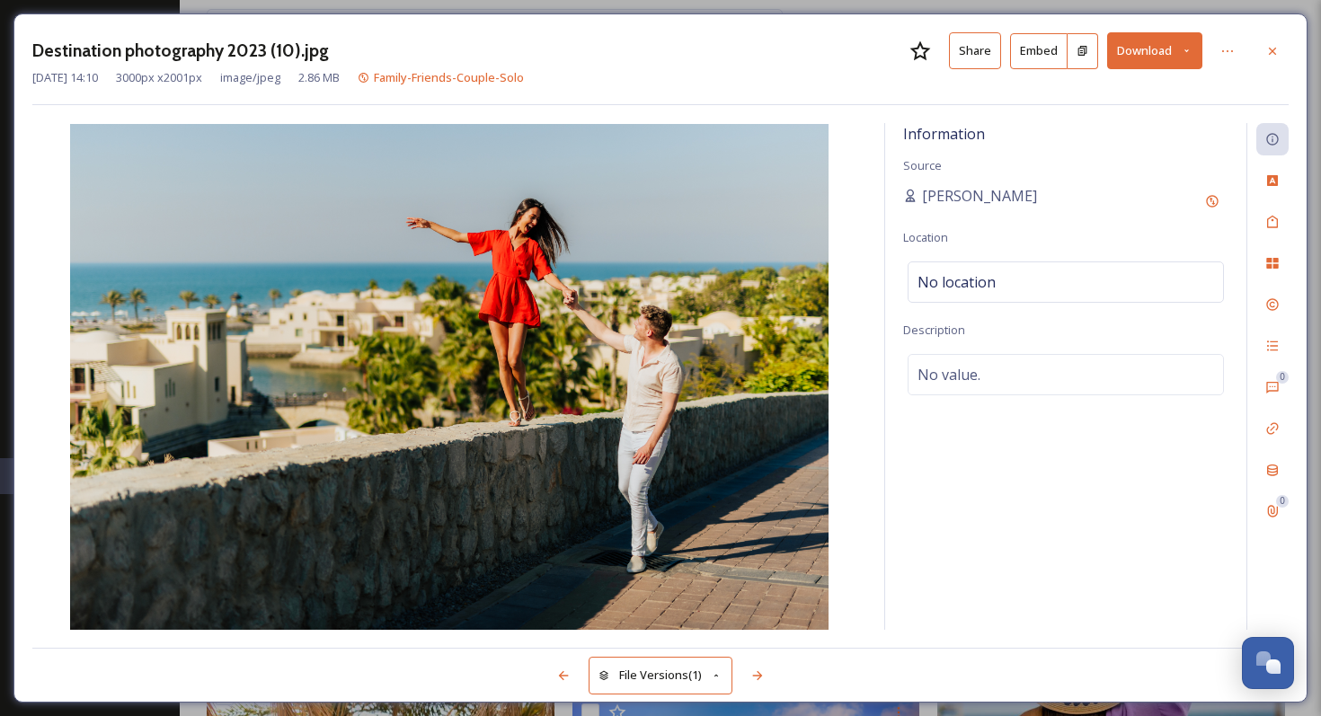
click at [939, 63] on button "Download" at bounding box center [1154, 50] width 95 height 37
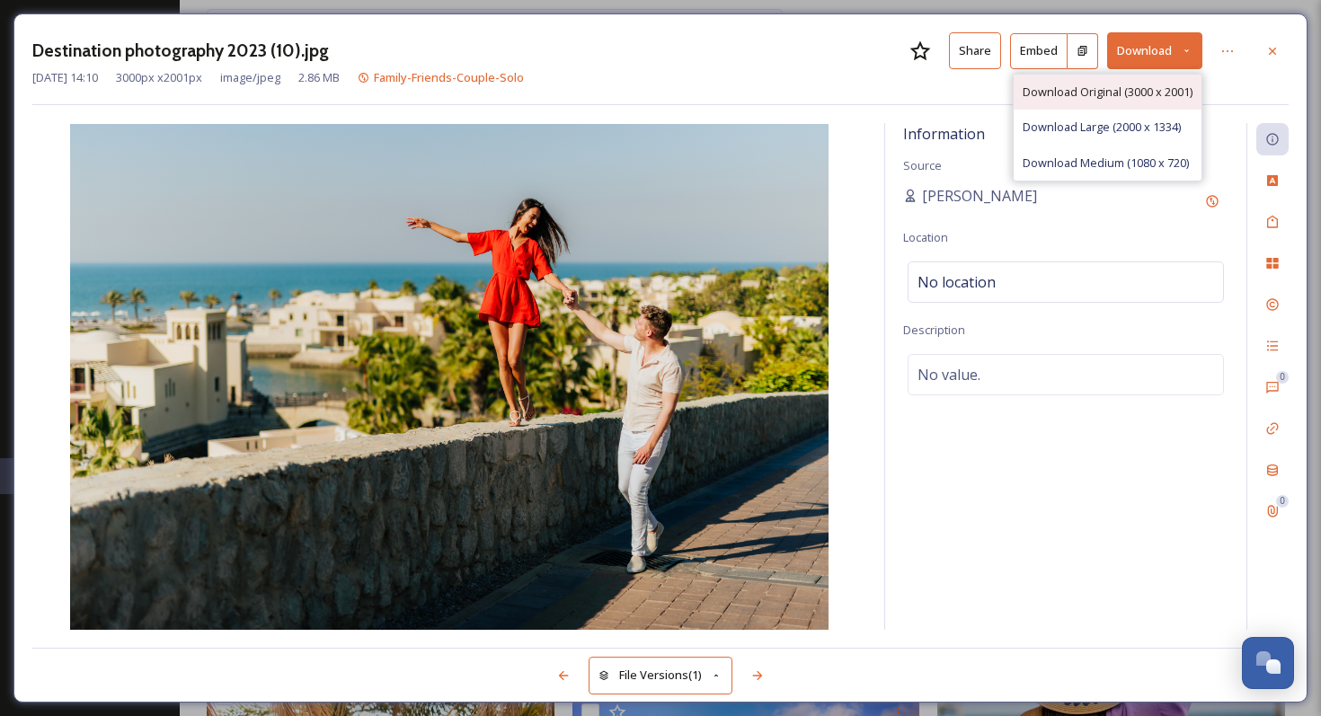
click at [939, 97] on span "Download Original (3000 x 2001)" at bounding box center [1107, 92] width 170 height 17
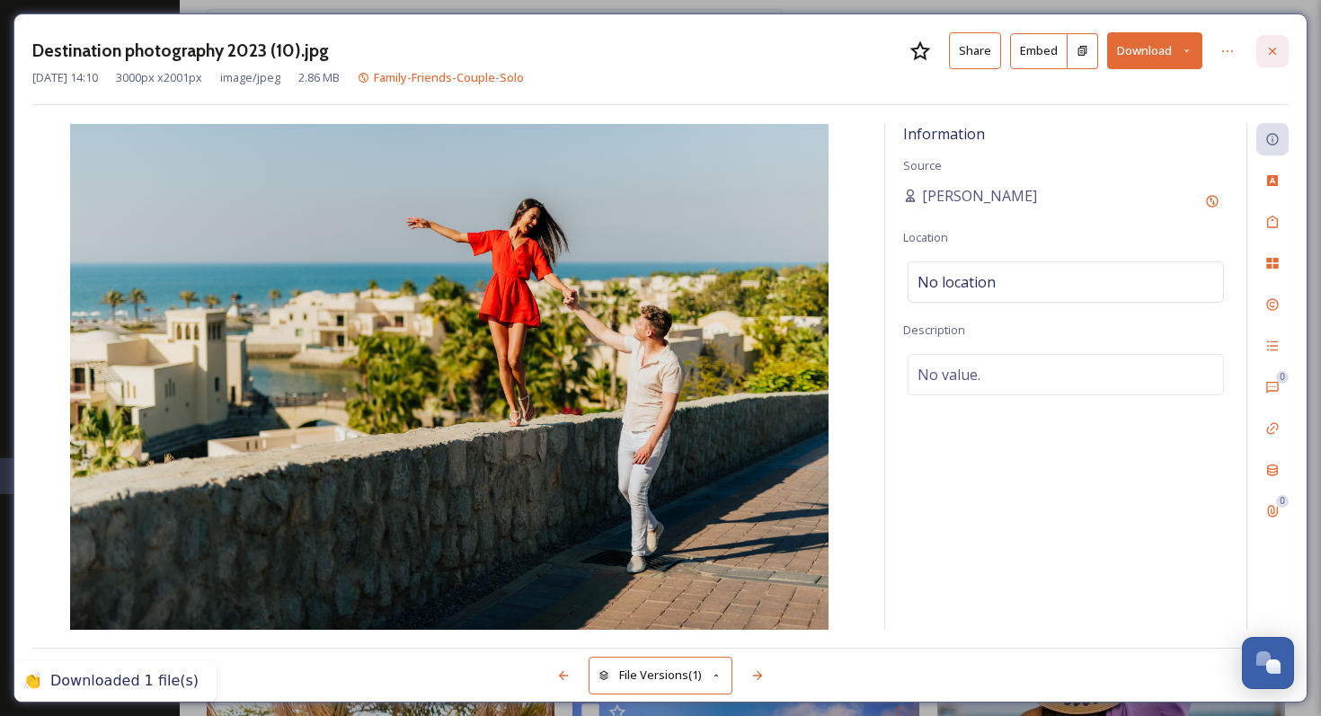
click at [939, 49] on icon at bounding box center [1272, 51] width 14 height 14
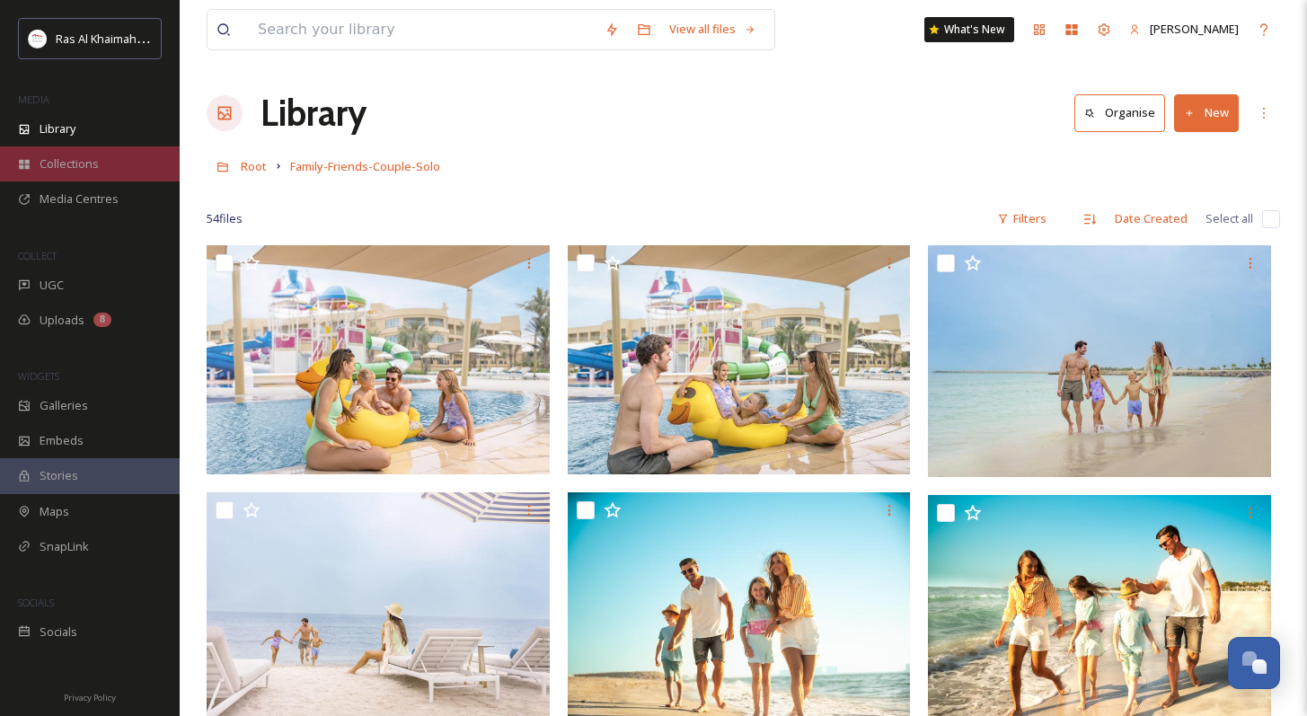
click at [75, 160] on span "Collections" at bounding box center [69, 163] width 59 height 17
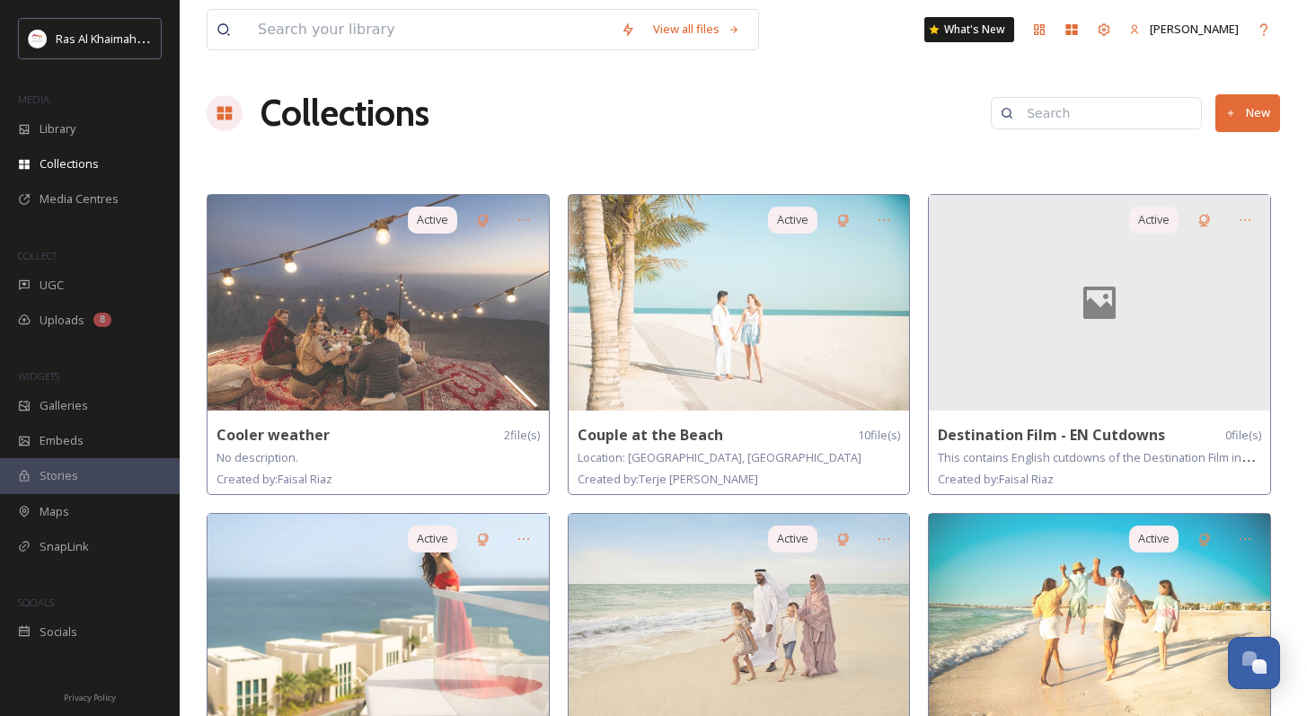
click at [782, 130] on div "Collections New" at bounding box center [743, 113] width 1073 height 54
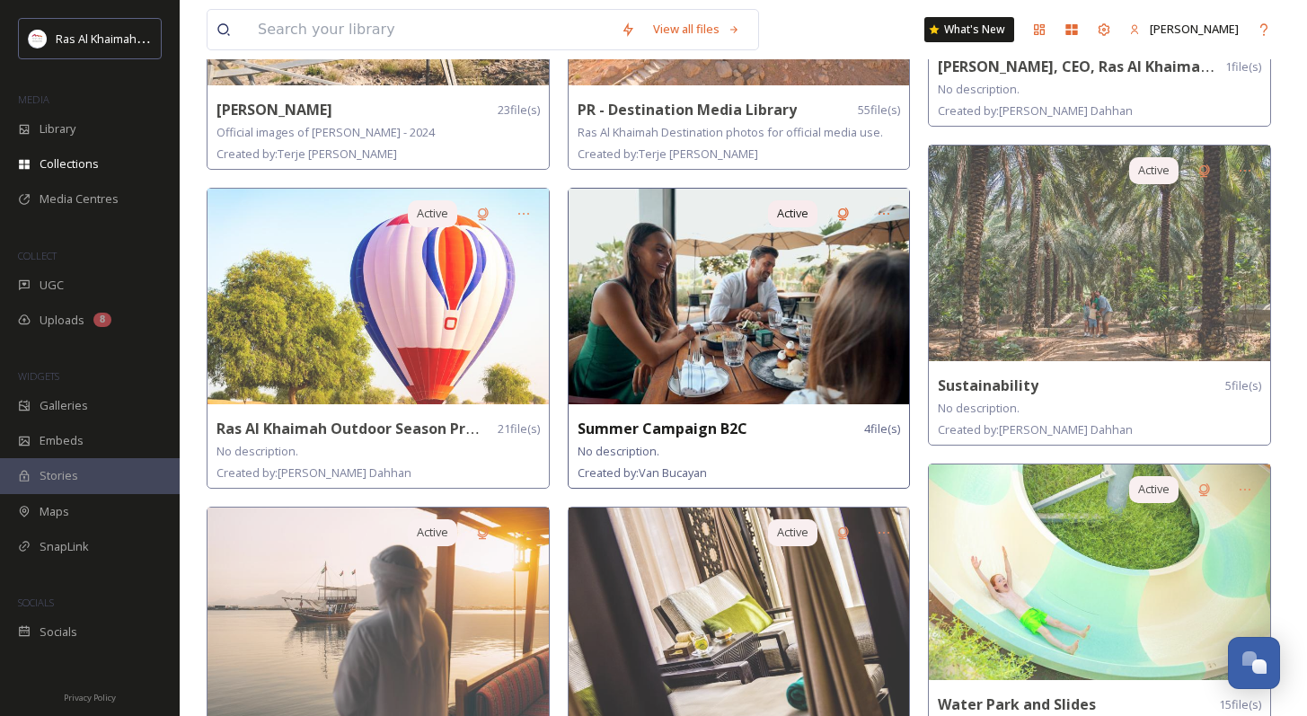
scroll to position [1281, 0]
click at [737, 333] on img at bounding box center [739, 298] width 341 height 216
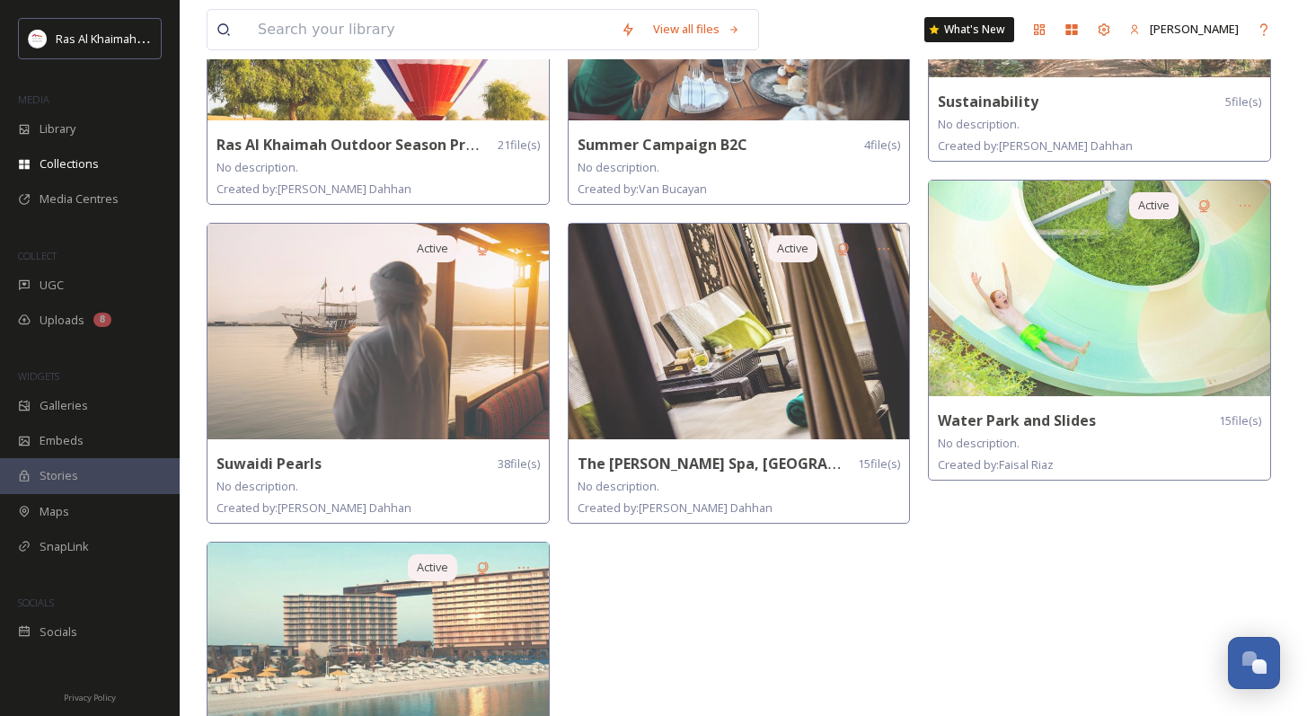
scroll to position [1206, 0]
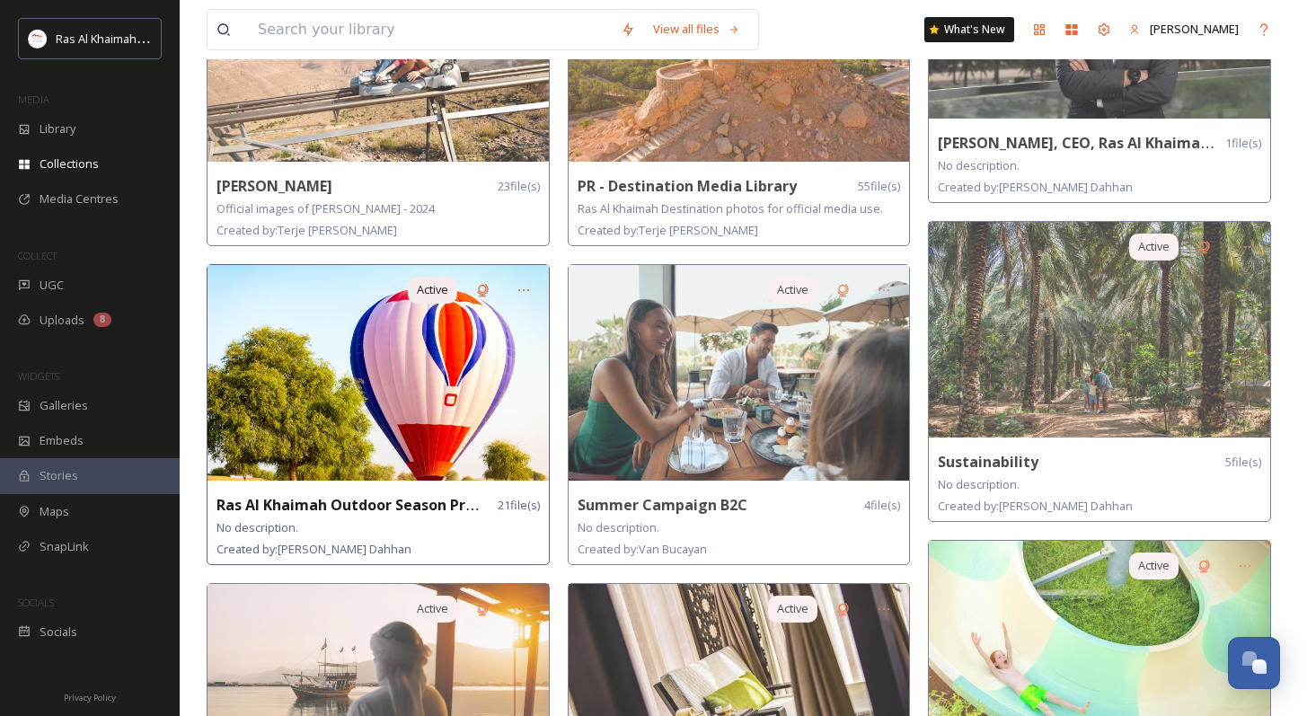
click at [411, 416] on img at bounding box center [378, 373] width 341 height 216
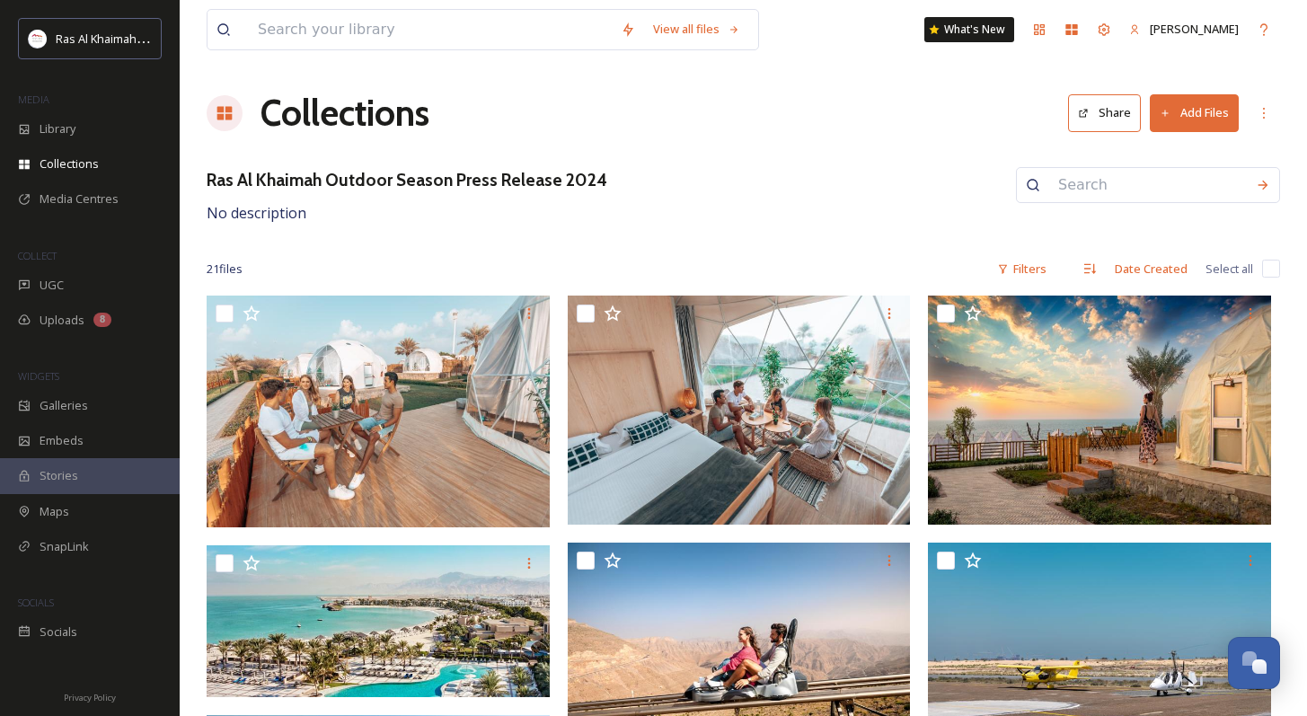
click at [742, 132] on div "Collections Share Add Files" at bounding box center [743, 113] width 1073 height 54
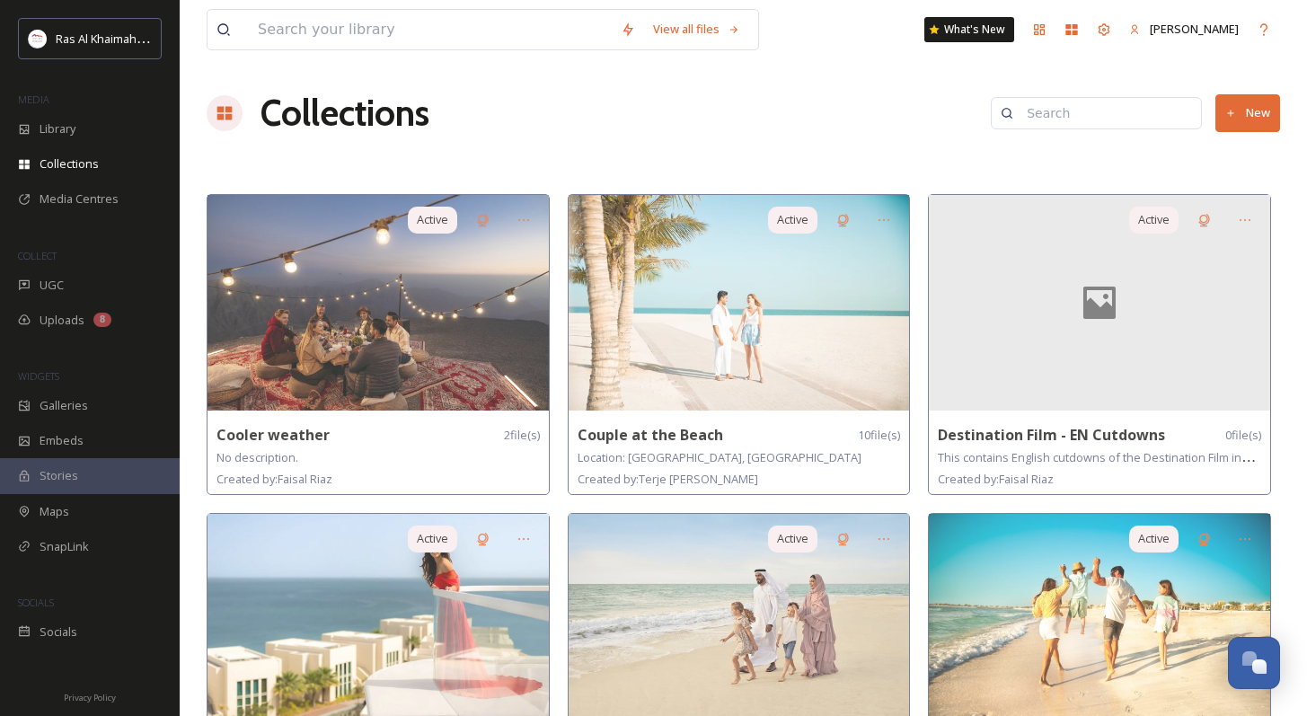
click at [873, 118] on div "Collections New" at bounding box center [743, 113] width 1073 height 54
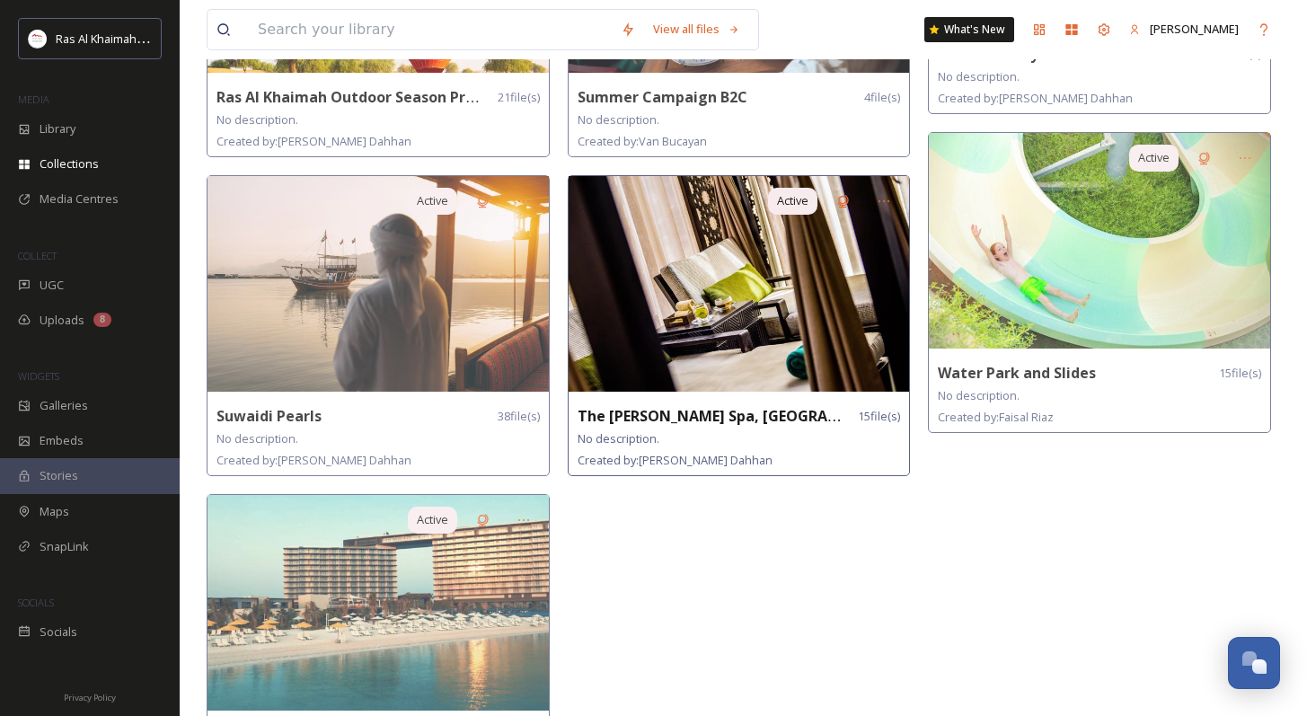
scroll to position [1689, 0]
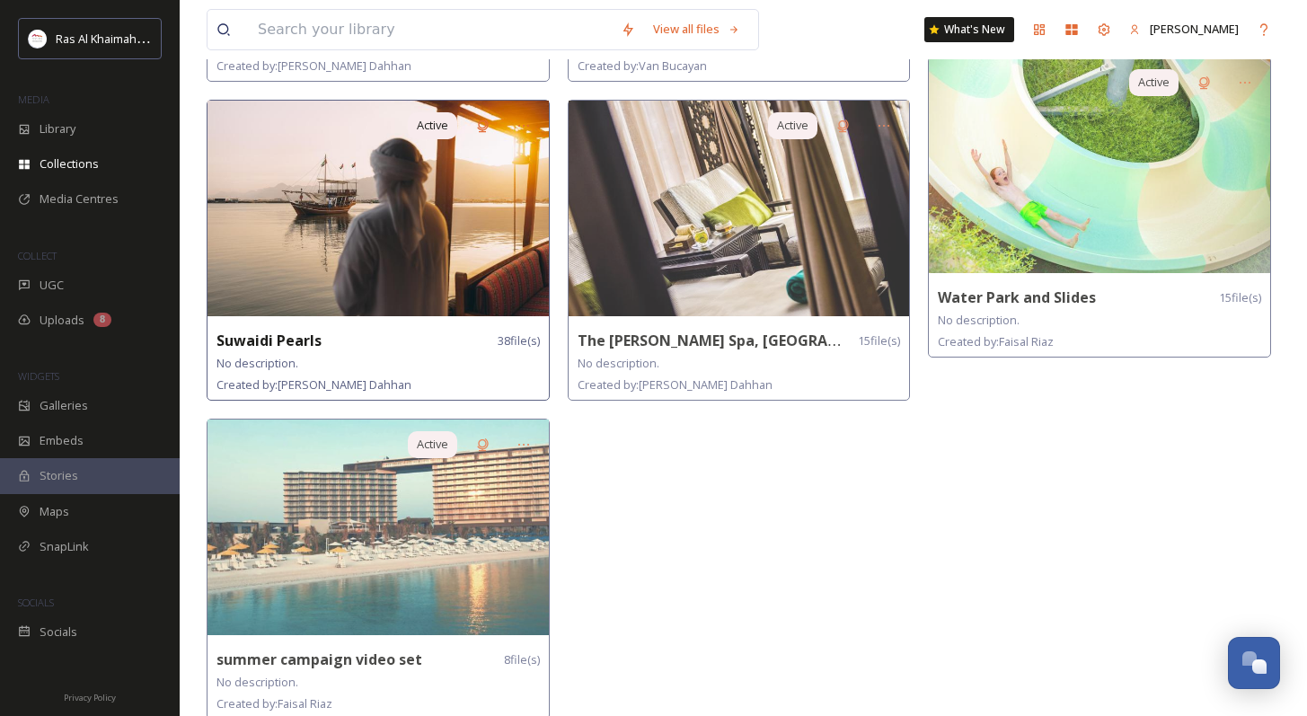
click at [369, 261] on img at bounding box center [378, 209] width 341 height 216
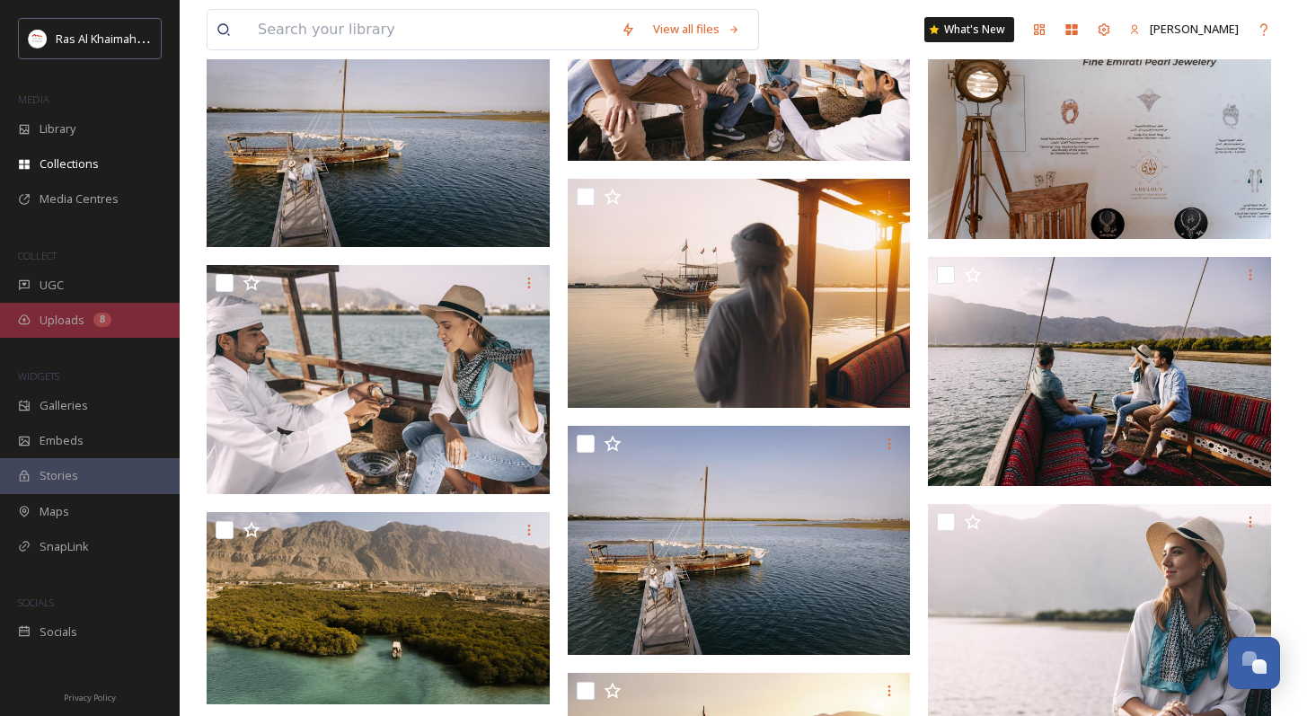
scroll to position [1873, 0]
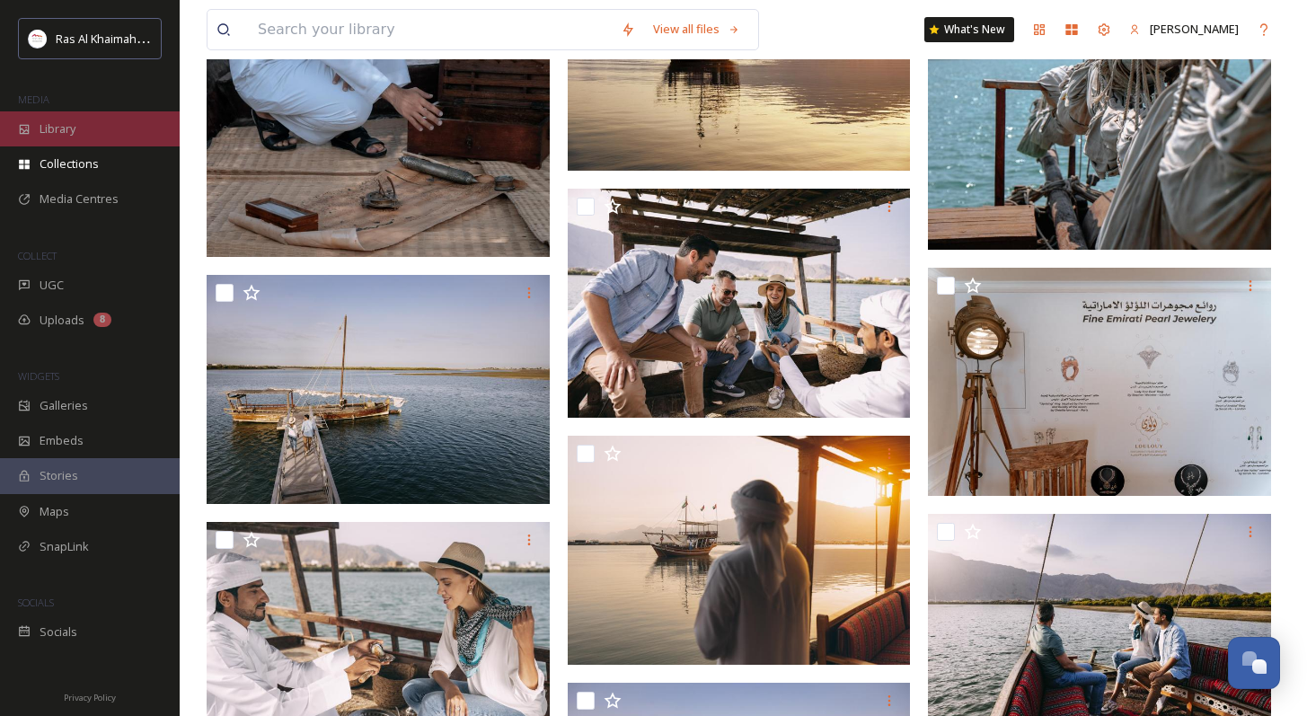
click at [75, 133] on span "Library" at bounding box center [58, 128] width 36 height 17
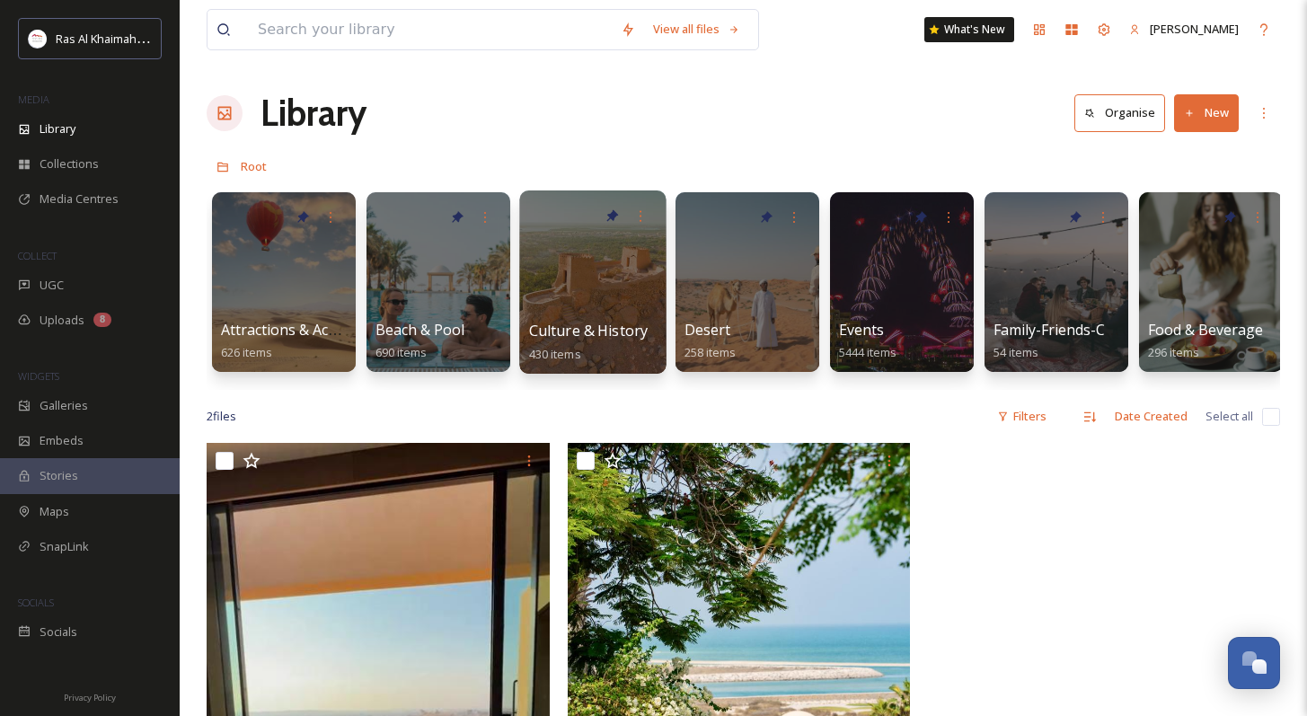
click at [645, 305] on div at bounding box center [592, 281] width 146 height 183
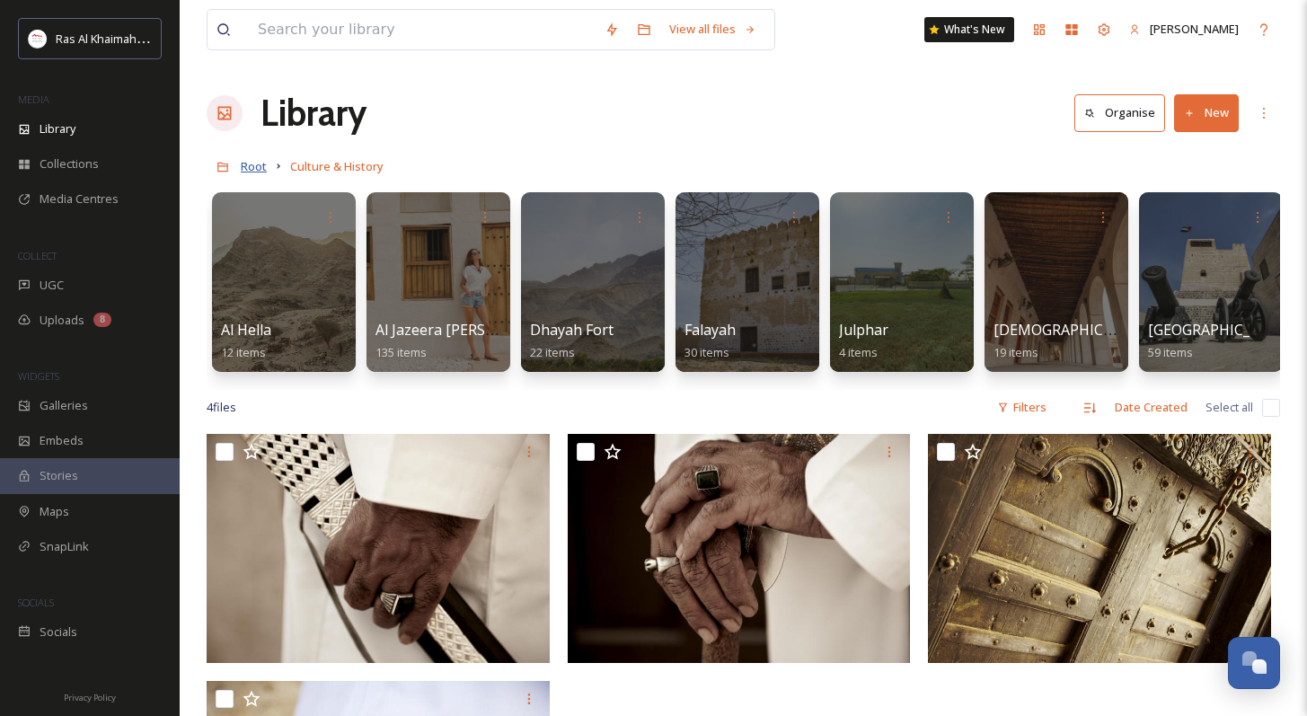
click at [248, 166] on span "Root" at bounding box center [254, 166] width 26 height 16
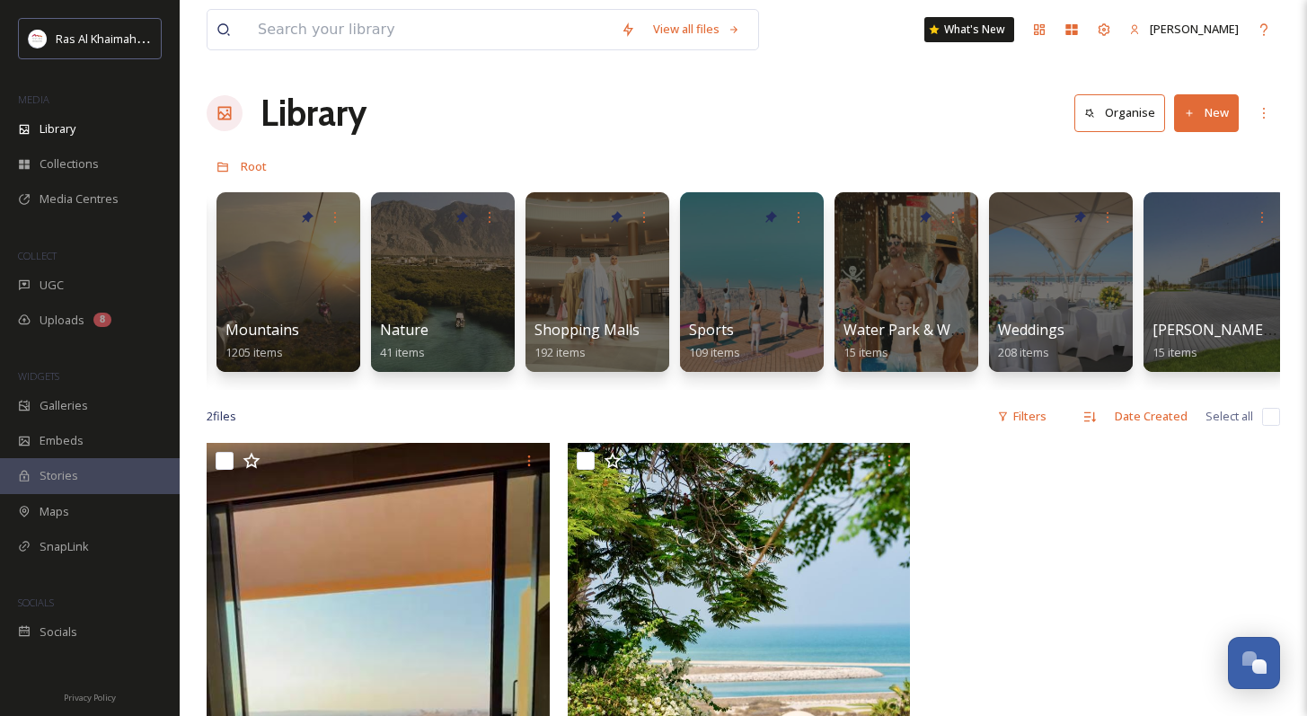
scroll to position [0, 1100]
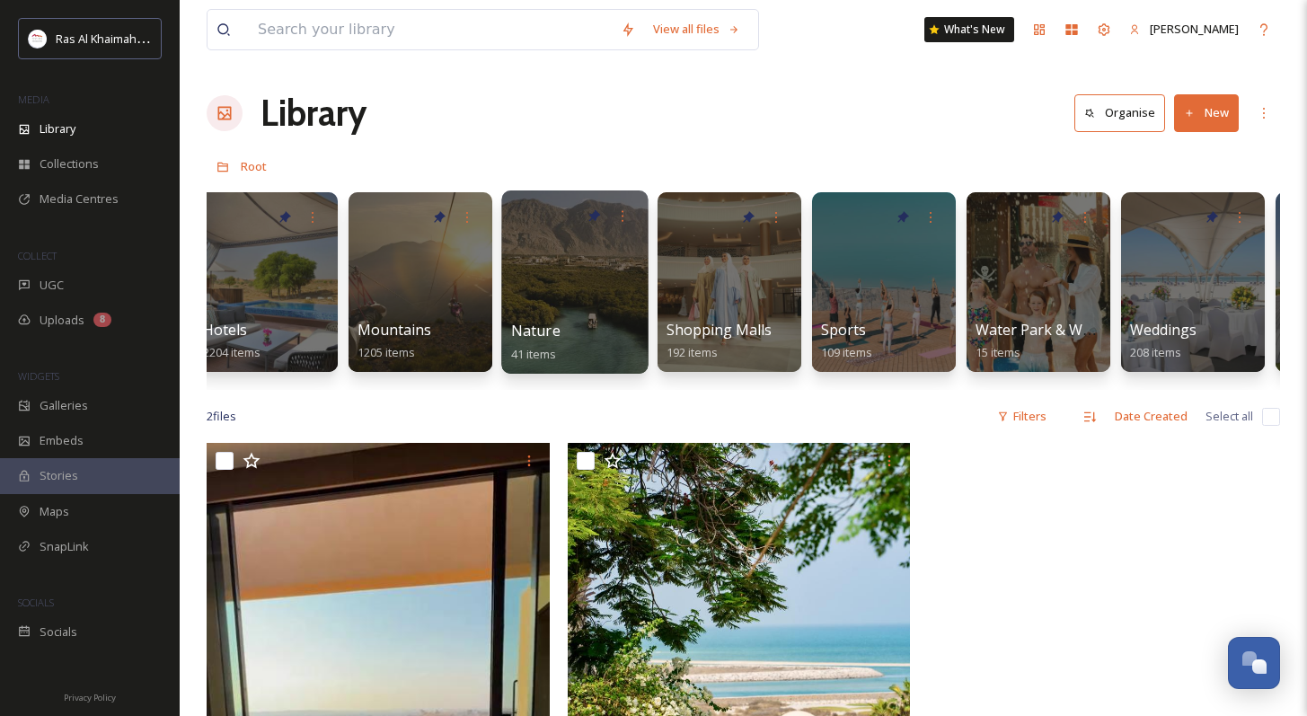
click at [616, 287] on div at bounding box center [574, 281] width 146 height 183
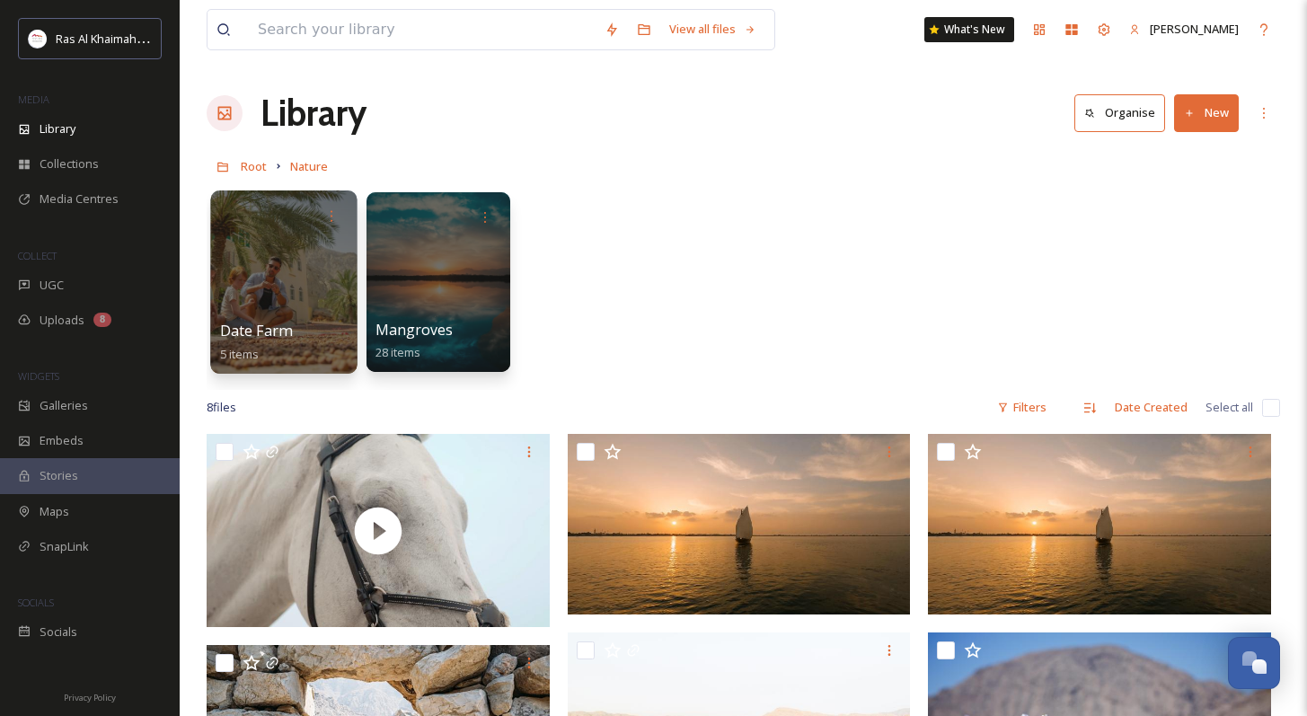
click at [332, 285] on div at bounding box center [283, 281] width 146 height 183
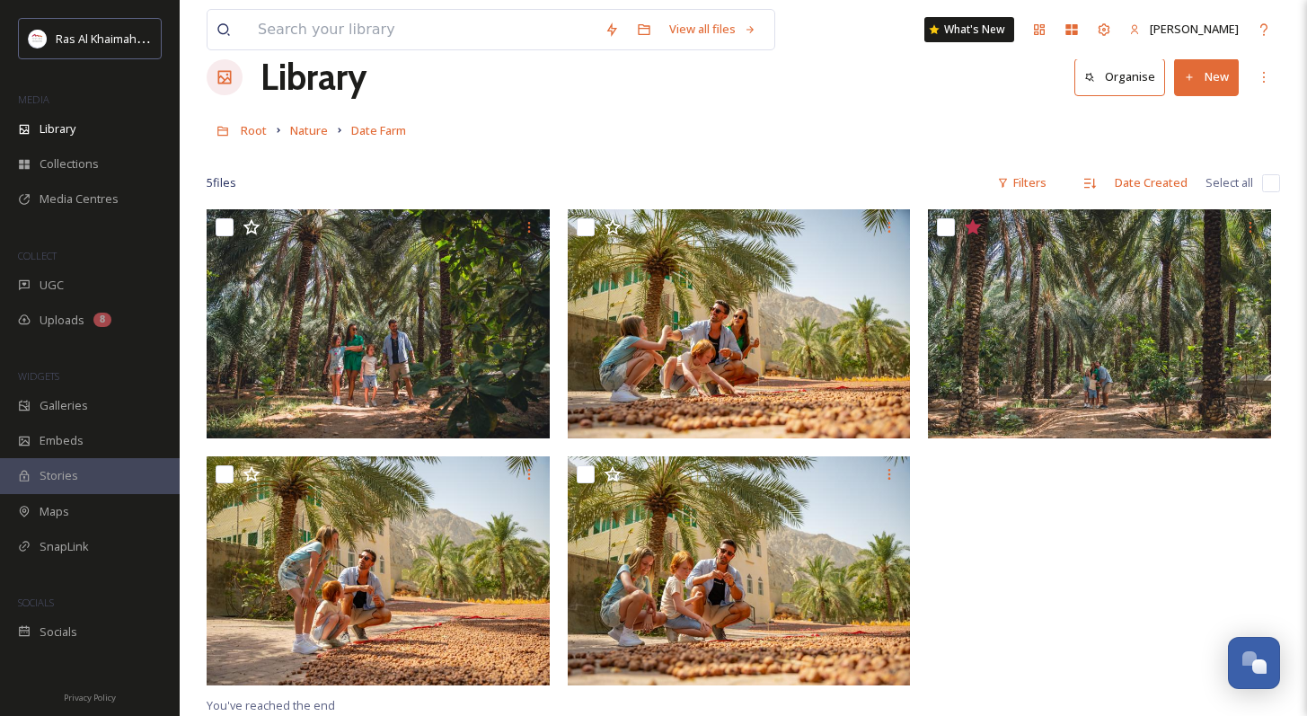
scroll to position [37, 0]
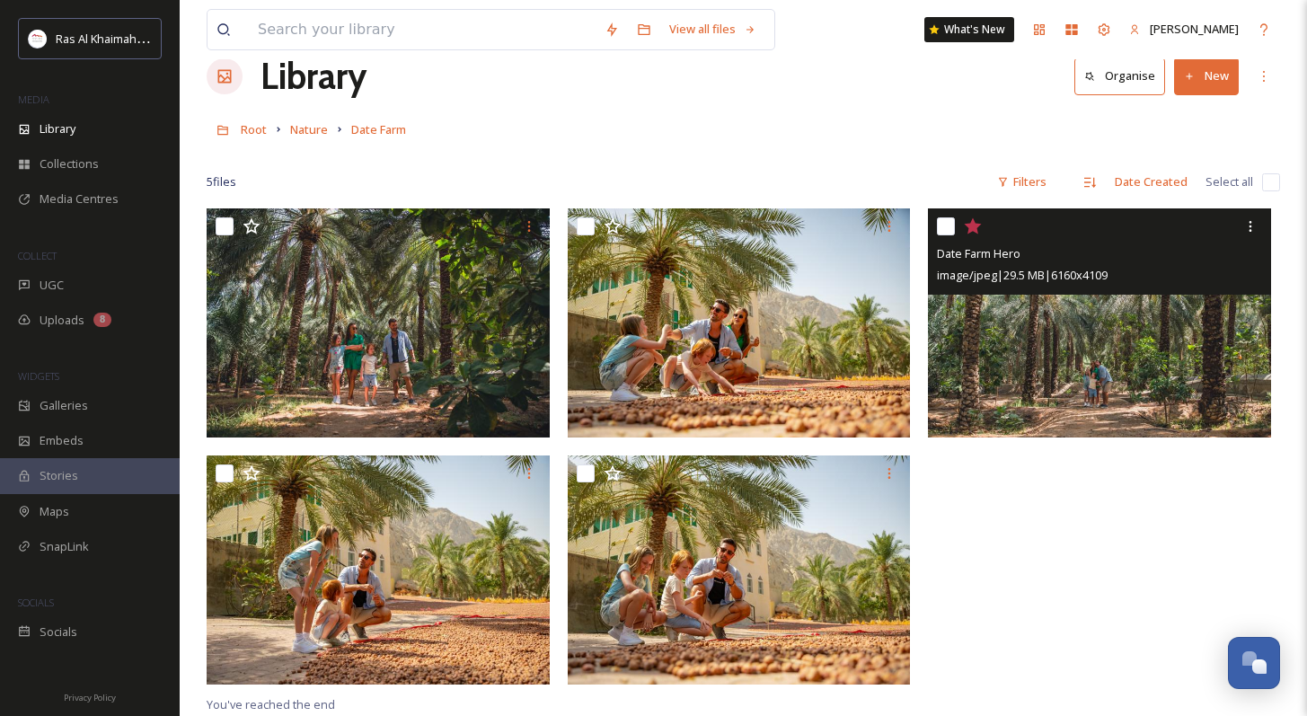
click at [939, 384] on img at bounding box center [1099, 322] width 343 height 229
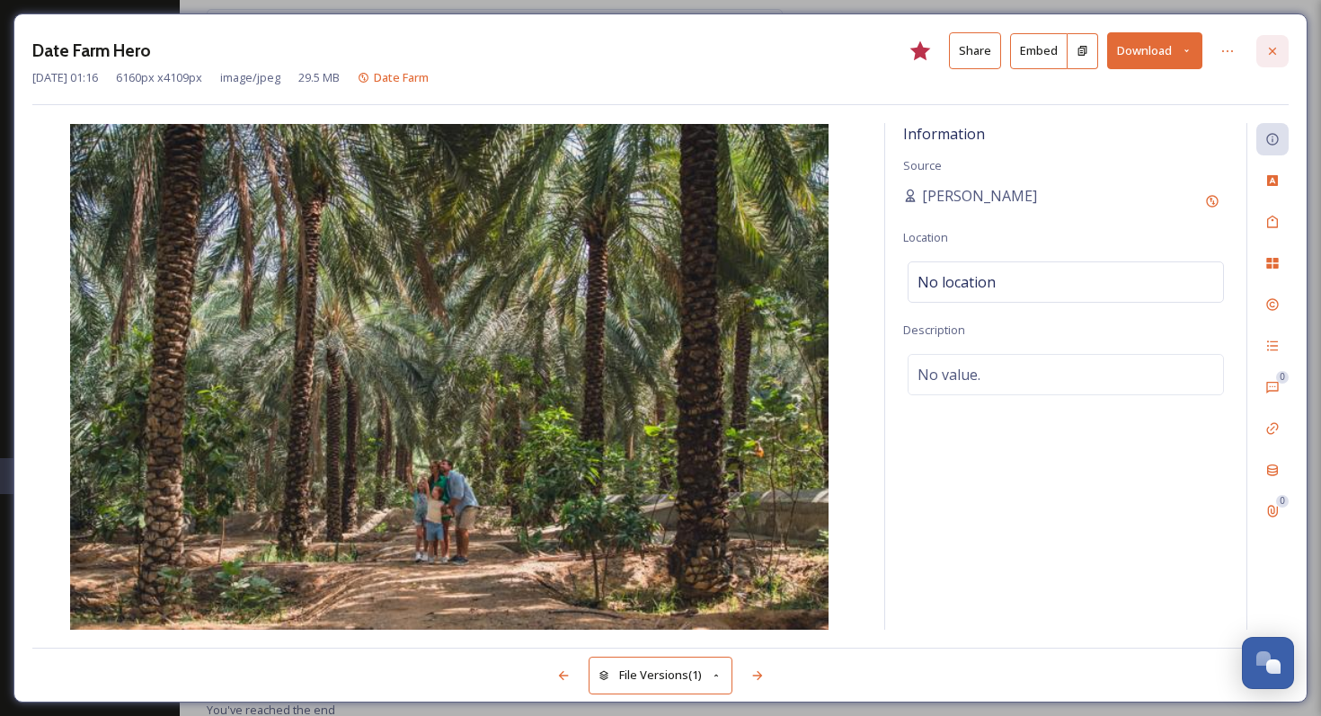
click at [939, 38] on div at bounding box center [1272, 51] width 32 height 32
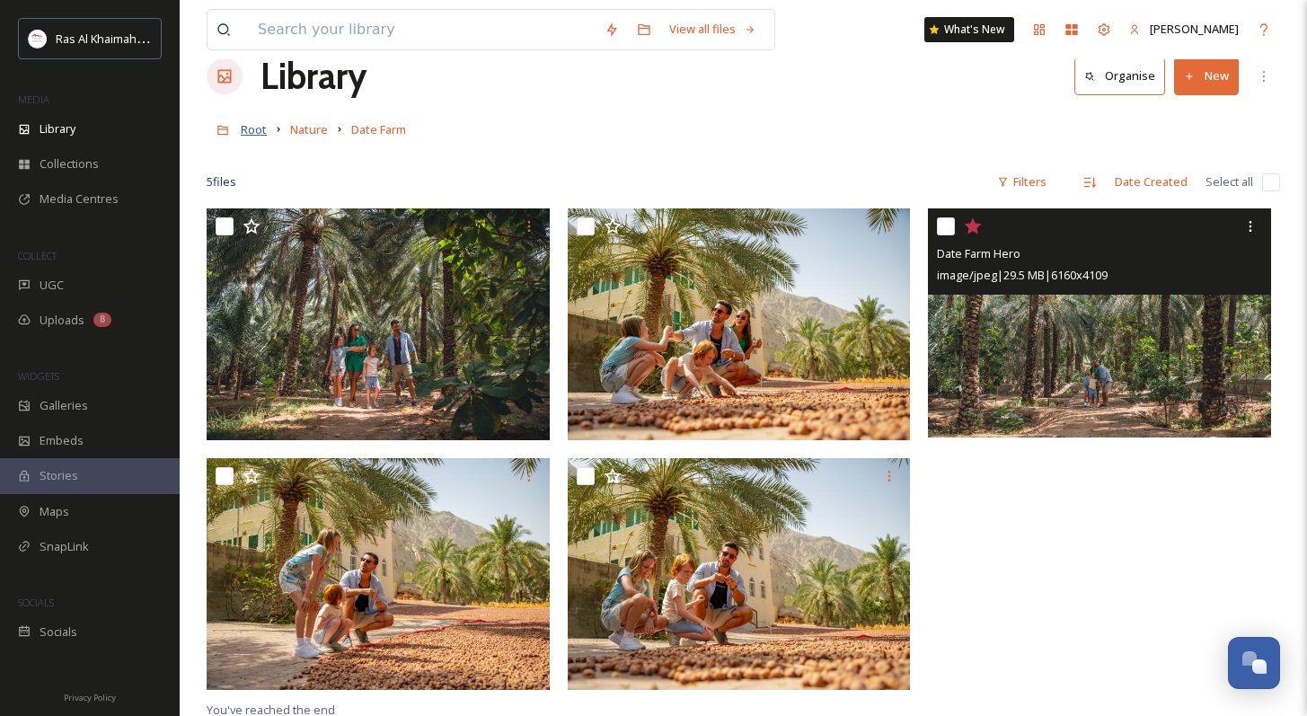
click at [263, 130] on span "Root" at bounding box center [254, 129] width 26 height 16
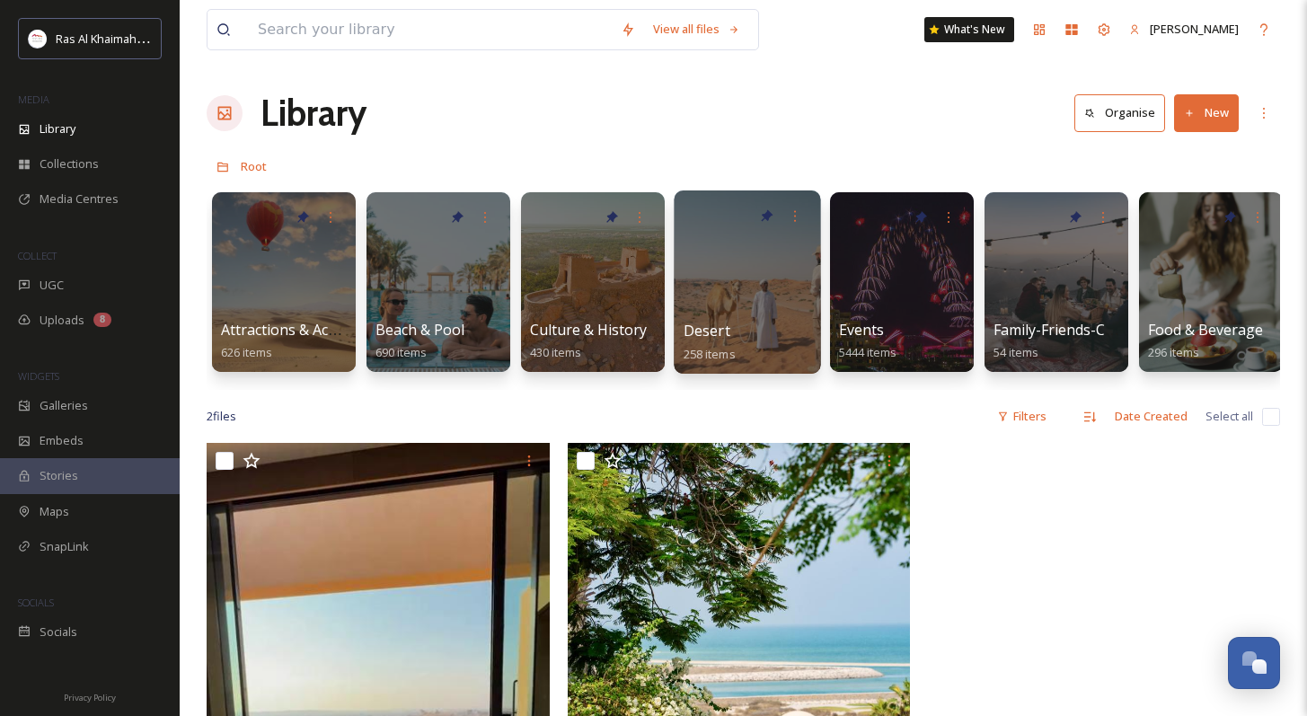
click at [740, 287] on div at bounding box center [747, 281] width 146 height 183
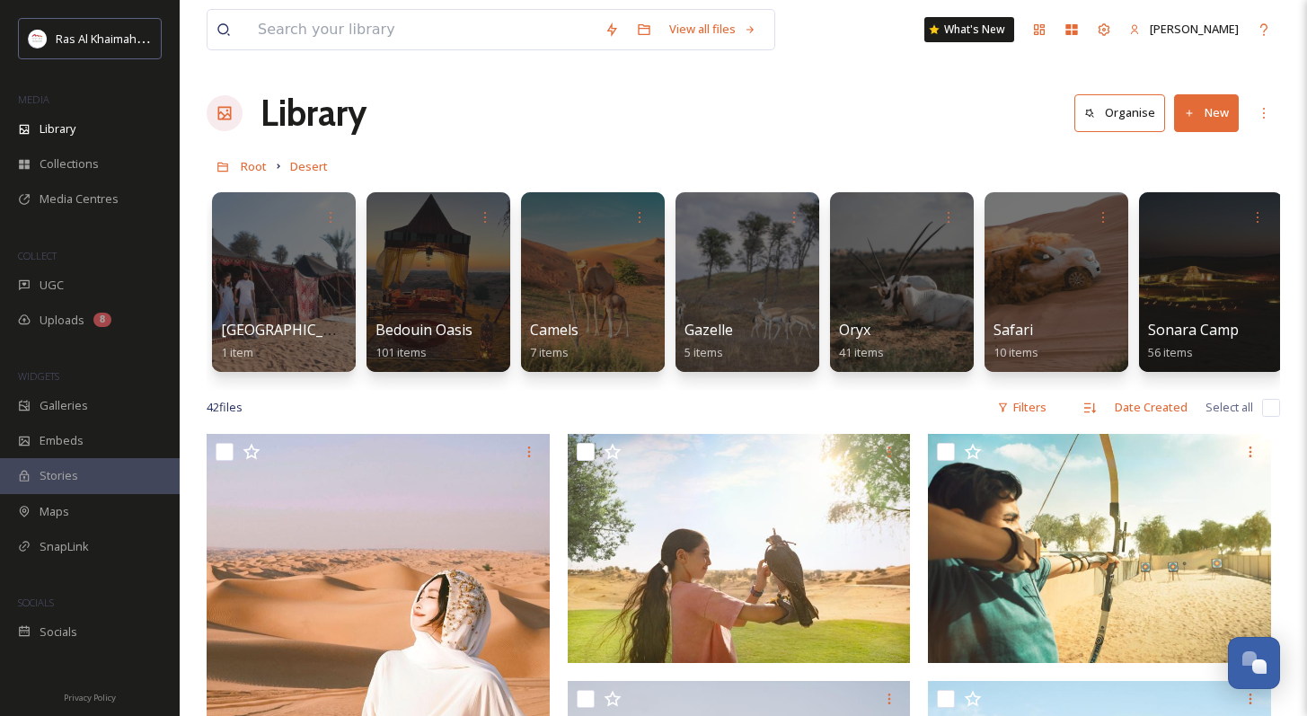
scroll to position [0, 8]
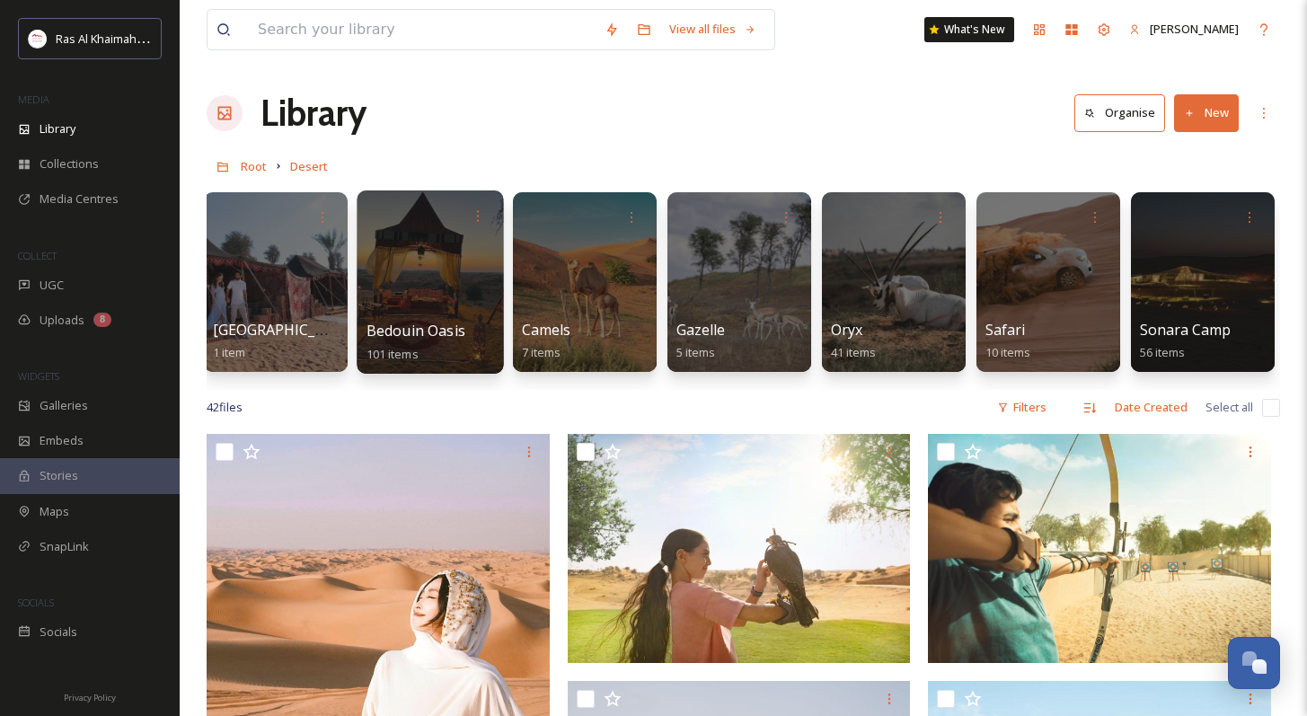
click at [417, 277] on div at bounding box center [430, 281] width 146 height 183
